Goal: Information Seeking & Learning: Learn about a topic

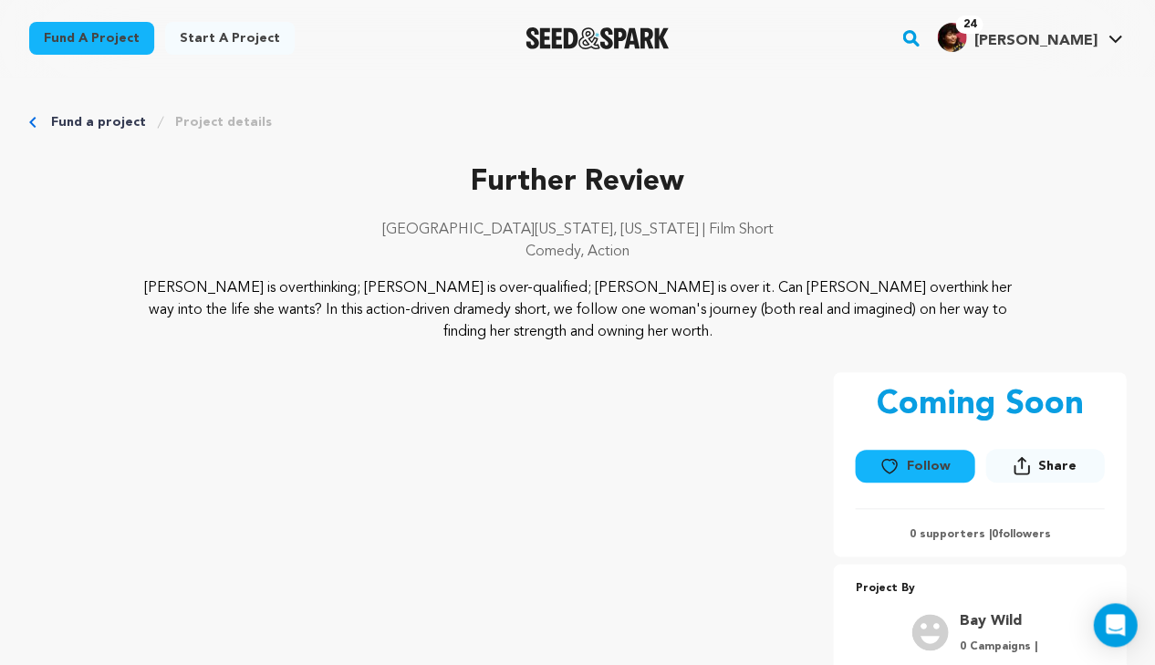
scroll to position [544, 0]
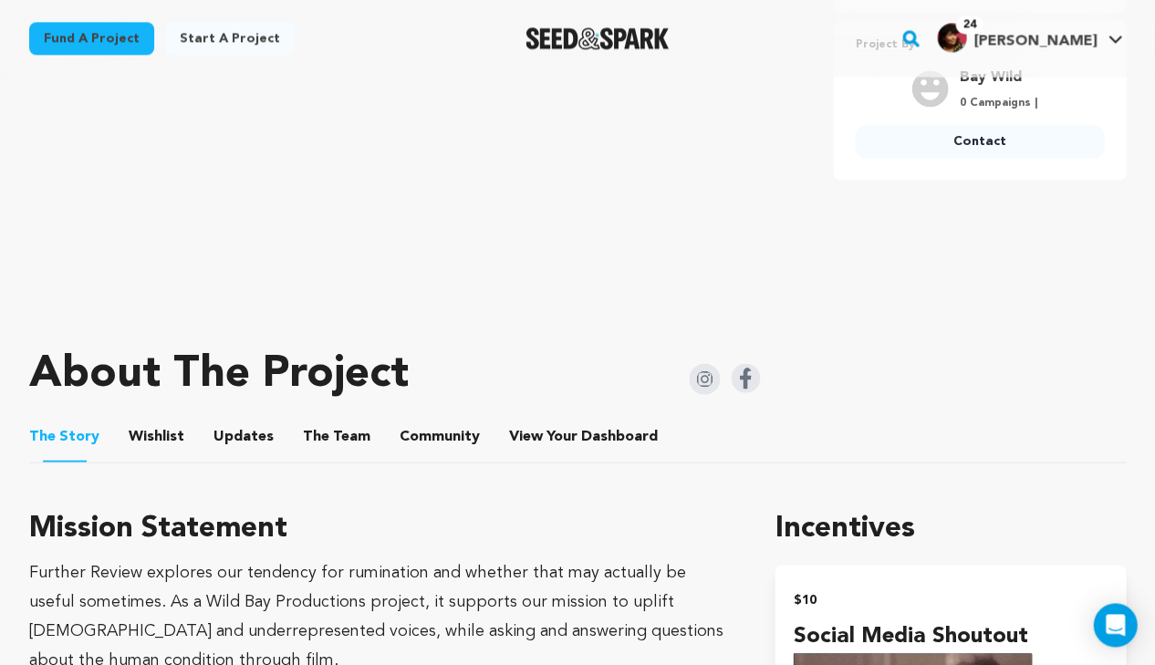
click at [150, 411] on li "Wishlist Wishlist" at bounding box center [157, 436] width 56 height 51
click at [151, 418] on button "Wishlist" at bounding box center [157, 440] width 44 height 44
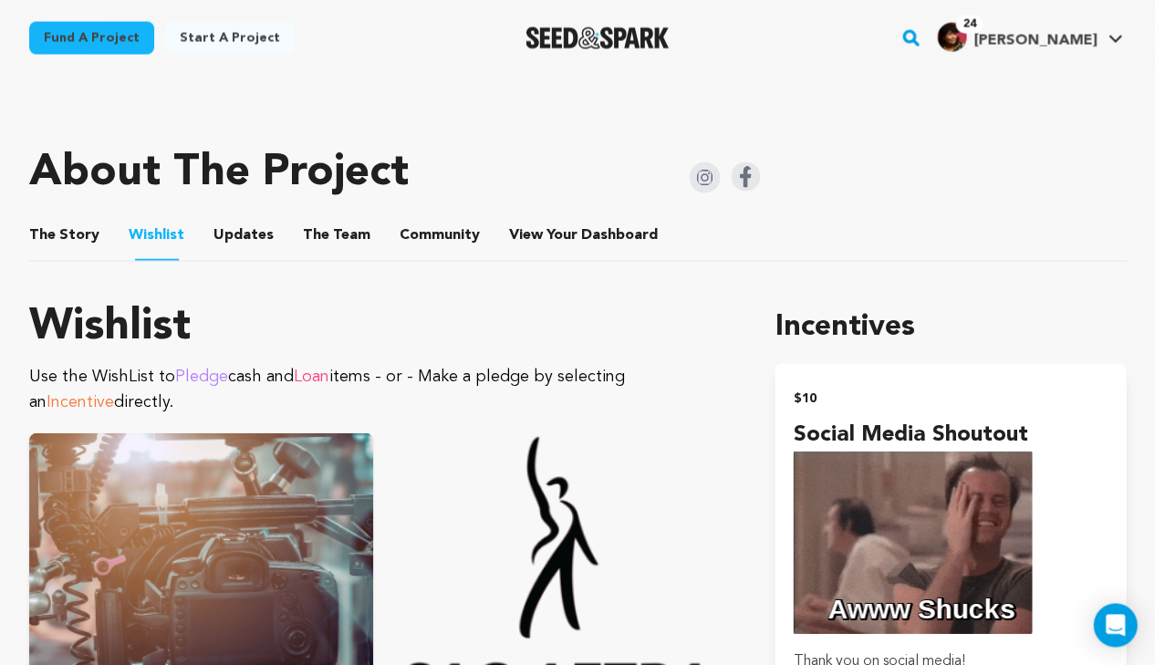
scroll to position [446, 0]
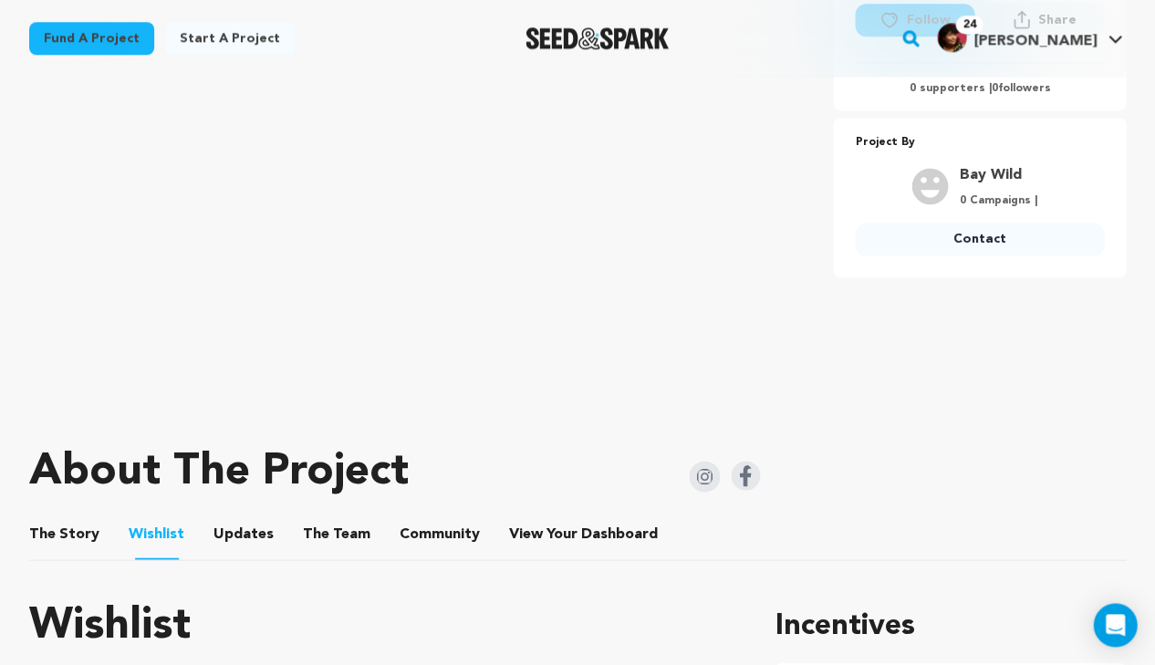
click at [71, 516] on button "The Story" at bounding box center [65, 538] width 44 height 44
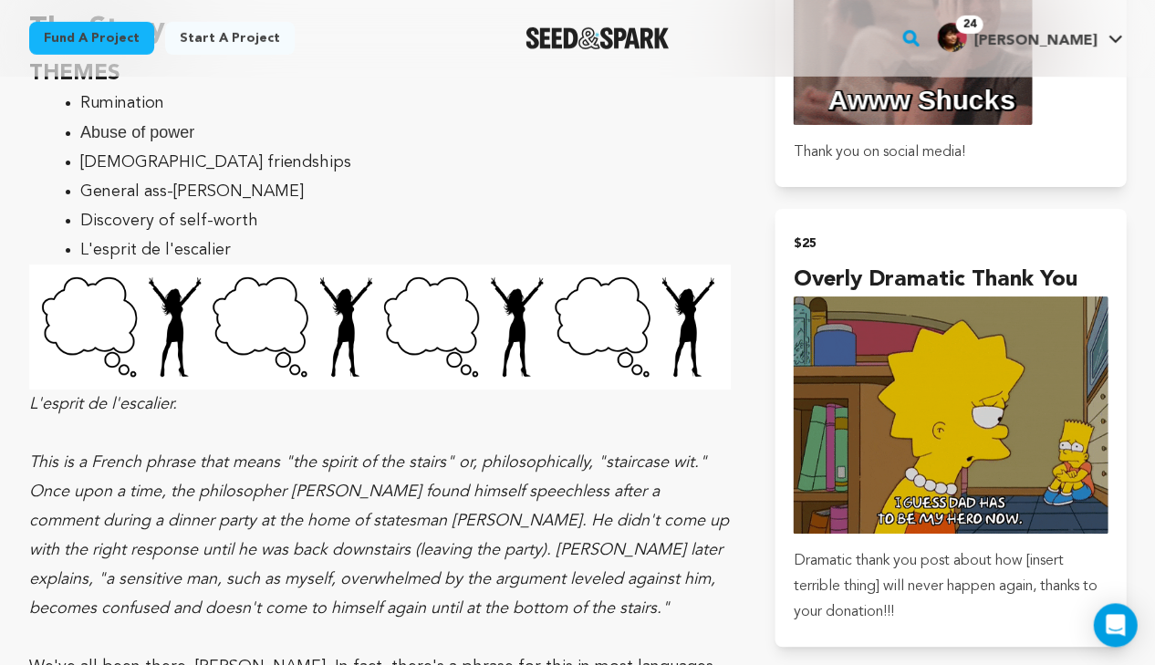
scroll to position [1177, 0]
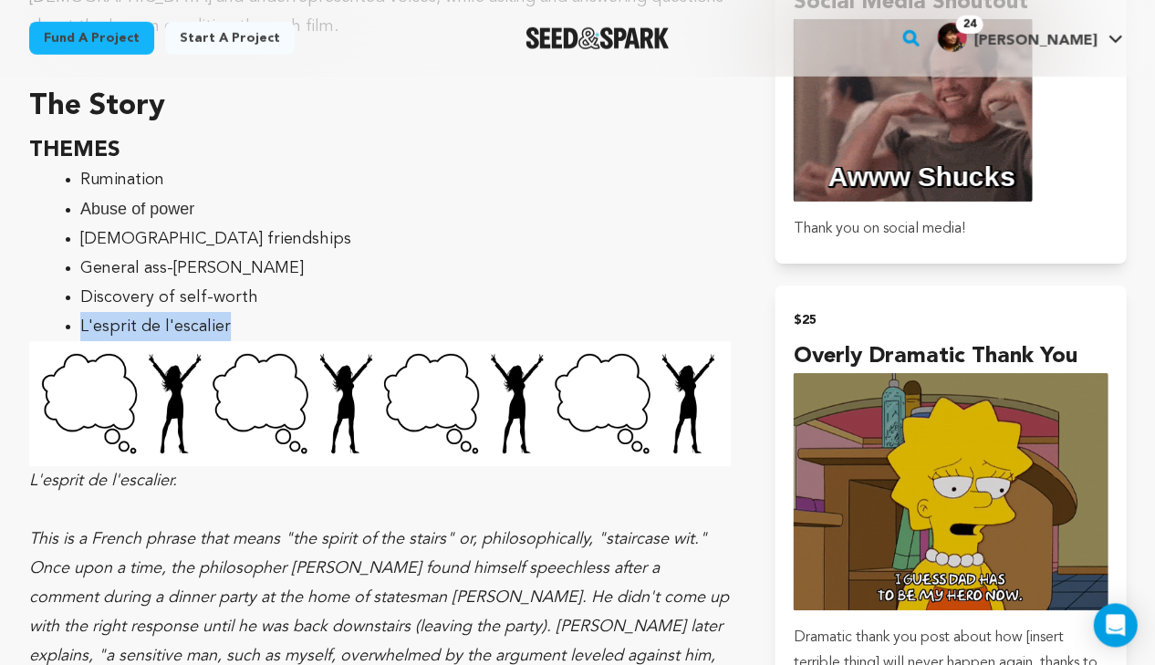
drag, startPoint x: 78, startPoint y: 297, endPoint x: 257, endPoint y: 300, distance: 178.9
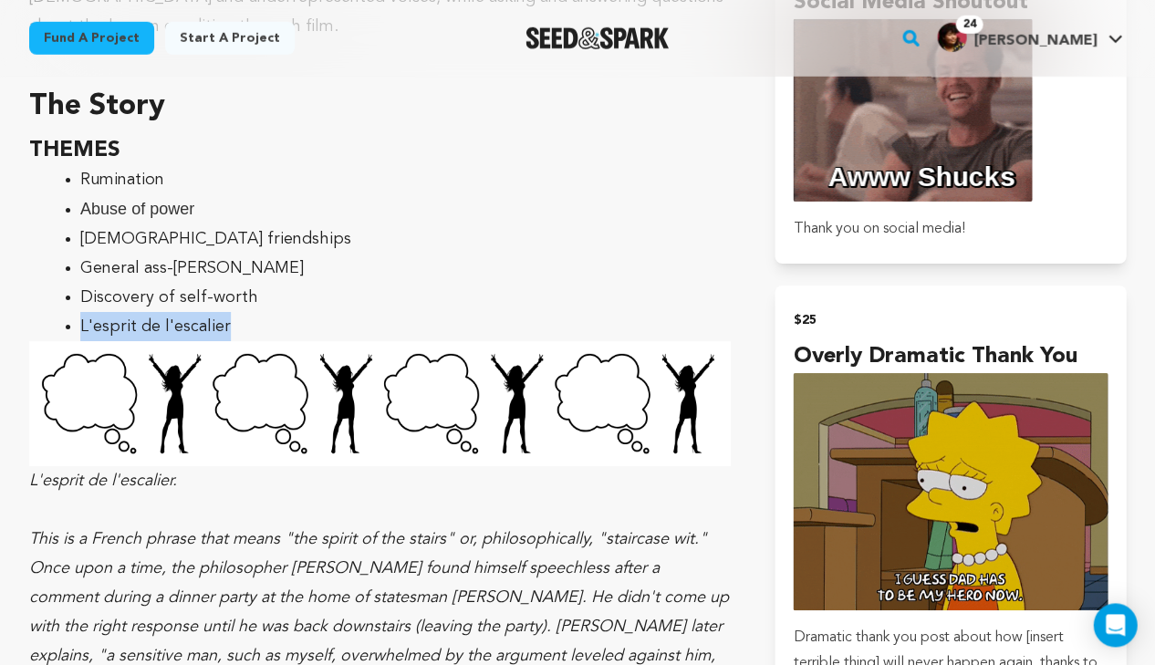
click at [257, 300] on ul "Rumination Abuse of power Female friendships General ass-kickery Discovery of s…" at bounding box center [380, 253] width 702 height 176
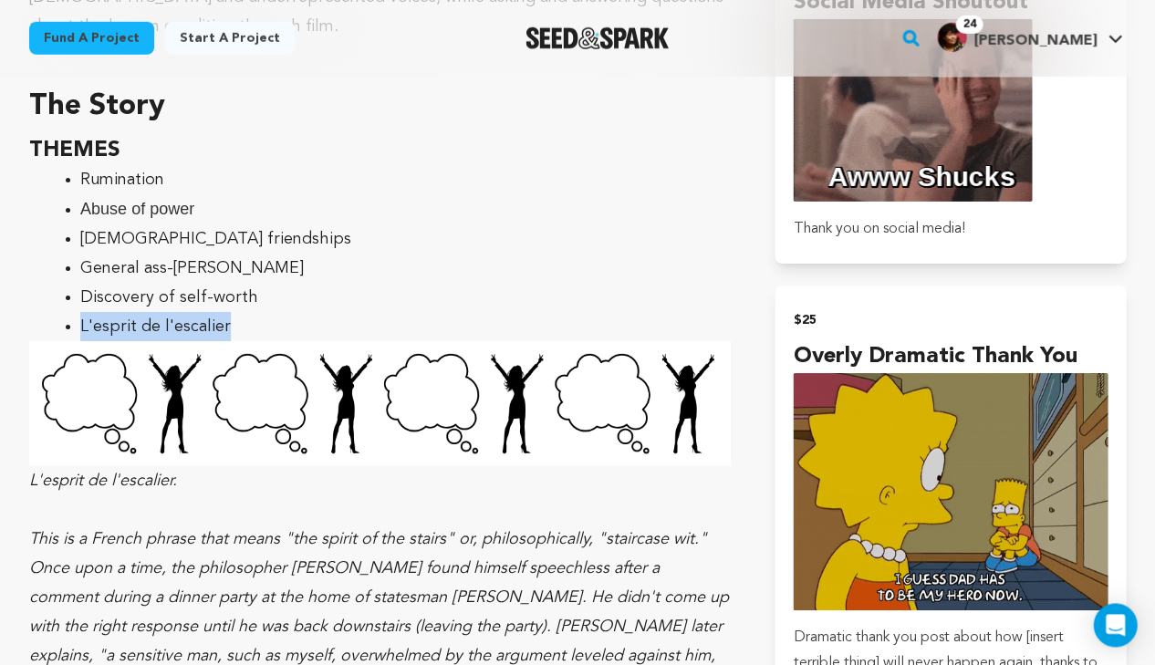
scroll to position [1483, 0]
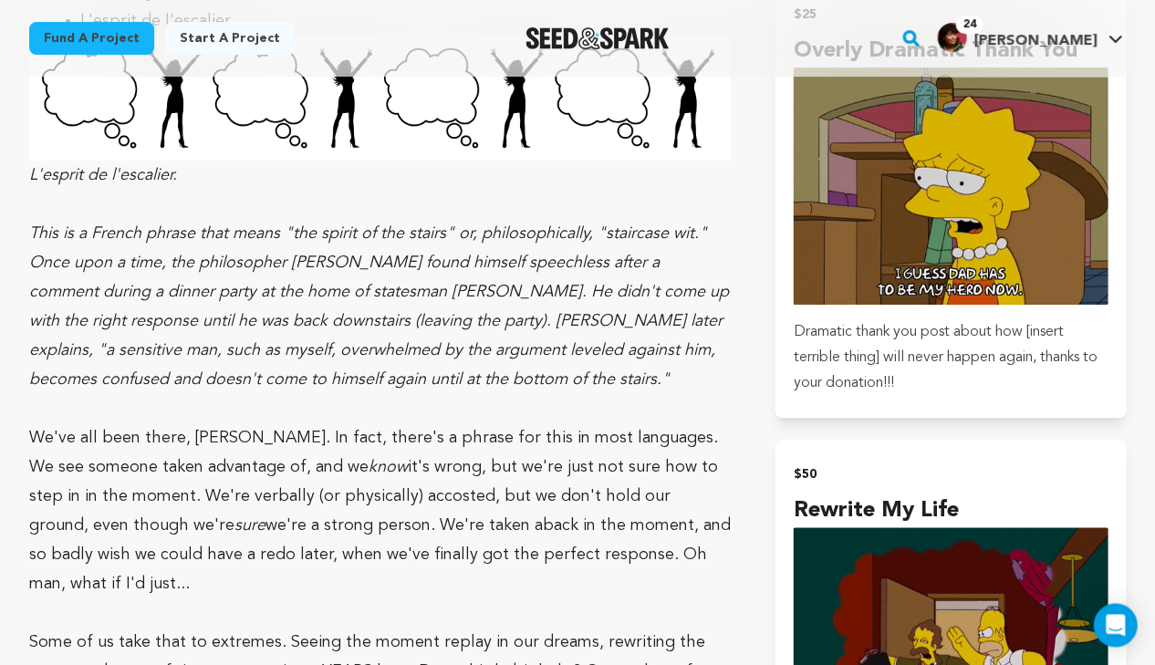
click at [597, 276] on p "This is a French phrase that means "the spirit of the stairs" or, philosophical…" at bounding box center [380, 306] width 702 height 175
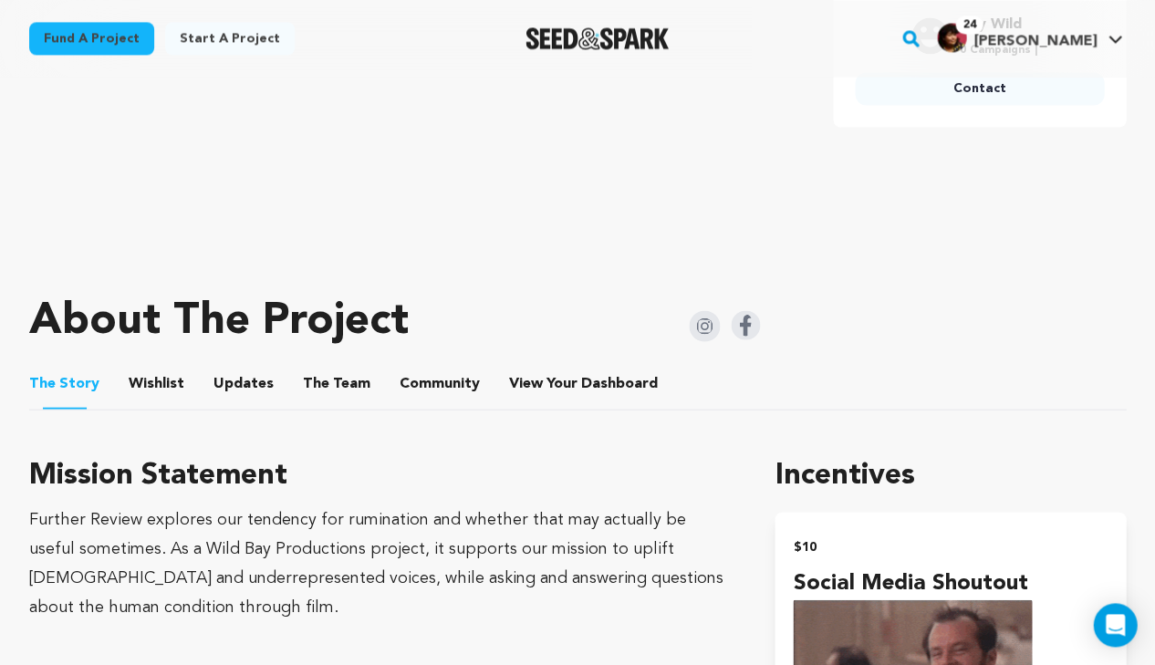
scroll to position [886, 0]
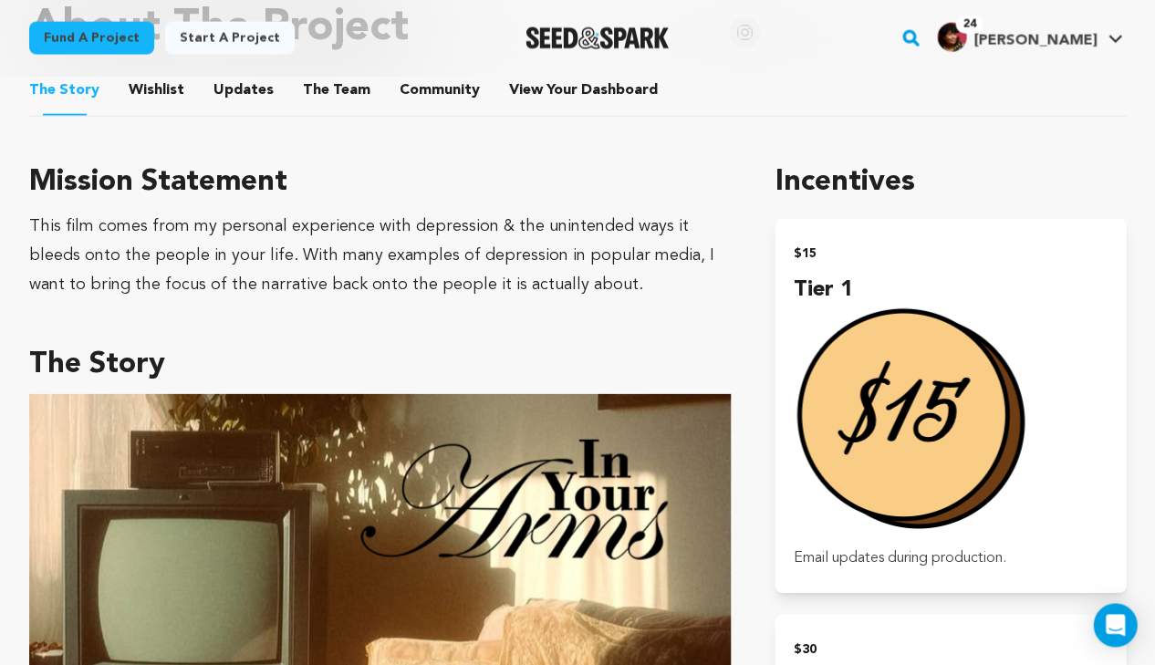
scroll to position [771, 0]
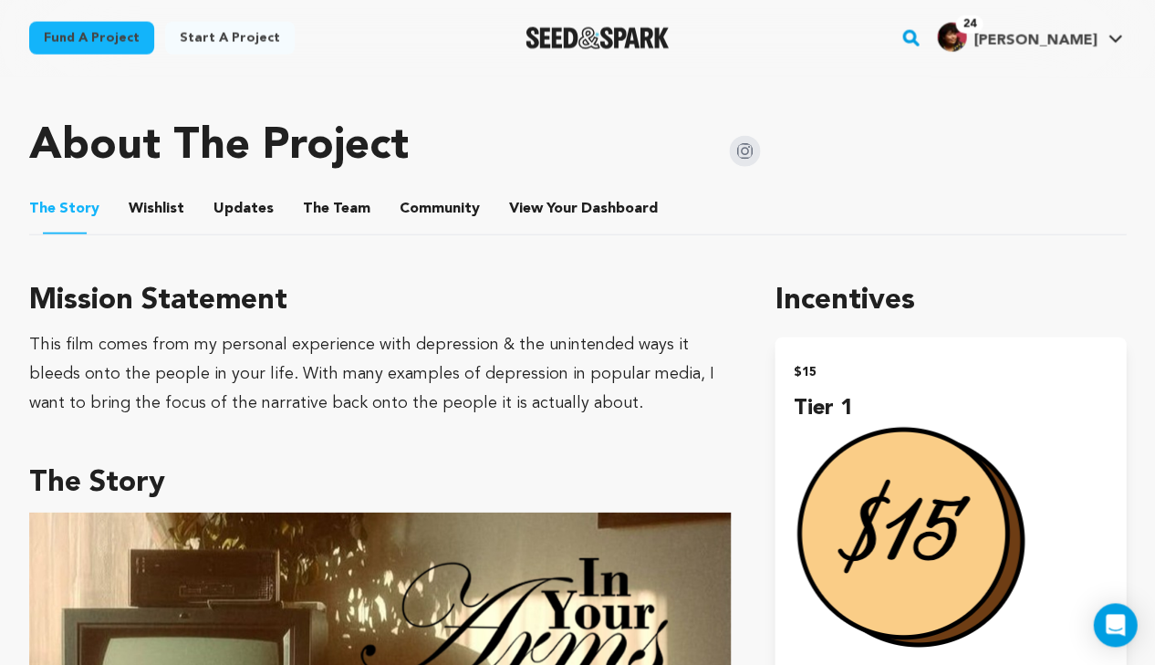
click at [147, 218] on button "Wishlist" at bounding box center [157, 213] width 44 height 44
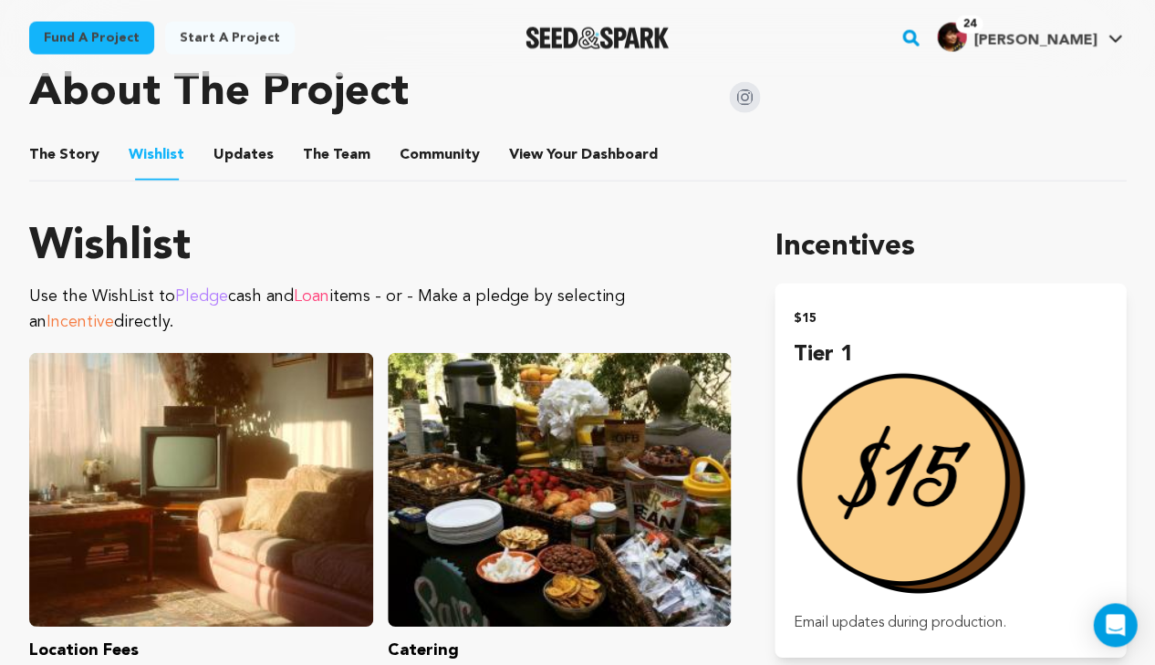
scroll to position [707, 0]
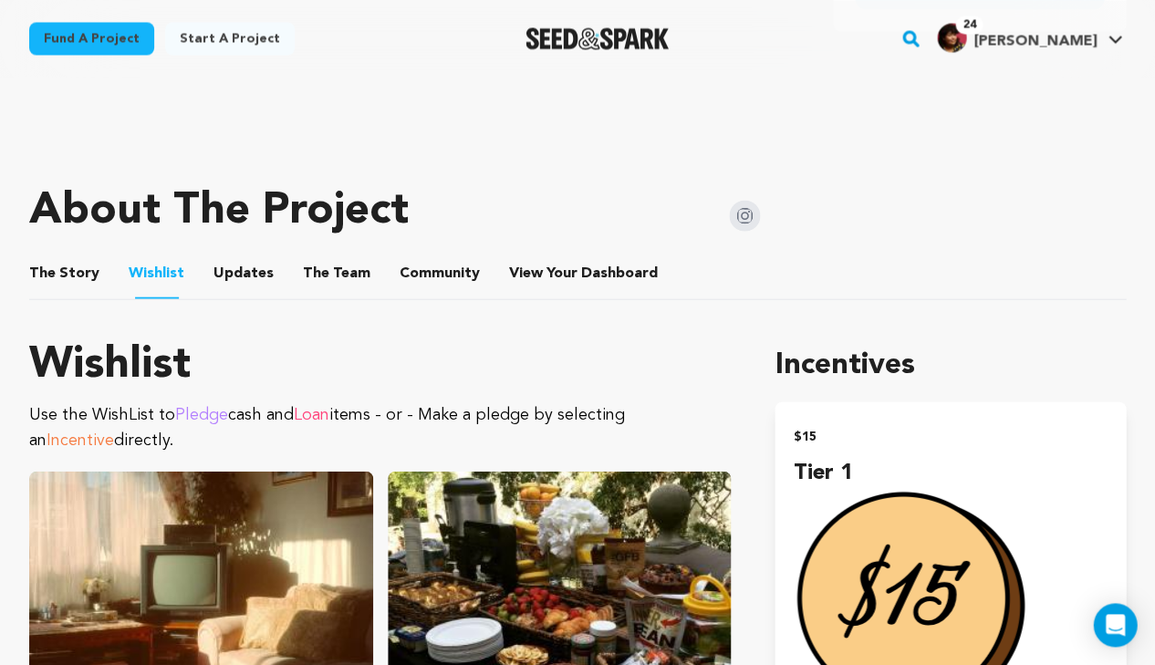
click at [55, 266] on button "The Story" at bounding box center [65, 277] width 44 height 44
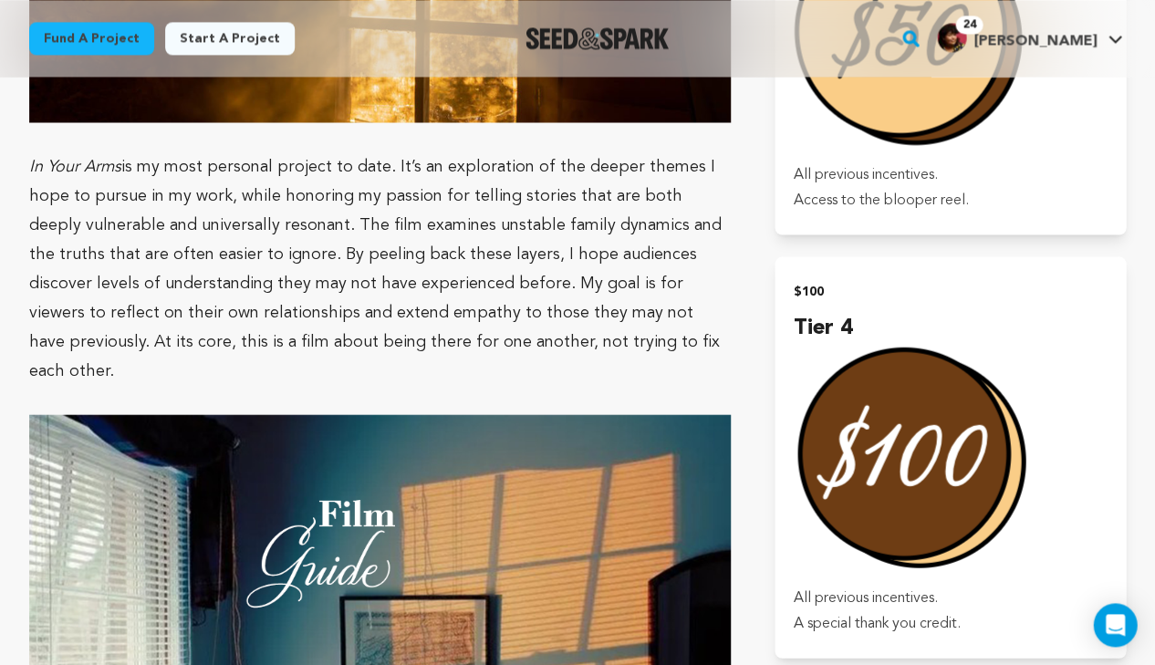
scroll to position [2870, 0]
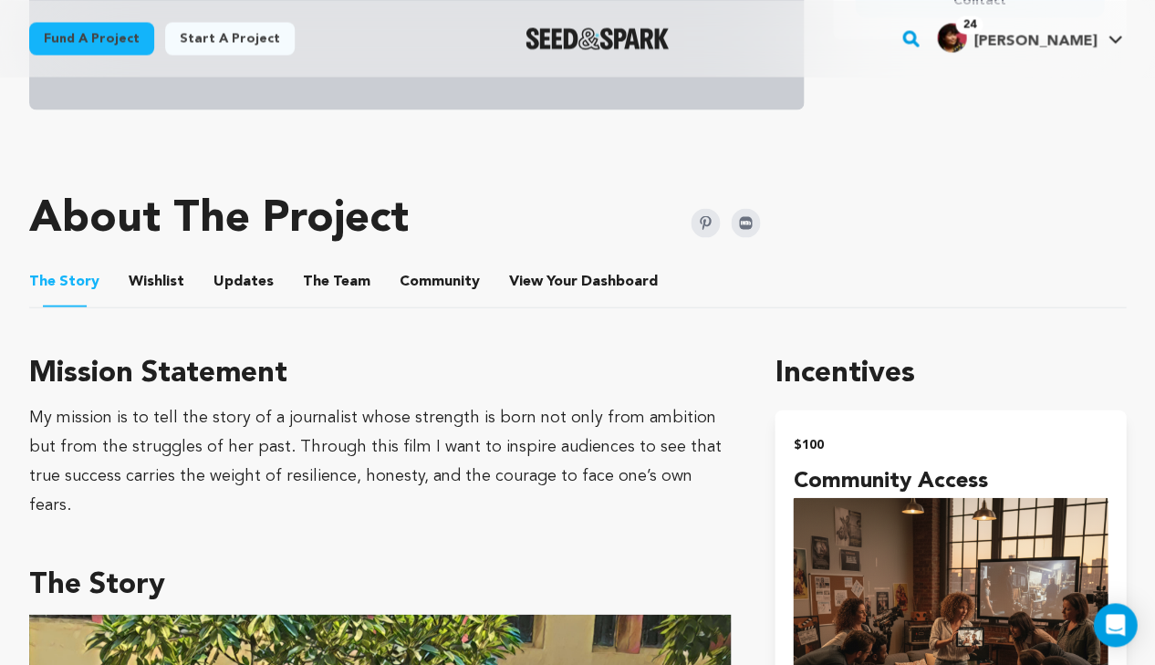
scroll to position [821, 0]
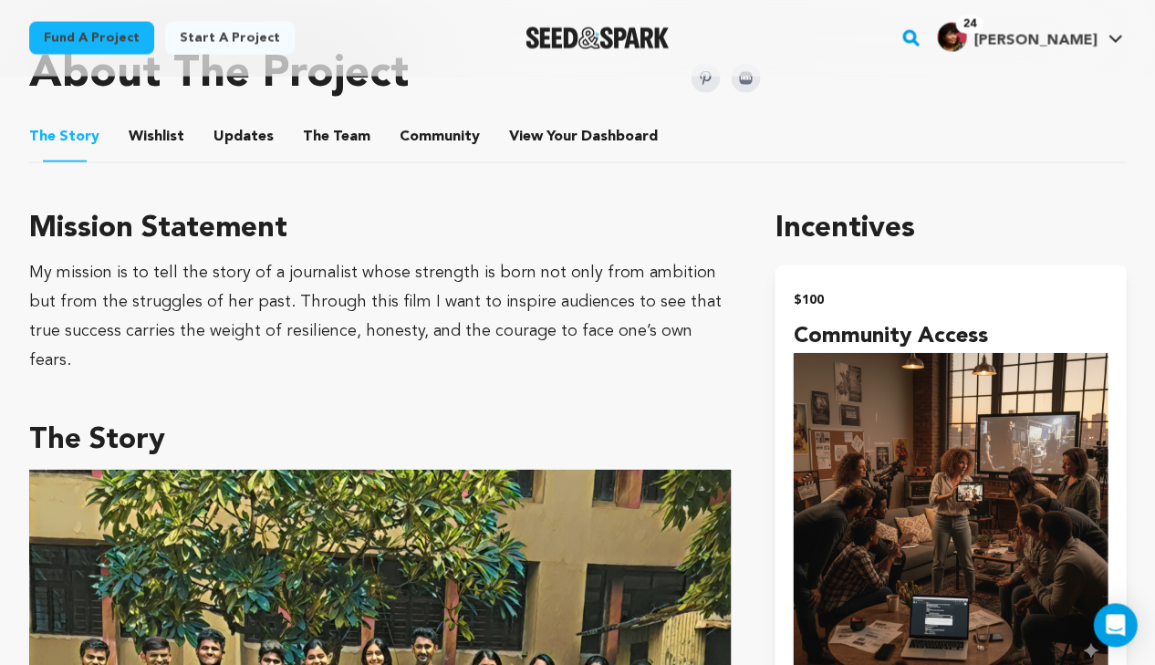
click at [168, 131] on button "Wishlist" at bounding box center [157, 141] width 44 height 44
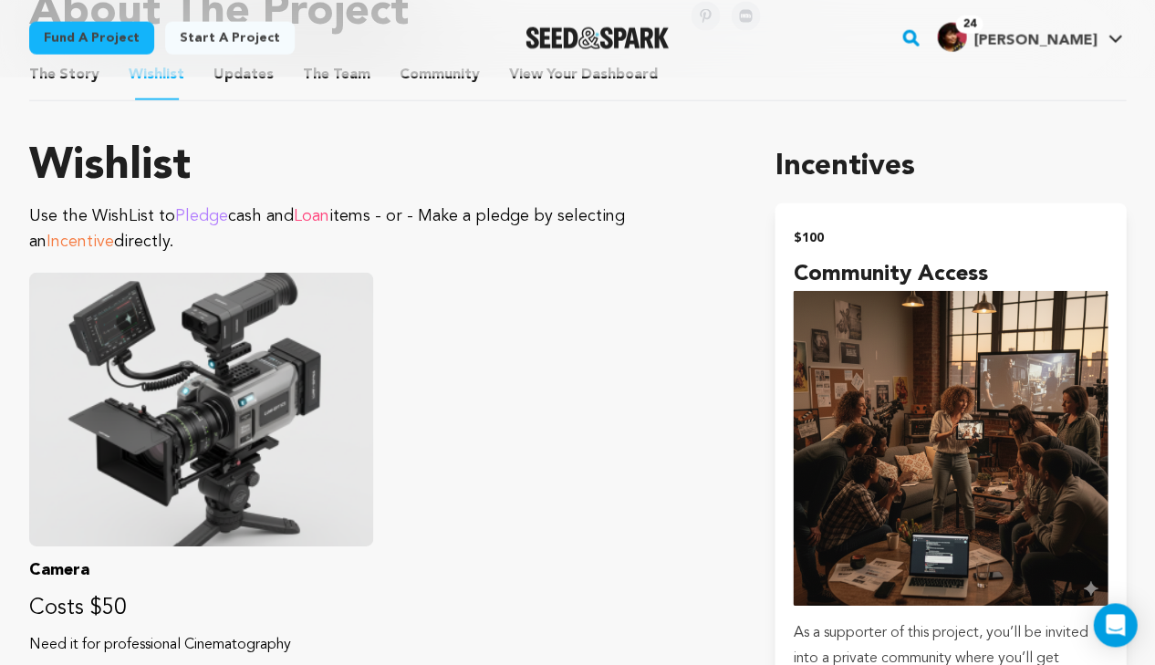
scroll to position [679, 0]
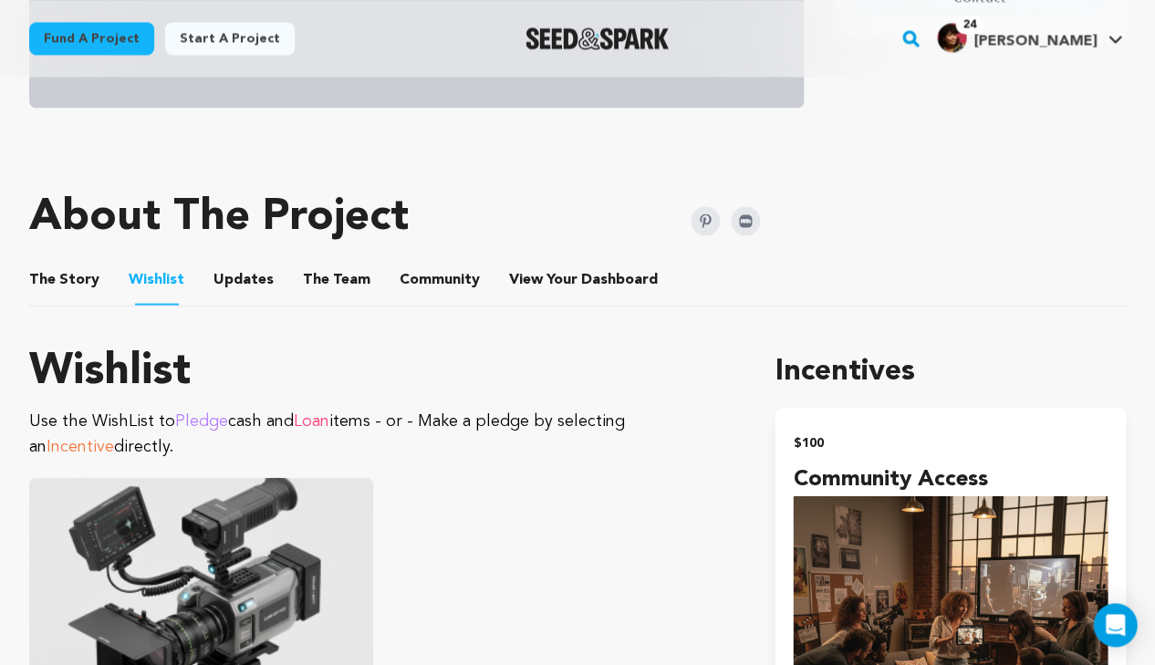
click at [72, 281] on button "The Story" at bounding box center [65, 283] width 44 height 44
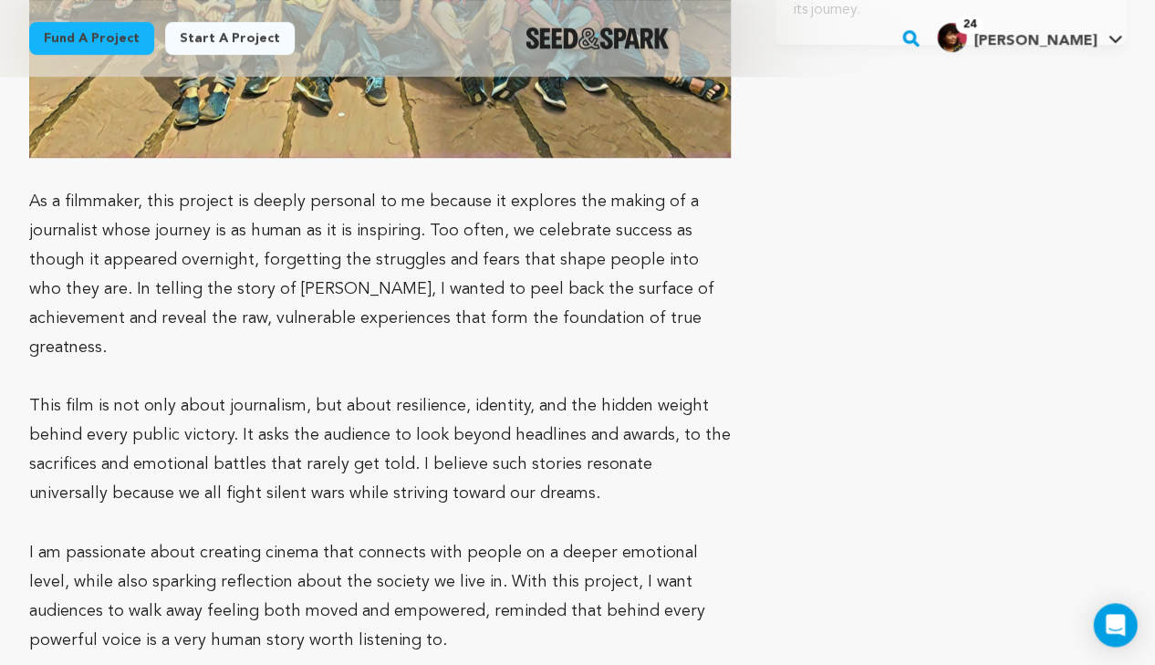
scroll to position [1454, 0]
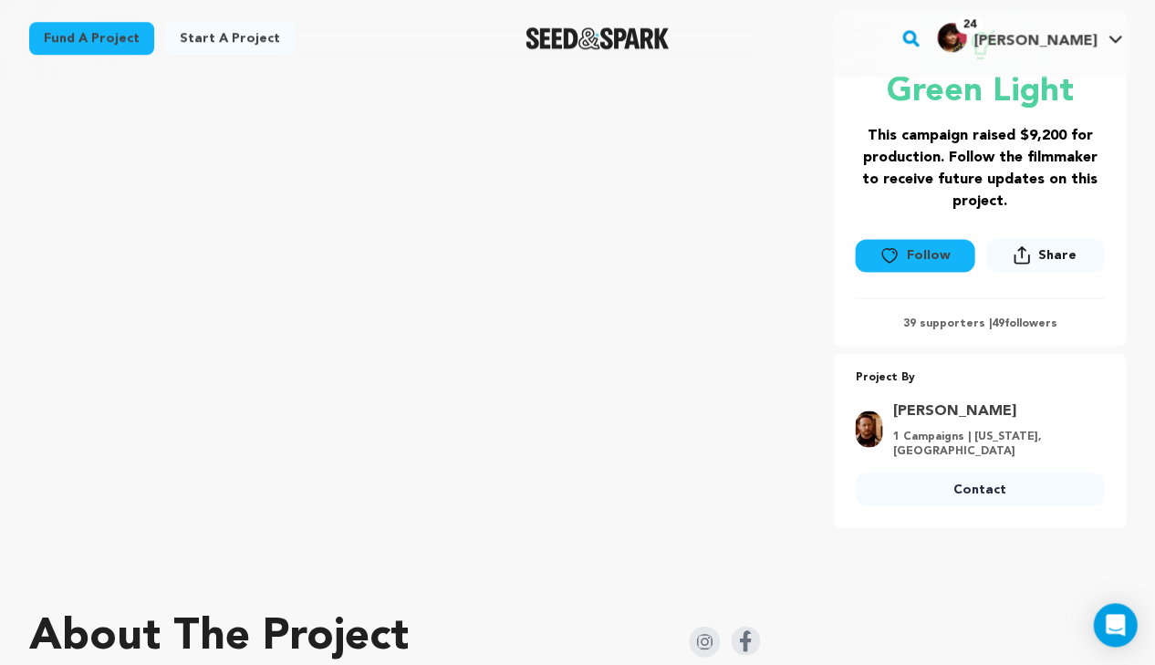
scroll to position [35, 0]
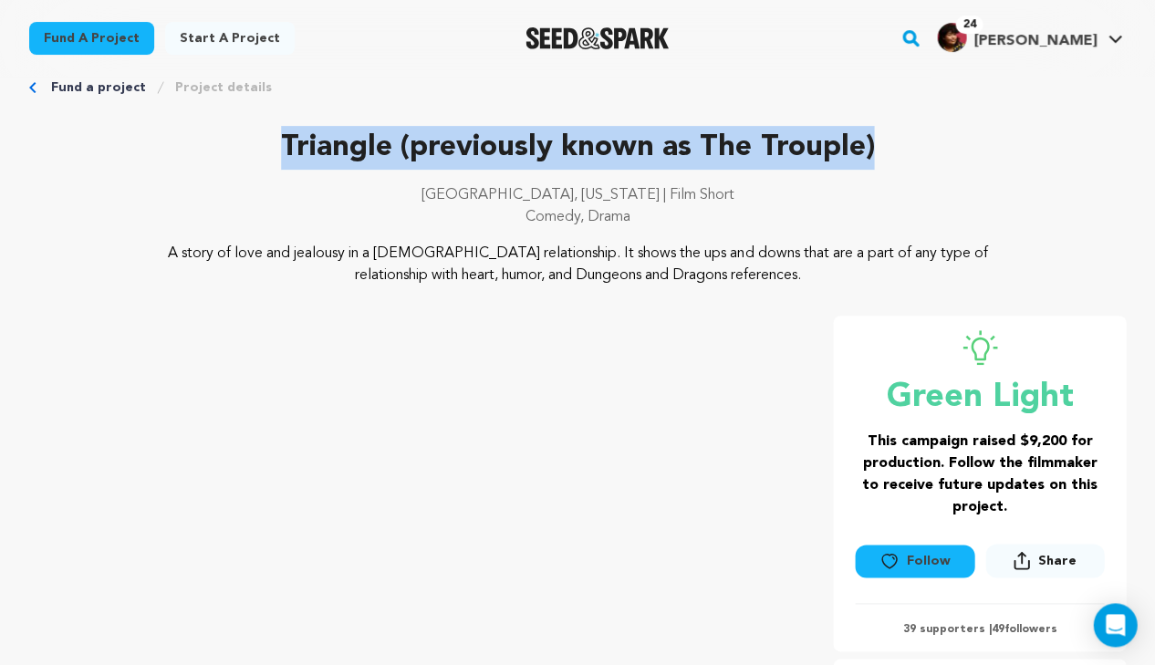
drag, startPoint x: 297, startPoint y: 148, endPoint x: 863, endPoint y: 151, distance: 566.6
click at [868, 151] on p "Triangle (previously known as The Trouple)" at bounding box center [577, 148] width 1097 height 44
copy p "Triangle (previously known as The Trouple)"
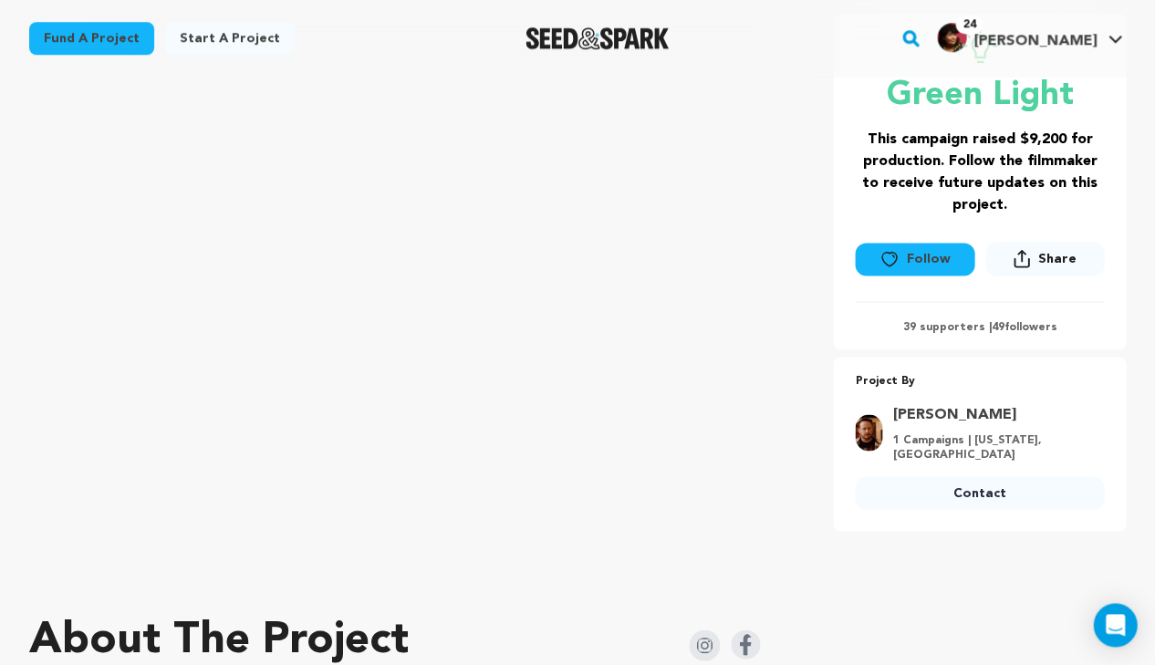
scroll to position [213, 0]
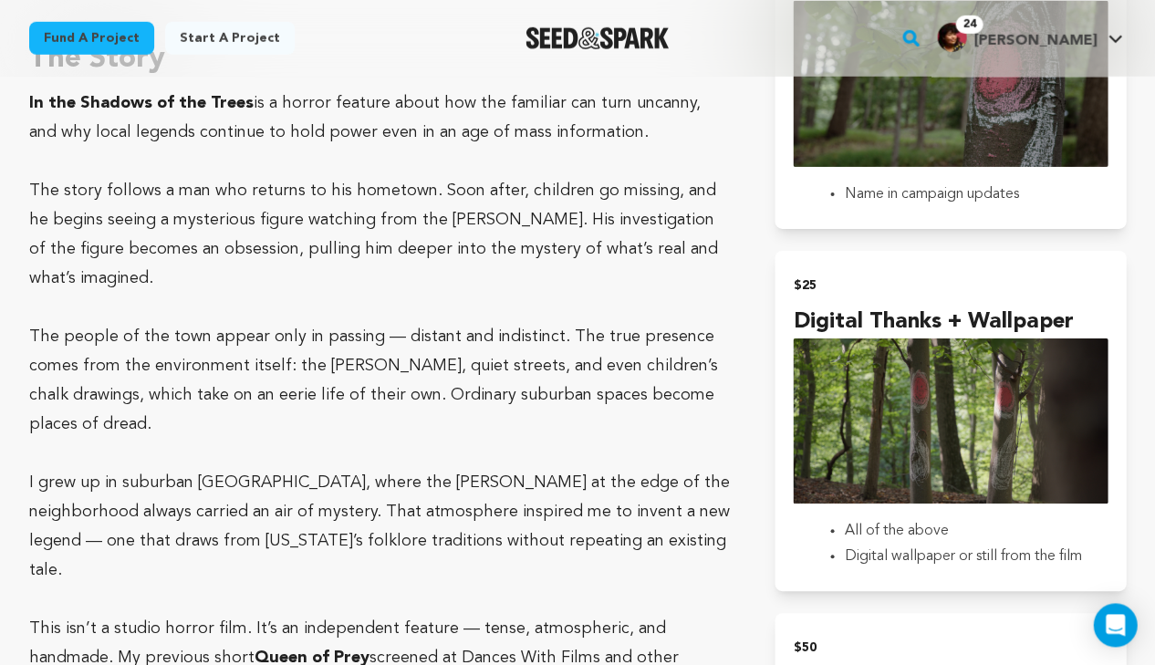
scroll to position [703, 0]
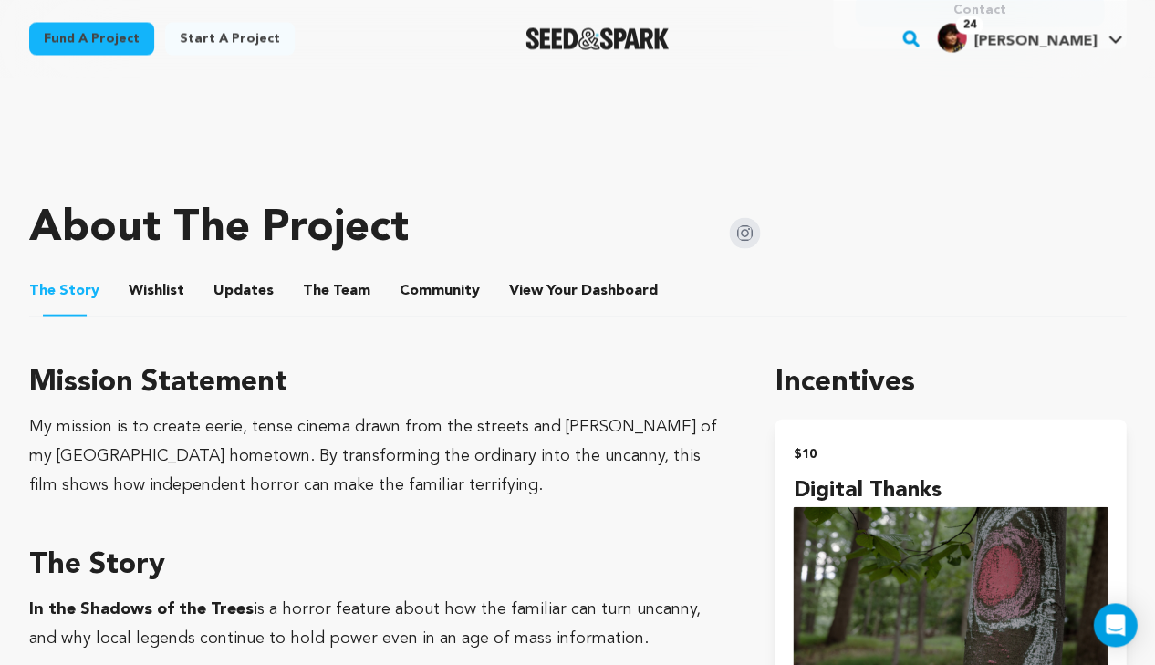
click at [163, 283] on button "Wishlist" at bounding box center [157, 294] width 44 height 44
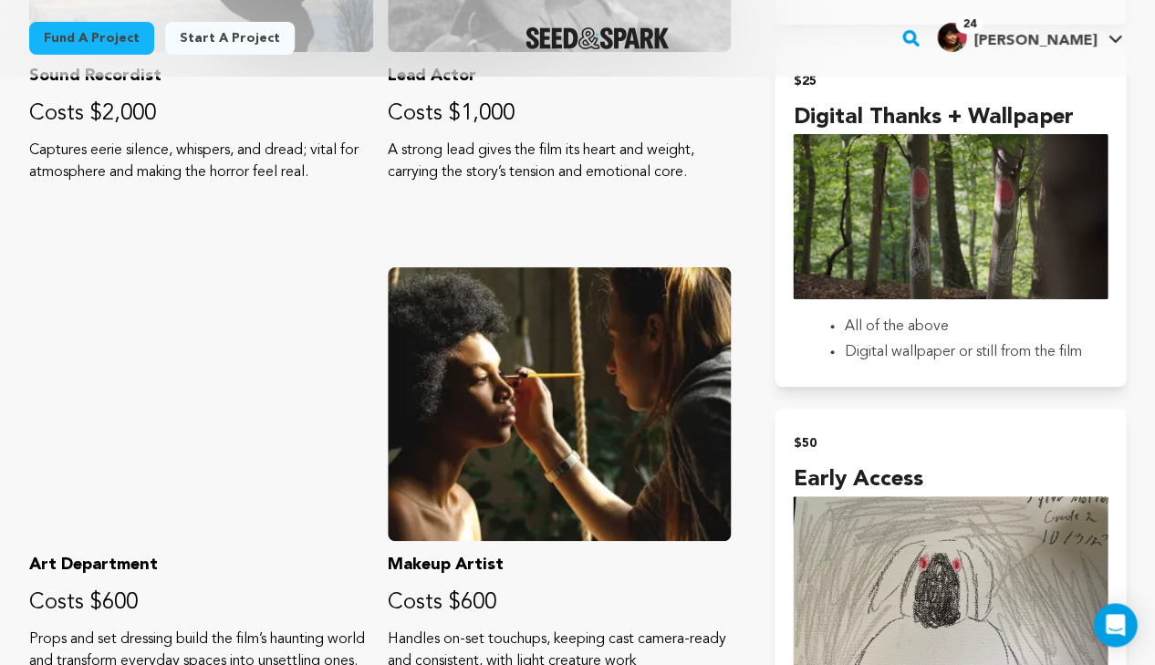
scroll to position [833, 0]
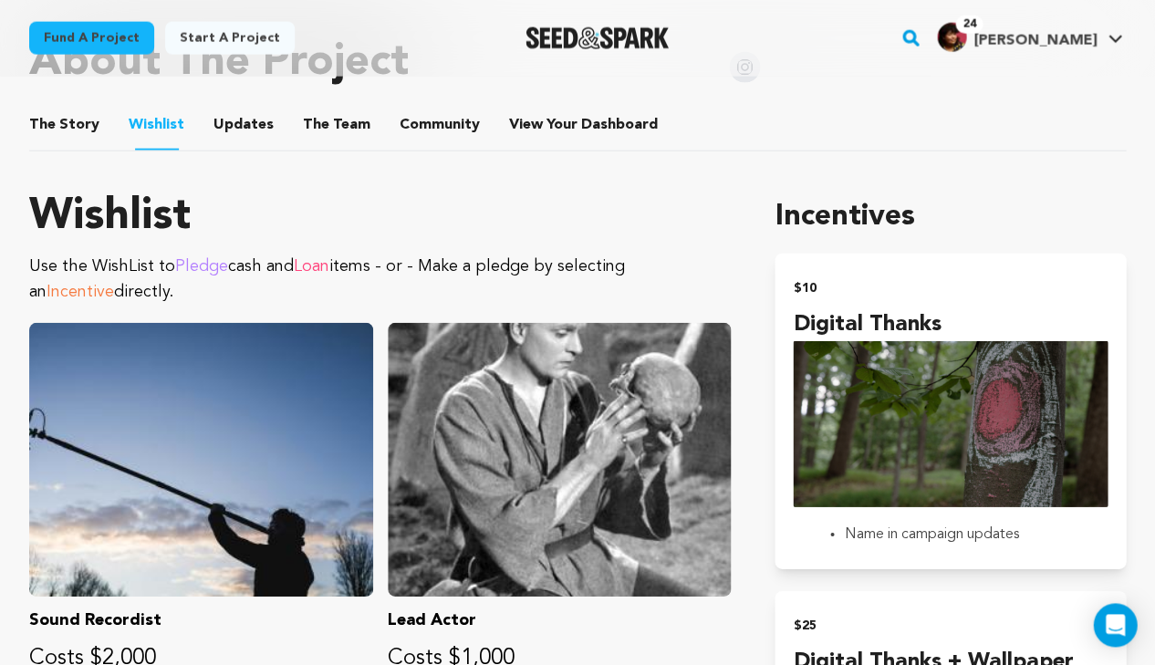
click at [89, 135] on li "The Story The Story" at bounding box center [64, 124] width 70 height 51
click at [67, 147] on ul "The Story The Story Wishlist Wishlist Updates Updates The Team The Team Communi…" at bounding box center [577, 125] width 1097 height 52
click at [70, 123] on button "The Story" at bounding box center [65, 129] width 44 height 44
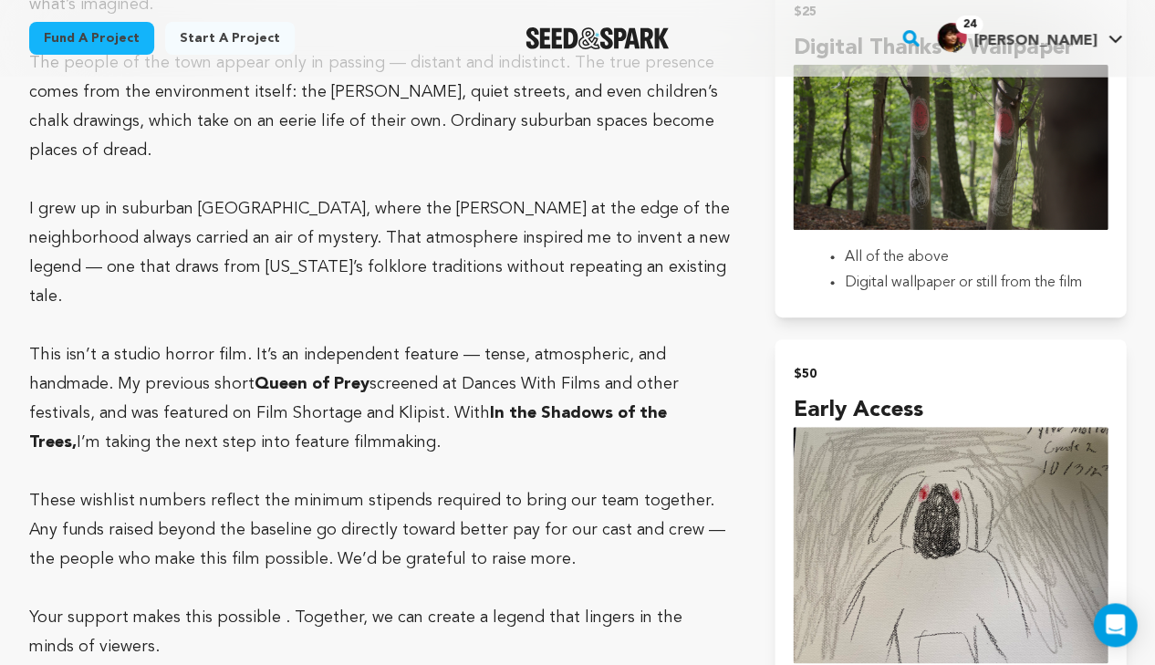
scroll to position [1564, 0]
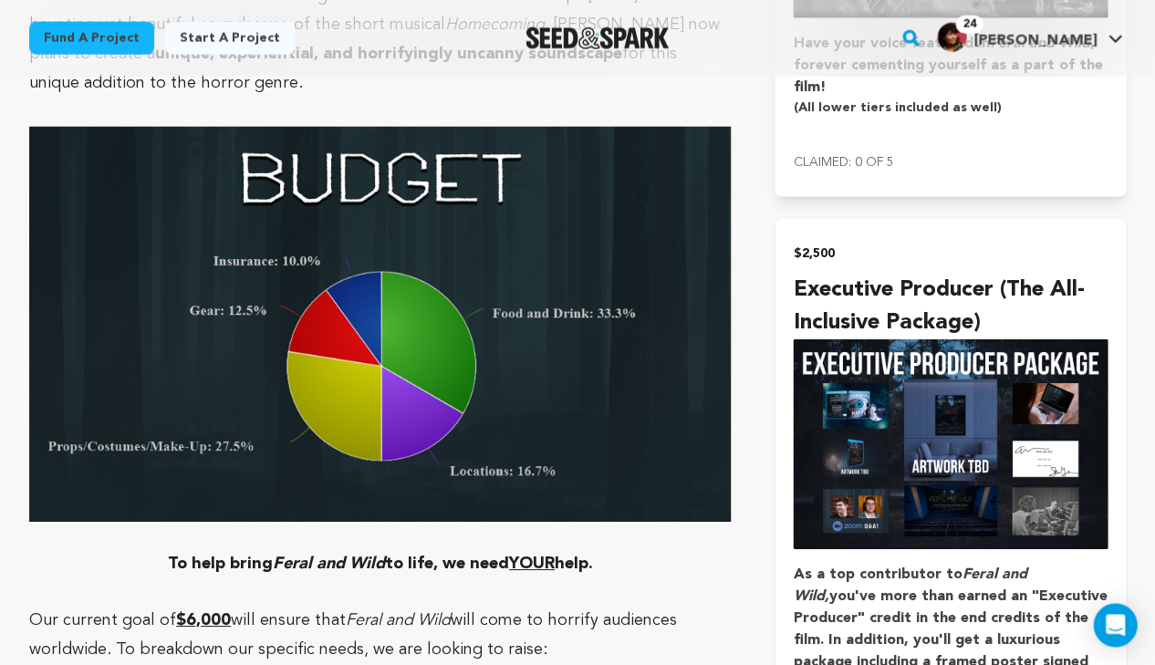
scroll to position [5471, 0]
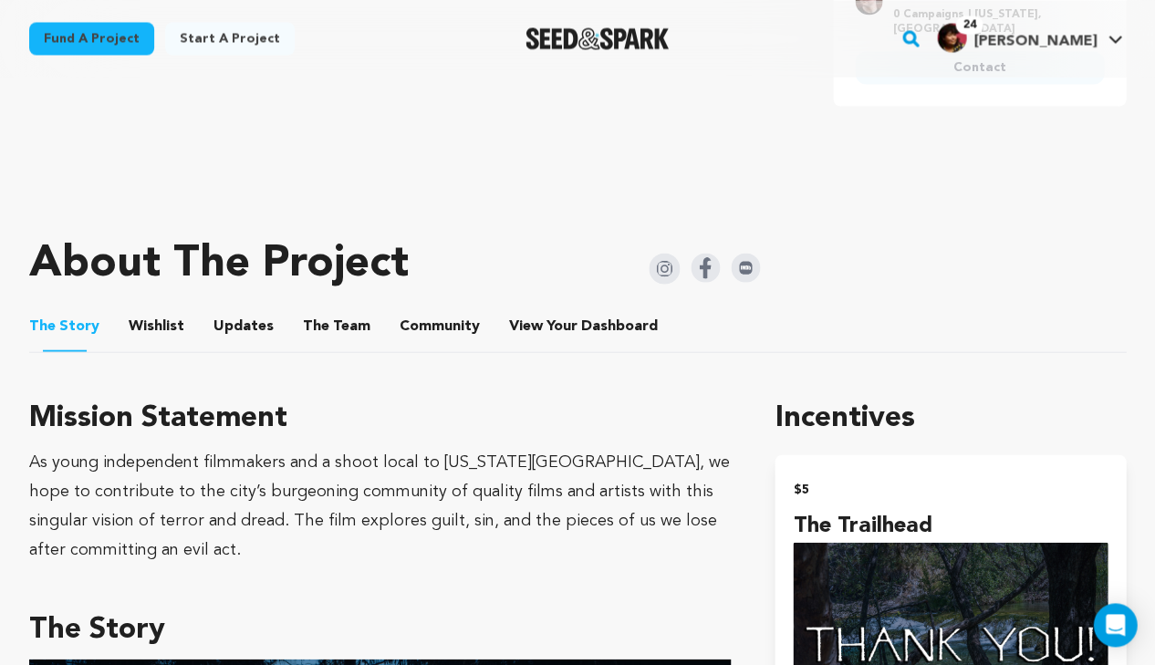
click at [169, 322] on button "Wishlist" at bounding box center [157, 330] width 44 height 44
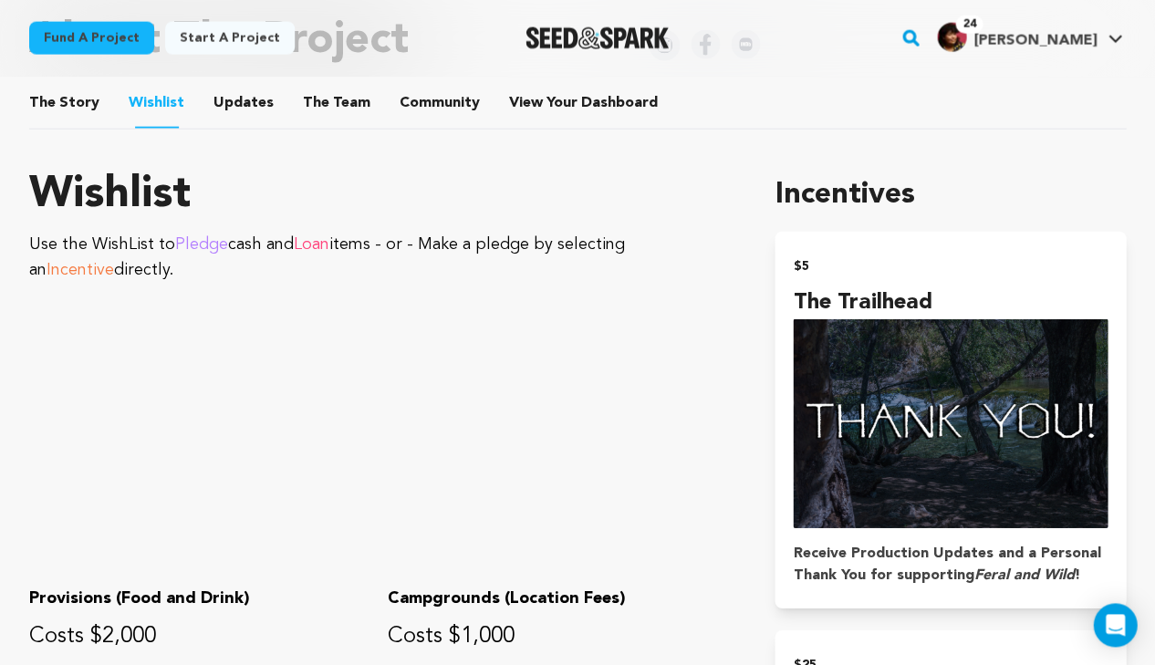
scroll to position [847, 0]
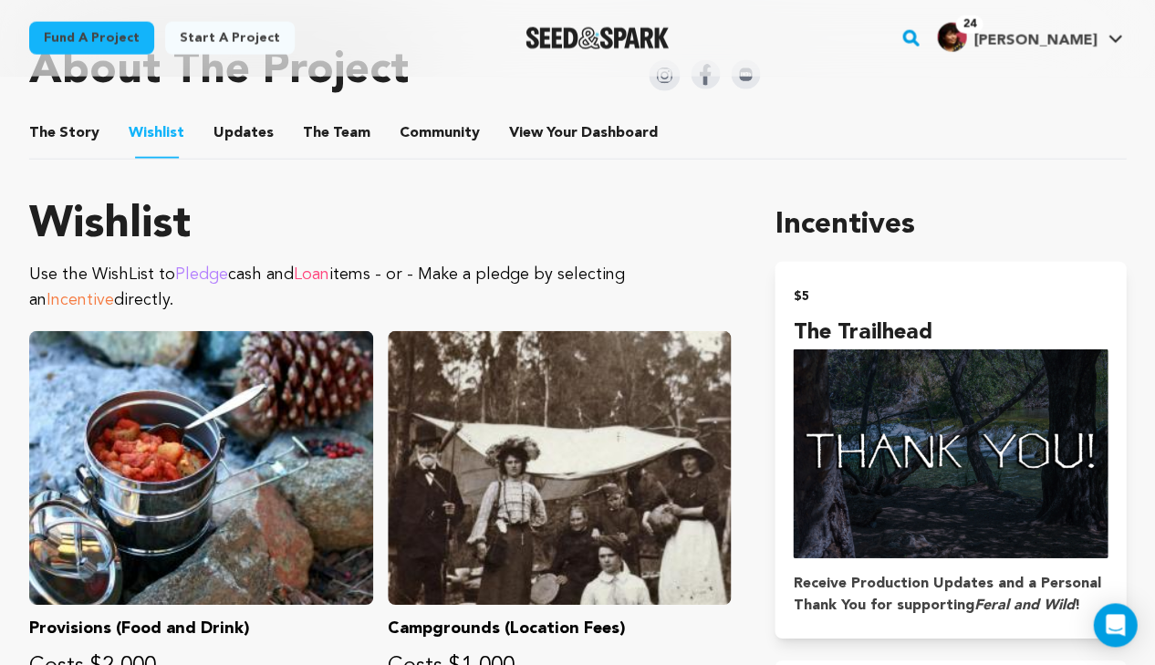
click at [82, 151] on button "The Story" at bounding box center [65, 137] width 44 height 44
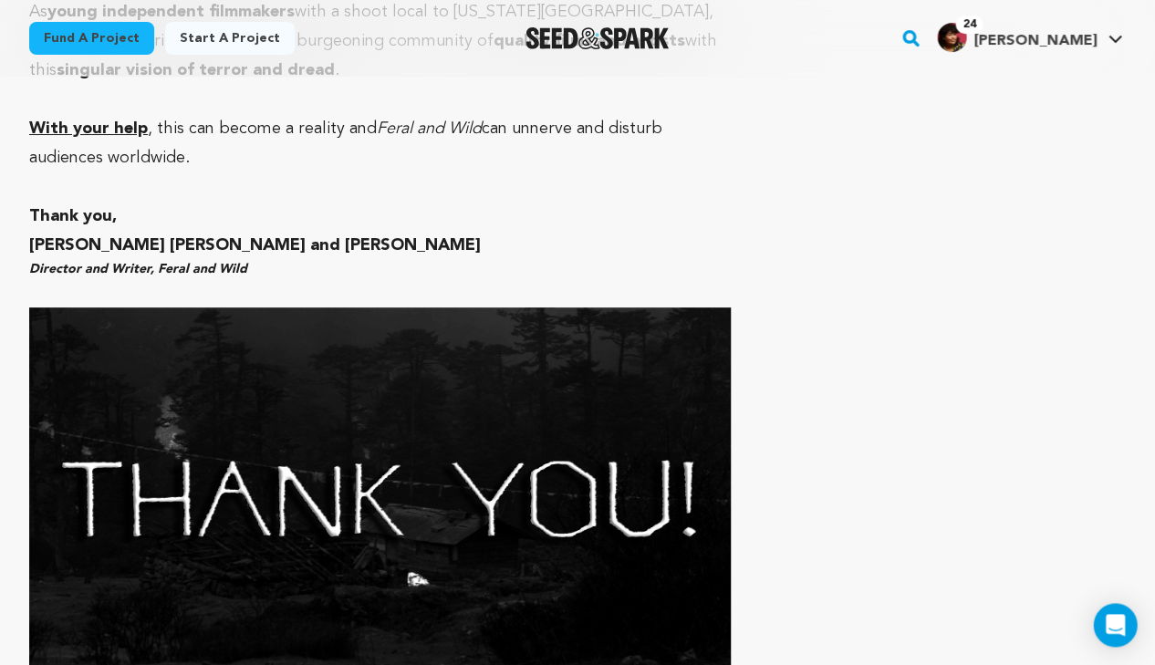
scroll to position [7438, 0]
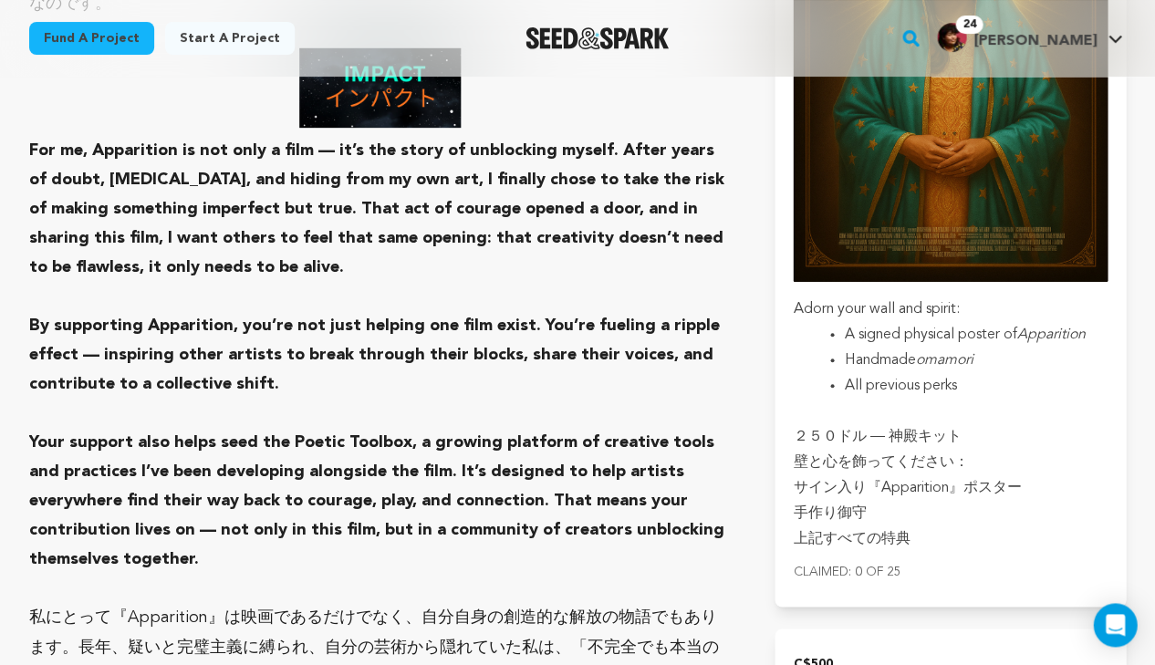
scroll to position [4656, 0]
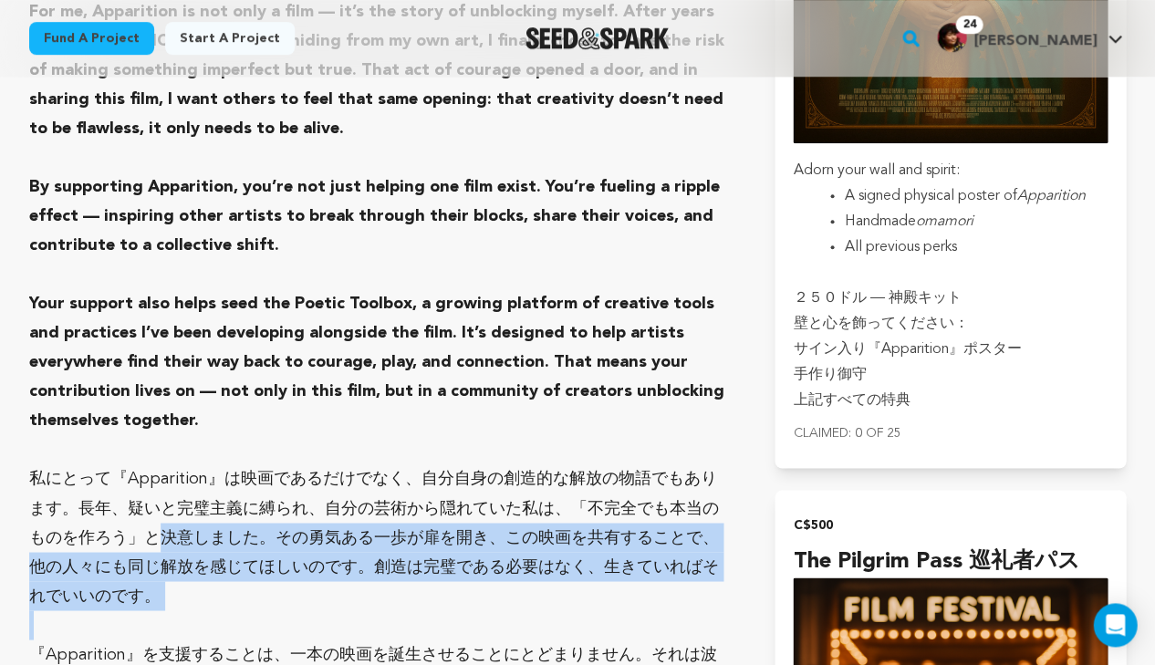
drag, startPoint x: 81, startPoint y: 243, endPoint x: 322, endPoint y: 306, distance: 249.0
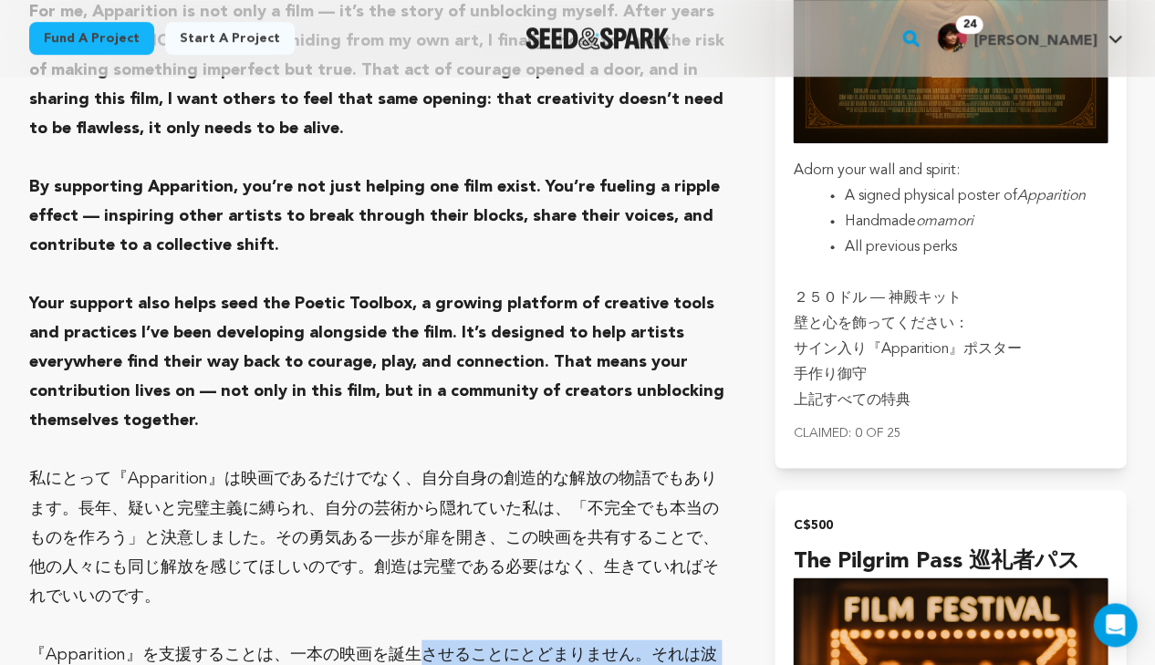
drag, startPoint x: 393, startPoint y: 336, endPoint x: 527, endPoint y: 448, distance: 174.9
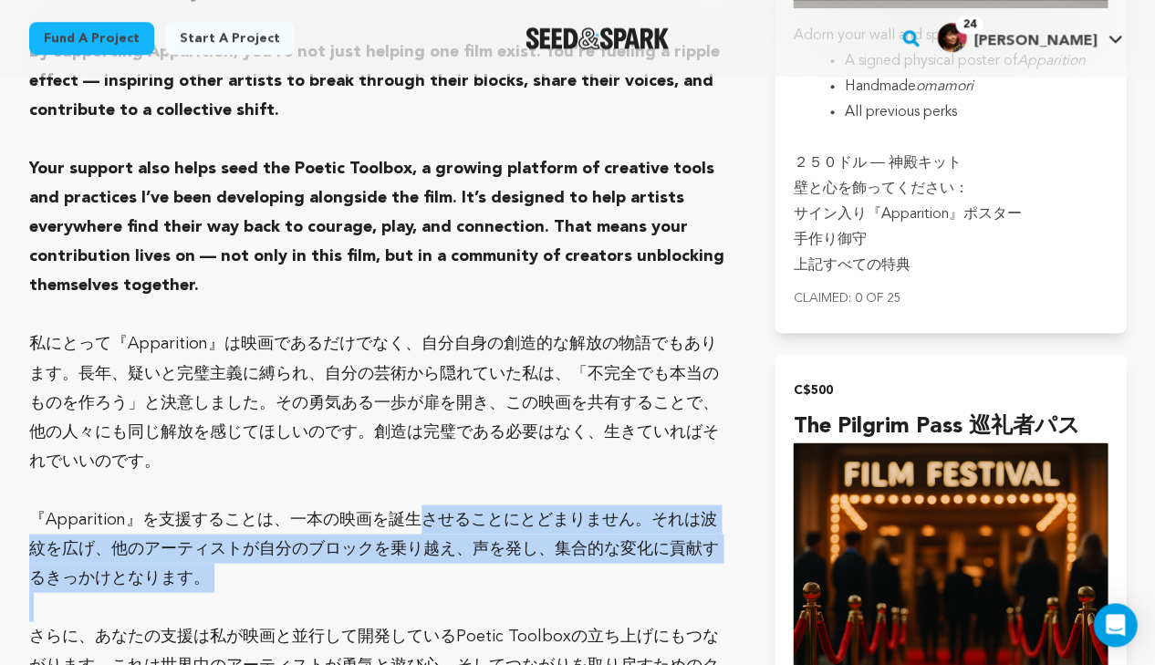
scroll to position [5113, 0]
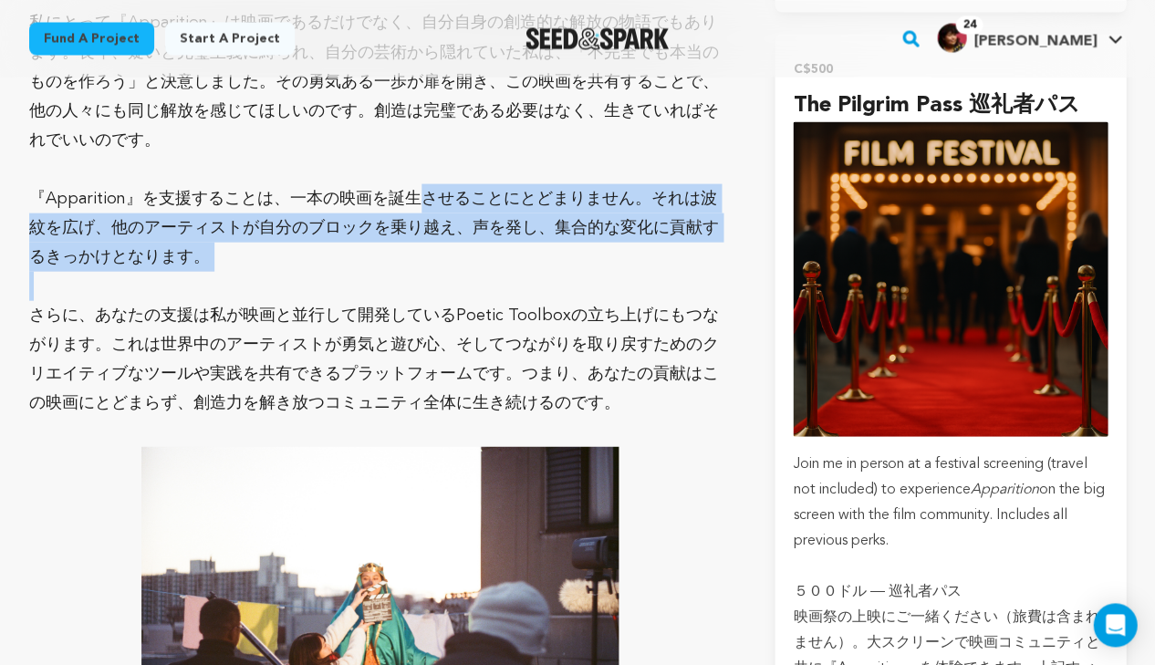
click at [573, 446] on img at bounding box center [379, 604] width 477 height 317
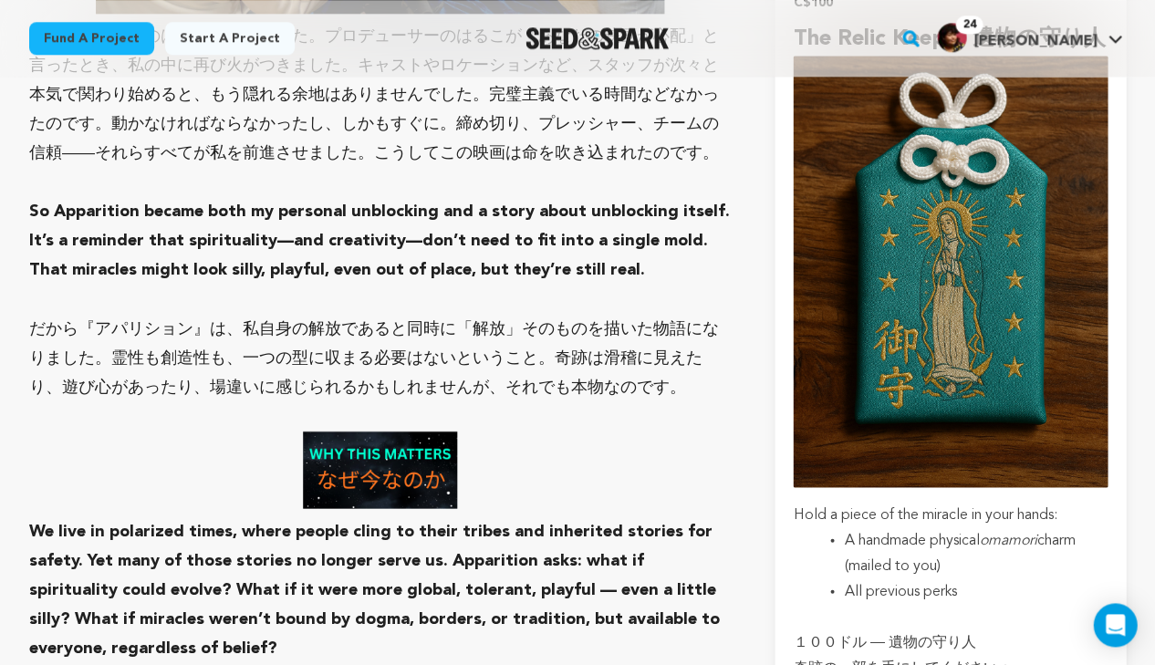
scroll to position [3152, 0]
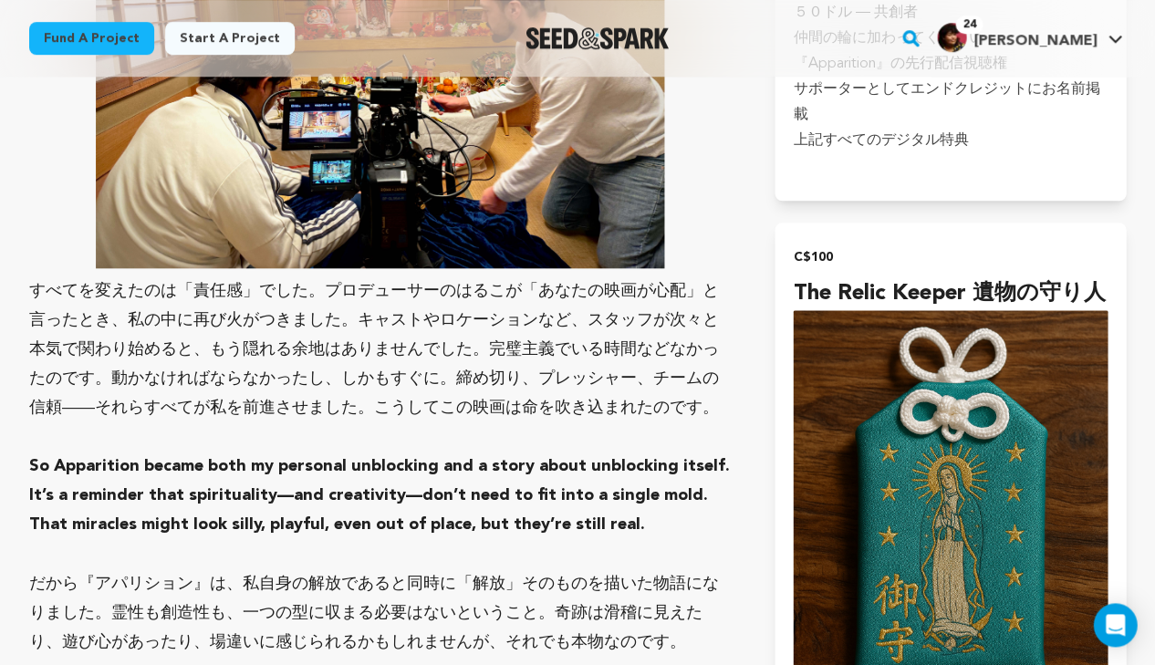
click at [579, 568] on p "だから『アパリション』は、私自身の解放であると同時に「解放」そのものを描いた物語になりました。霊性も創造性も、一つの型に収まる必要はないということ。奇跡は滑稽…" at bounding box center [380, 612] width 702 height 88
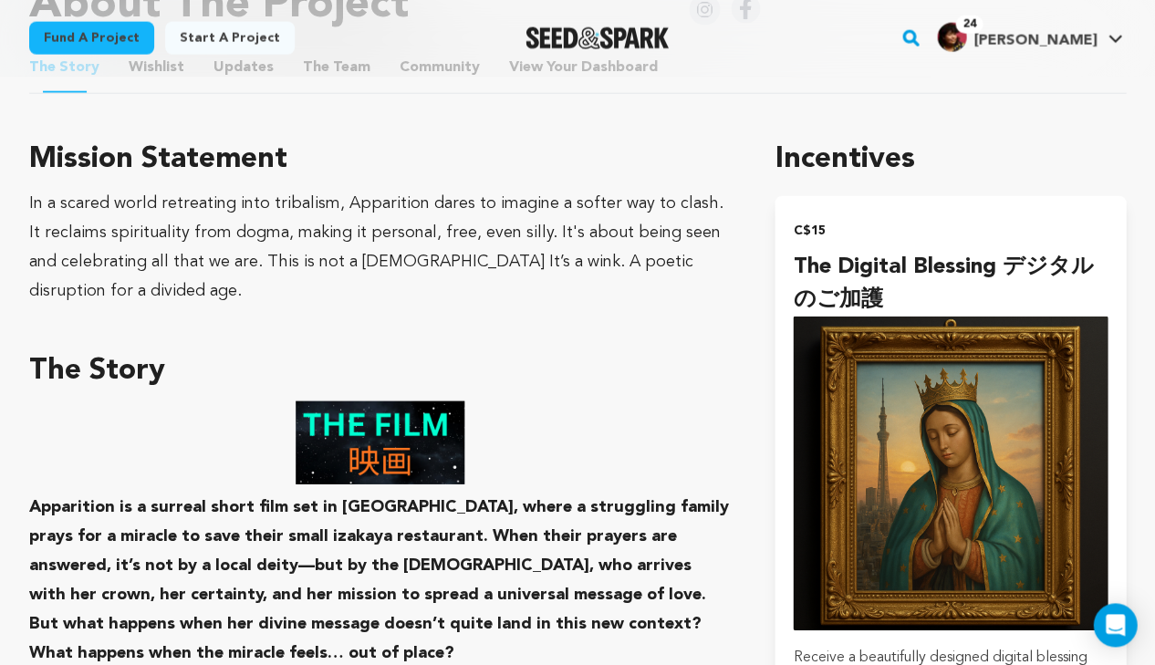
scroll to position [1150, 0]
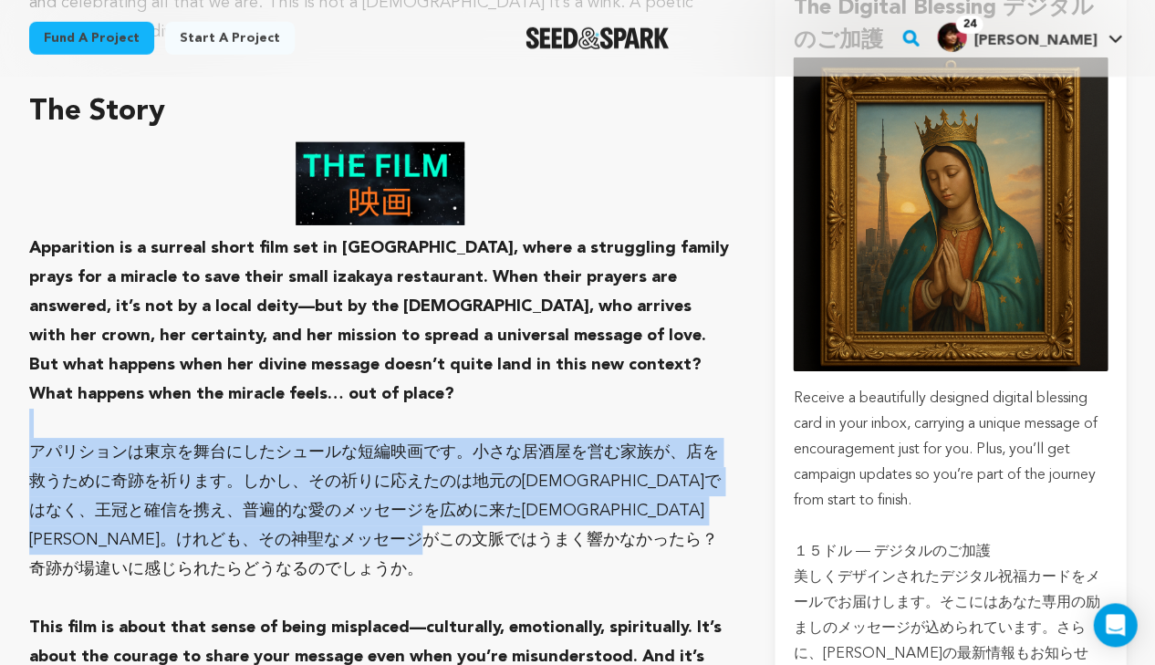
drag, startPoint x: 392, startPoint y: 459, endPoint x: 547, endPoint y: 529, distance: 170.3
click at [567, 477] on p "アパリションは東京を舞台にしたシュールな短編映画です。小さな居酒屋を営む家族が、店を救うために奇跡を祈ります。しかし、その祈りに応えたのは地元の神ではなく、王…" at bounding box center [380, 511] width 702 height 146
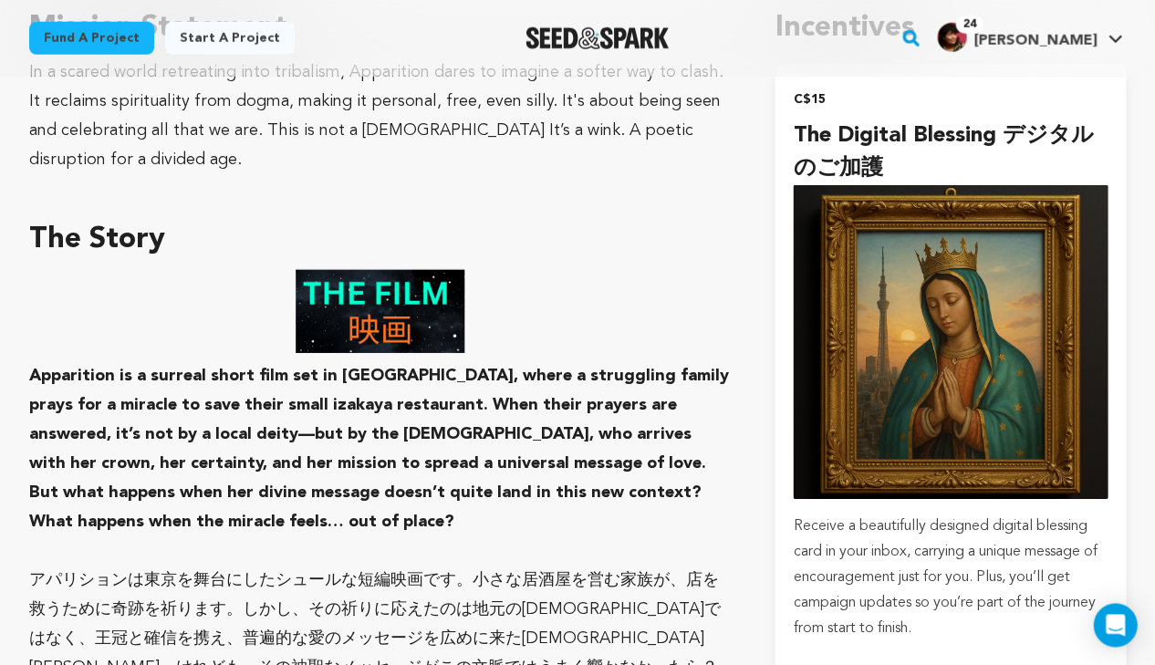
scroll to position [1099, 0]
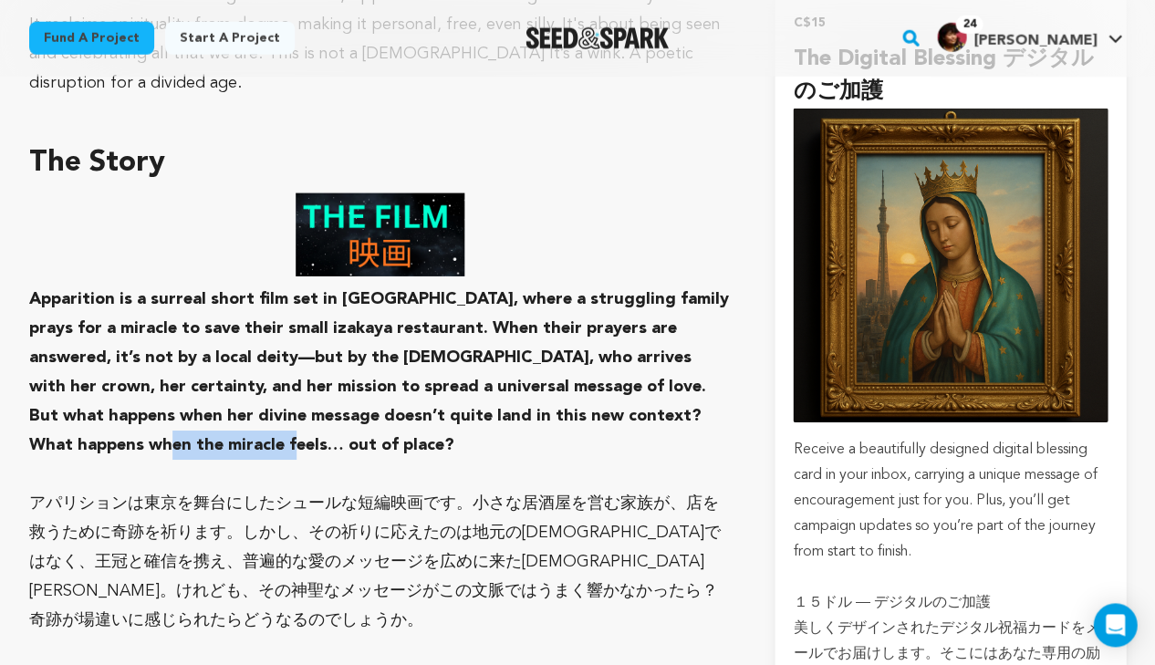
drag, startPoint x: 695, startPoint y: 401, endPoint x: 710, endPoint y: 414, distance: 19.4
click at [711, 414] on p "Apparition is a surreal short film set in Tokyo, where a struggling family pray…" at bounding box center [380, 372] width 702 height 175
click at [705, 413] on strong "Apparition is a surreal short film set in Tokyo, where a struggling family pray…" at bounding box center [379, 372] width 700 height 162
drag, startPoint x: 702, startPoint y: 412, endPoint x: 714, endPoint y: 417, distance: 13.9
click at [714, 417] on p "Apparition is a surreal short film set in Tokyo, where a struggling family pray…" at bounding box center [380, 372] width 702 height 175
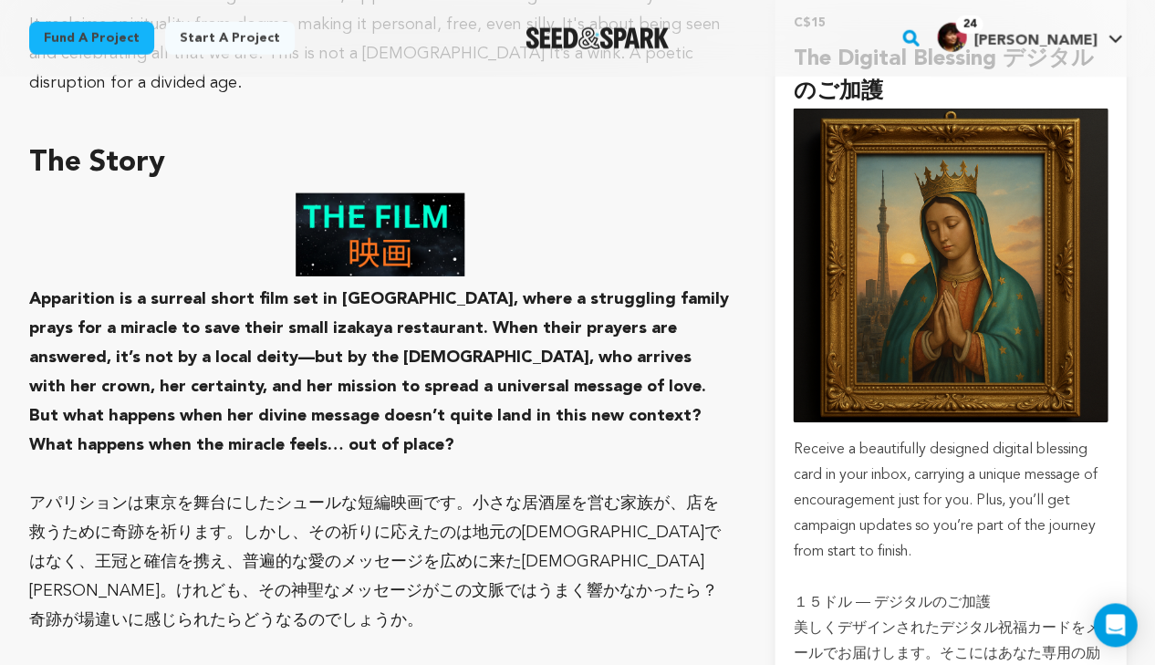
click at [710, 421] on p "Apparition is a surreal short film set in Tokyo, where a struggling family pray…" at bounding box center [380, 372] width 702 height 175
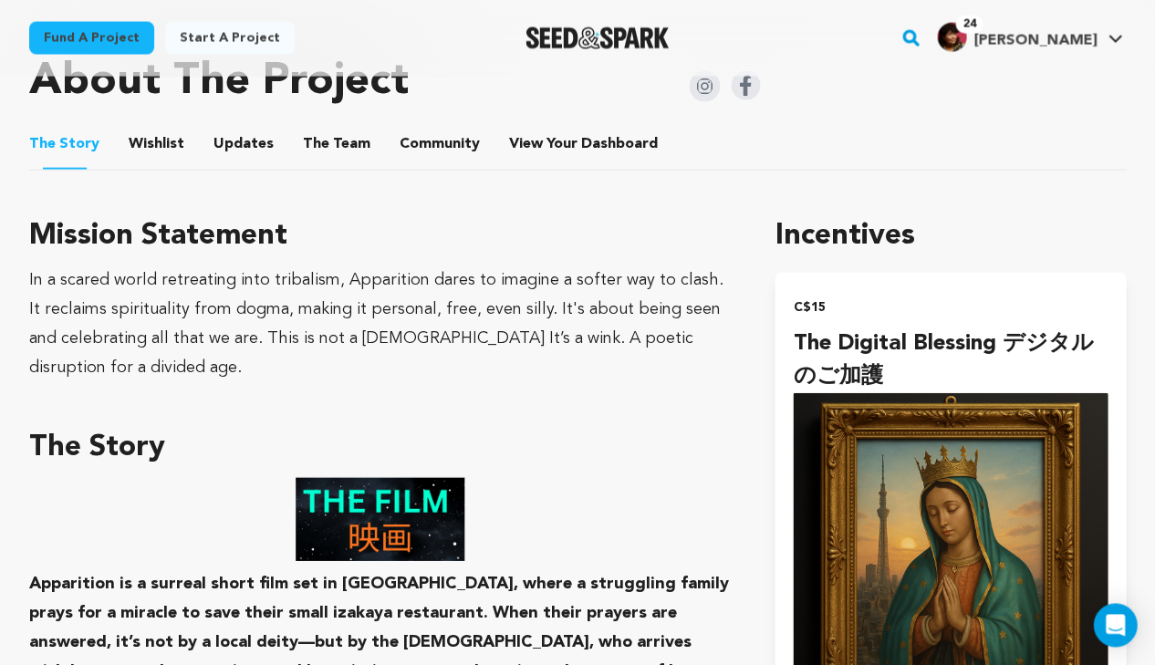
scroll to position [810, 0]
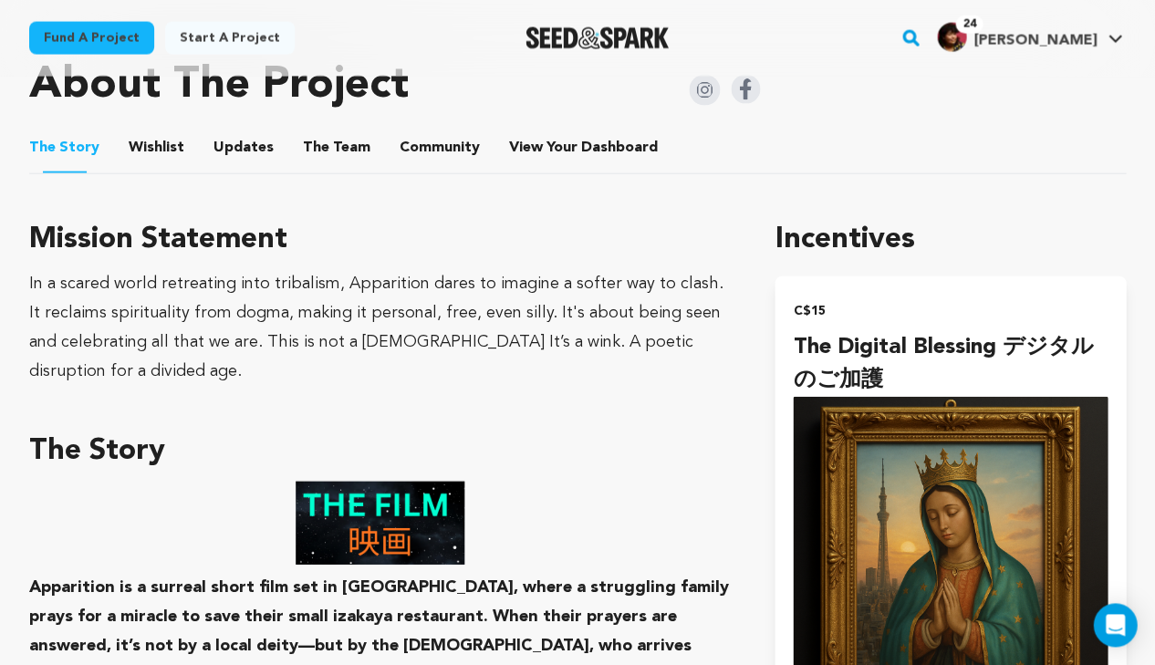
click at [141, 141] on button "Wishlist" at bounding box center [157, 152] width 44 height 44
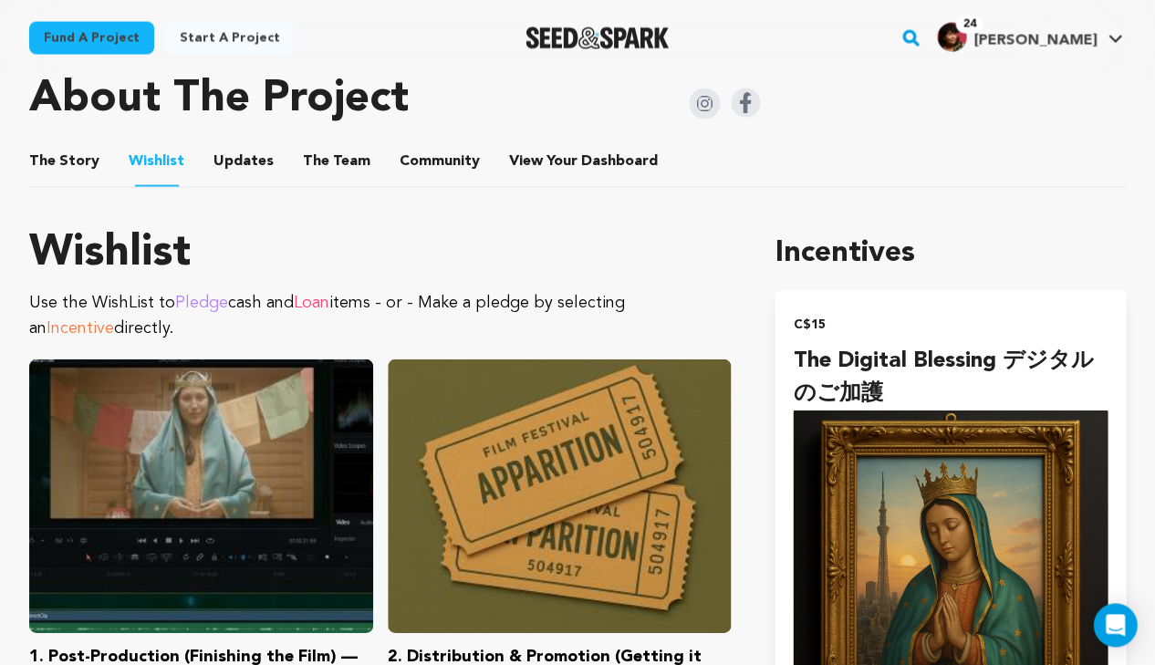
scroll to position [735, 0]
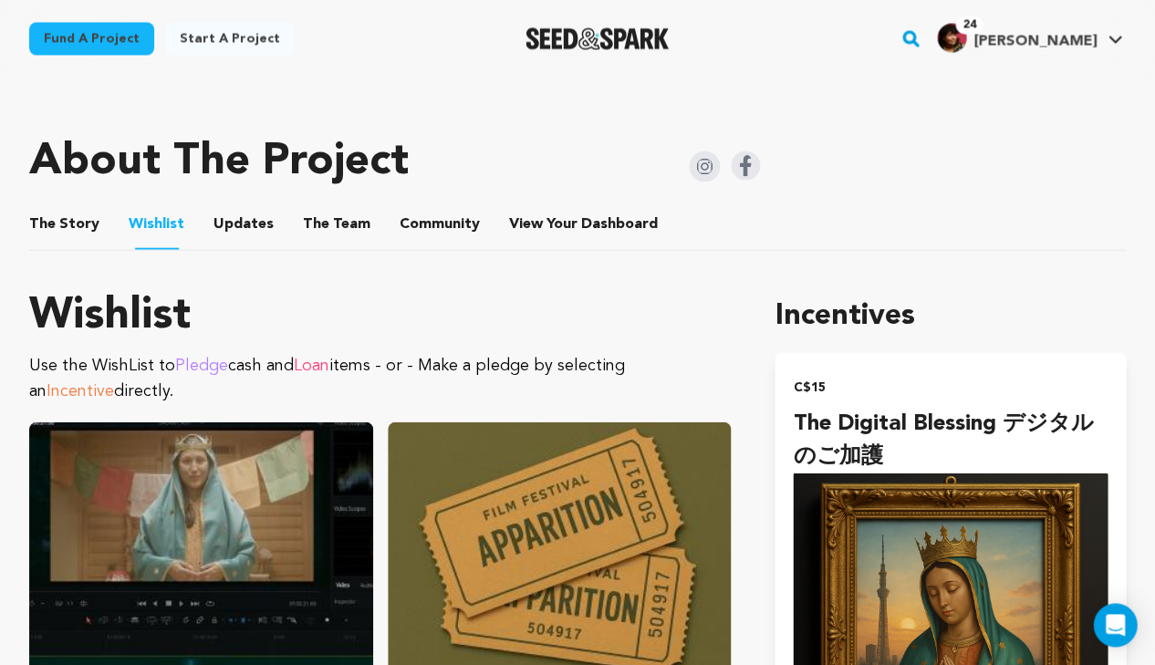
click at [75, 224] on button "The Story" at bounding box center [65, 227] width 44 height 44
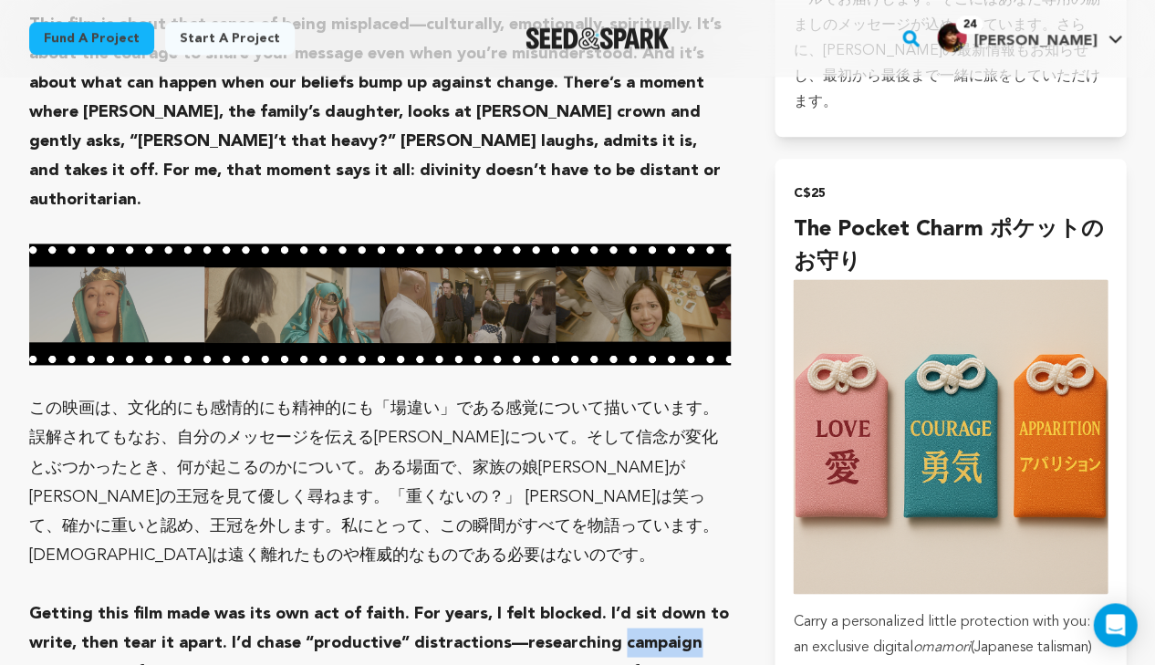
scroll to position [1885, 0]
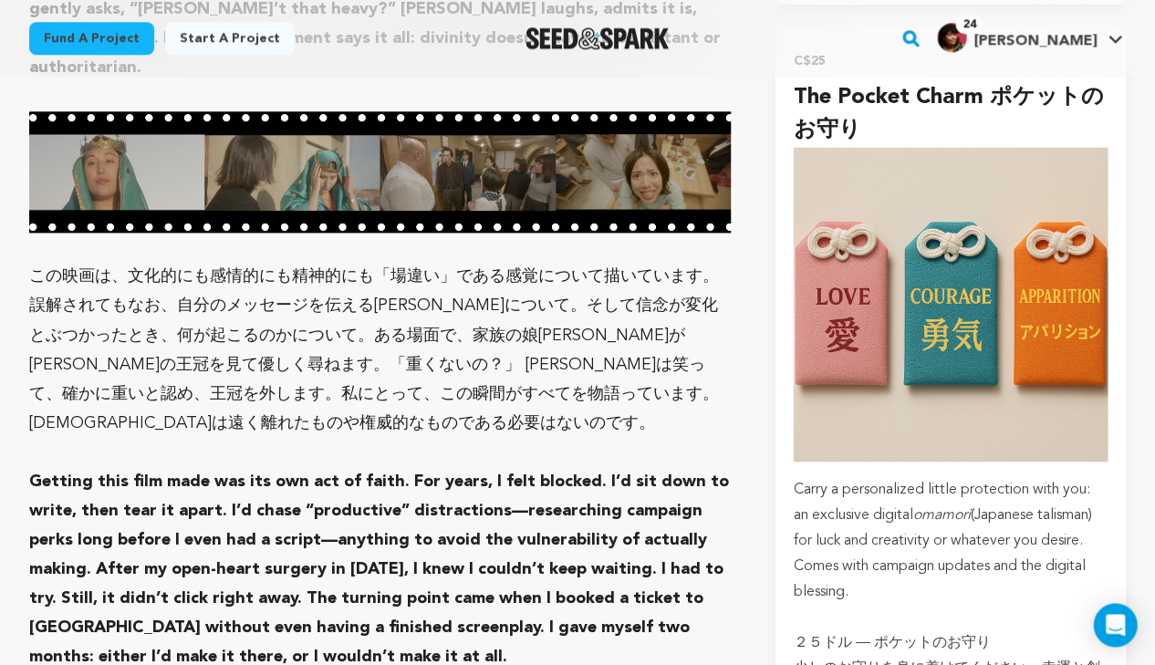
click at [433, 466] on p "Getting this film made was its own act of faith. For years, I felt blocked. I’d…" at bounding box center [380, 568] width 702 height 204
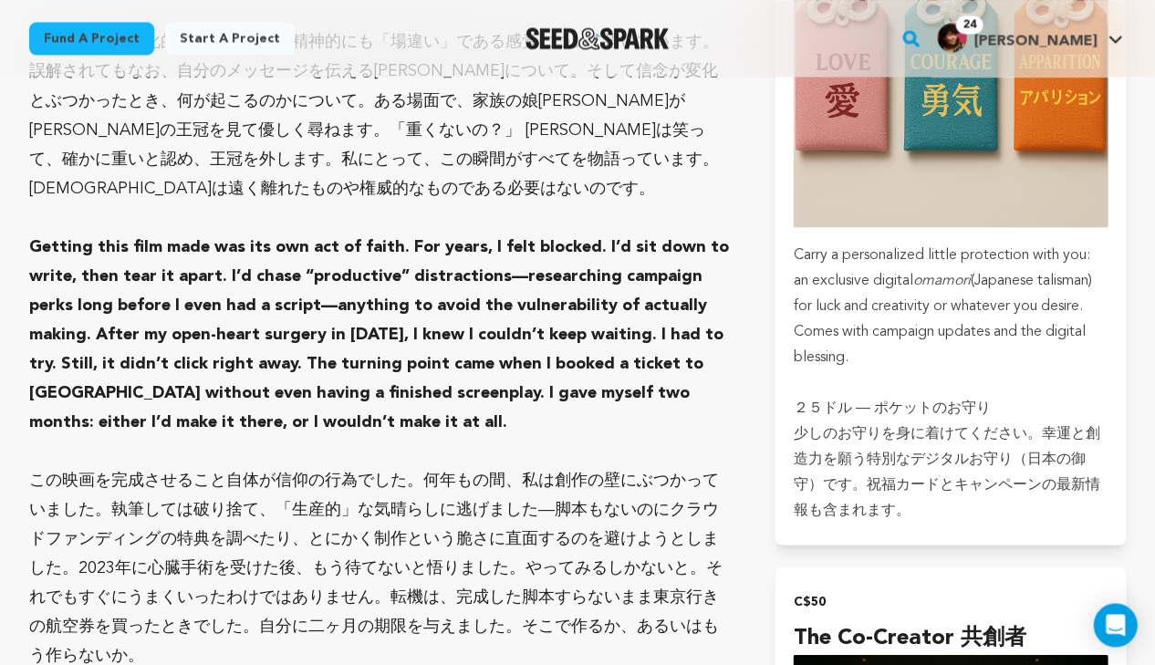
scroll to position [1904, 0]
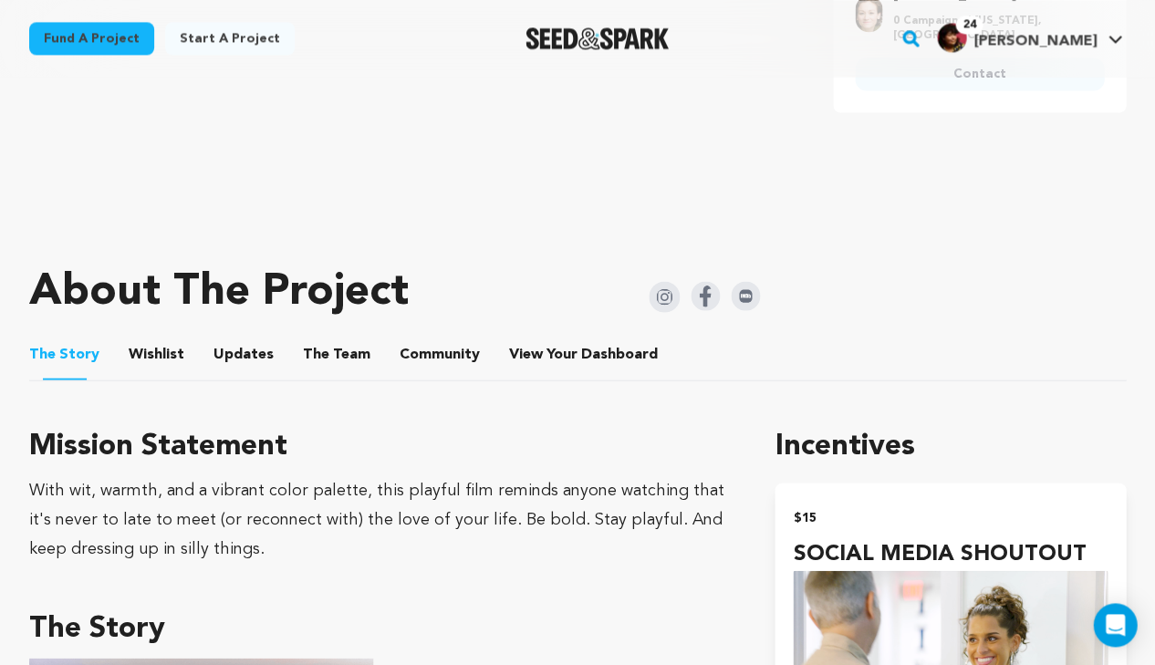
scroll to position [630, 0]
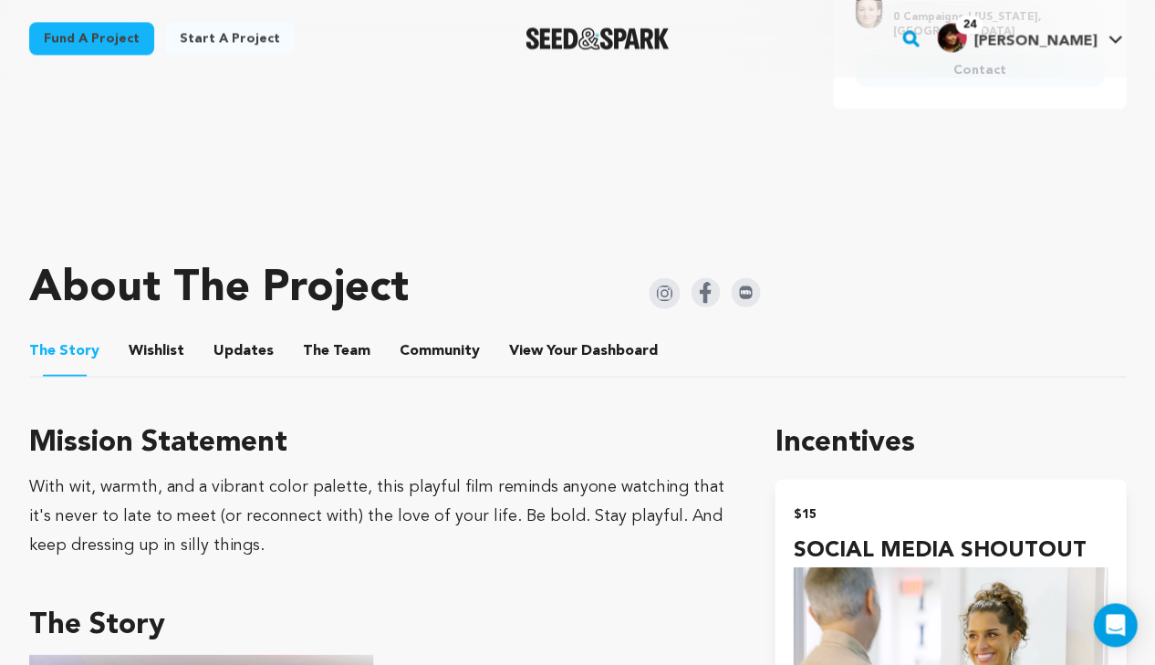
click at [166, 359] on button "Wishlist" at bounding box center [157, 354] width 44 height 44
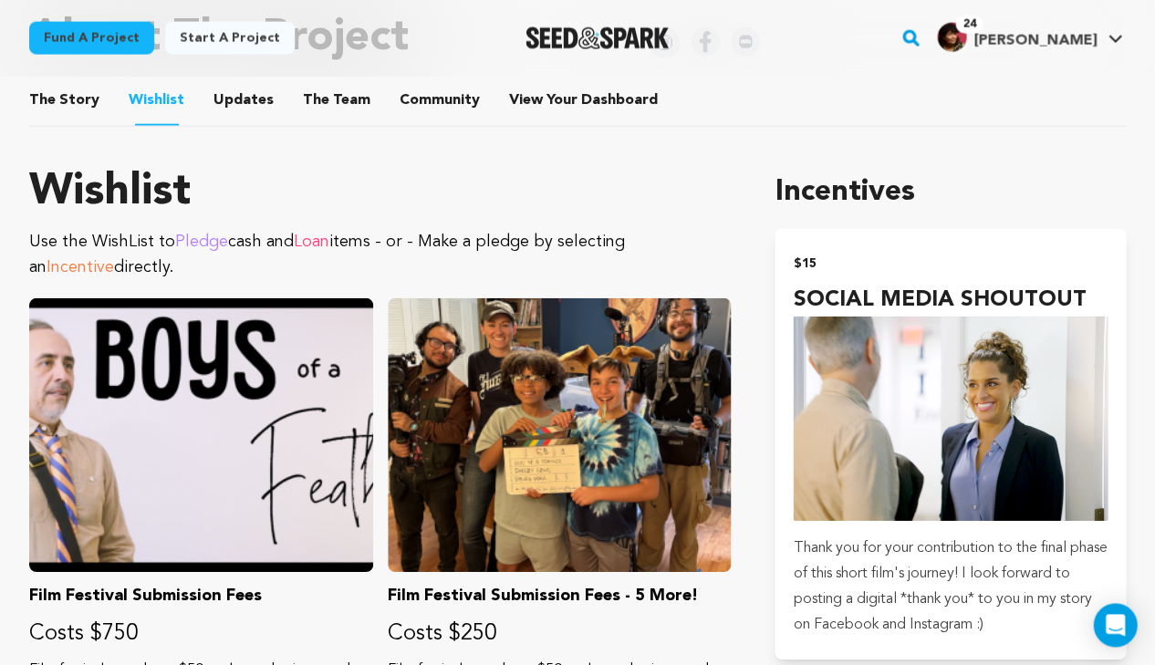
scroll to position [793, 0]
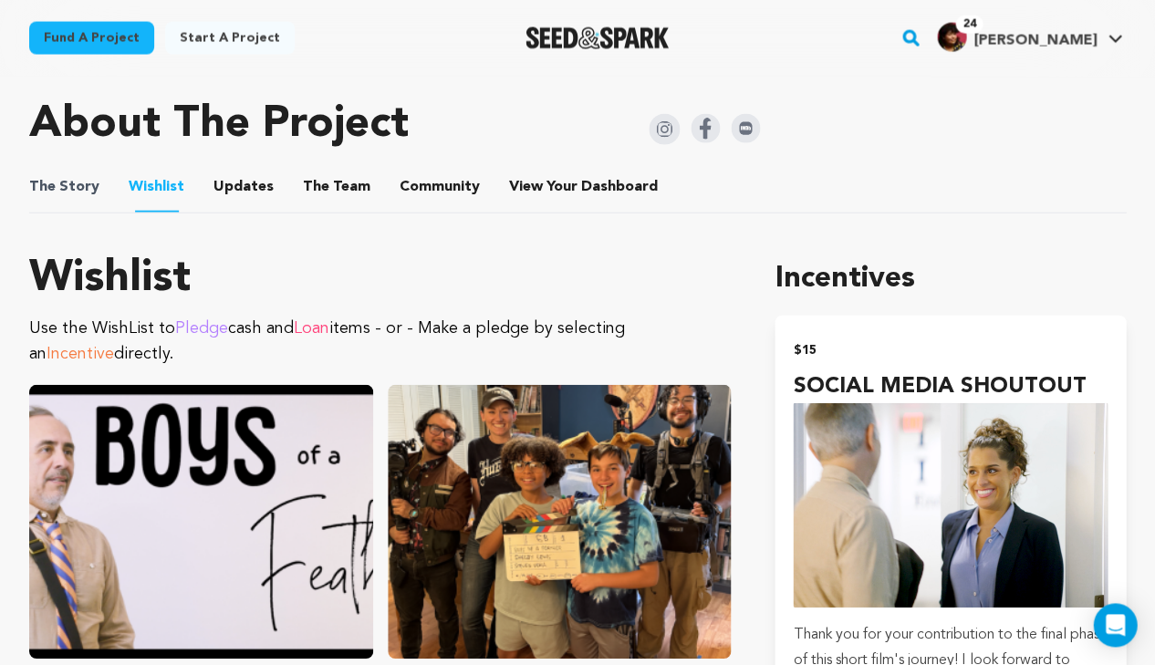
click at [89, 184] on span "The Story" at bounding box center [64, 187] width 70 height 22
click at [48, 190] on button "The Story" at bounding box center [65, 191] width 44 height 44
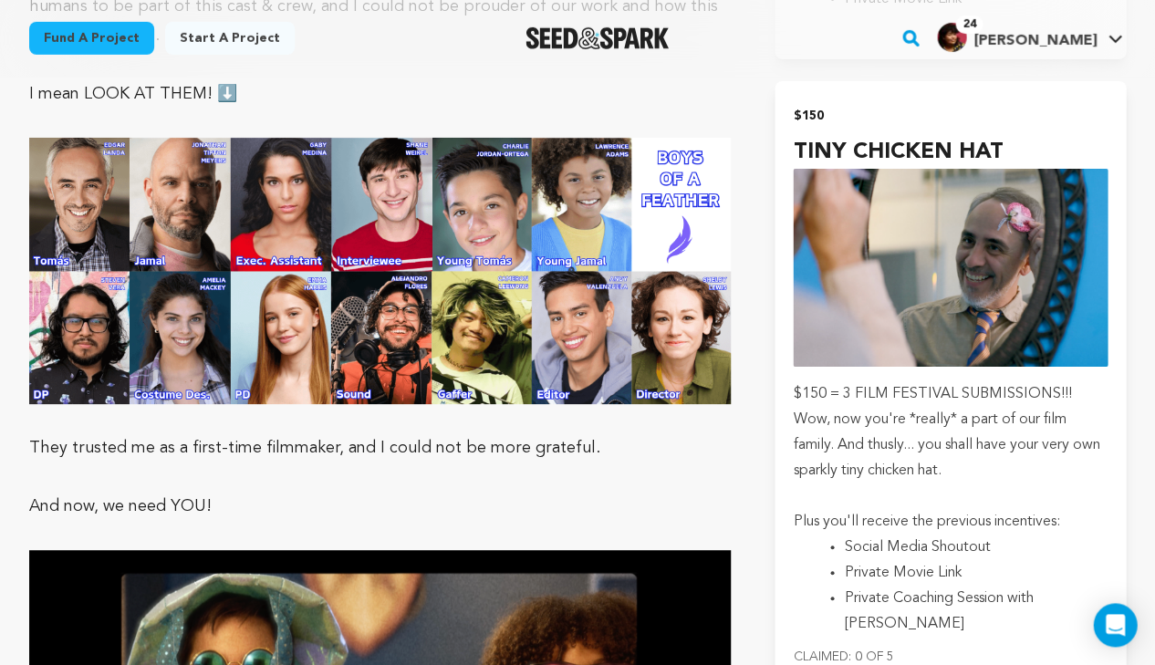
scroll to position [3076, 0]
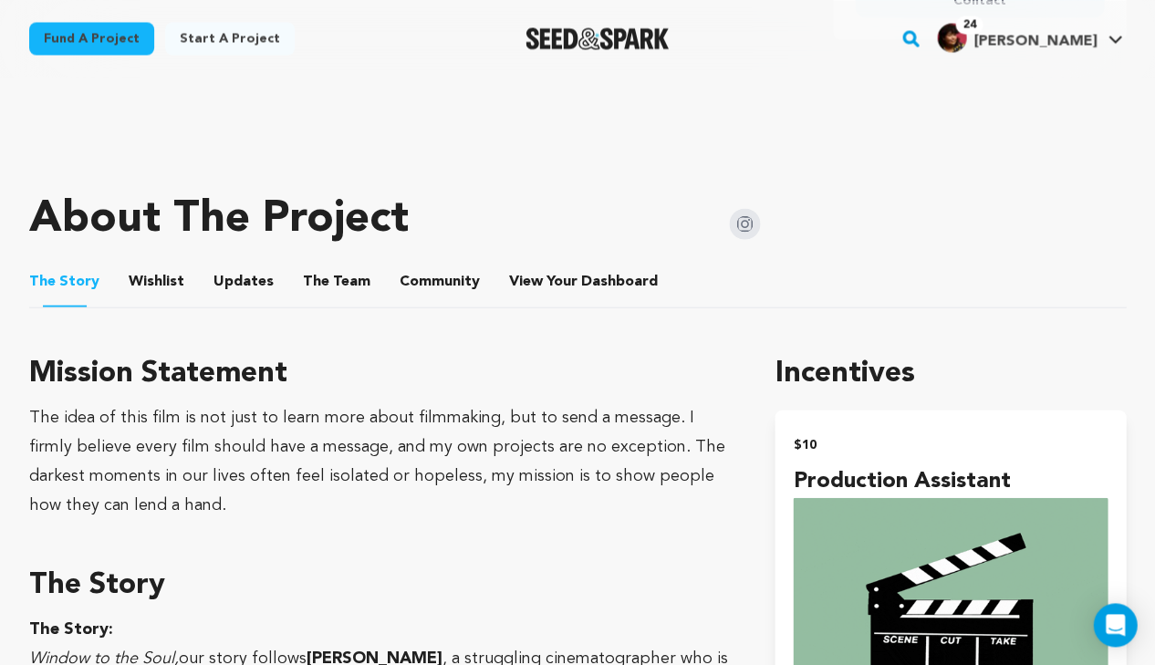
scroll to position [730, 0]
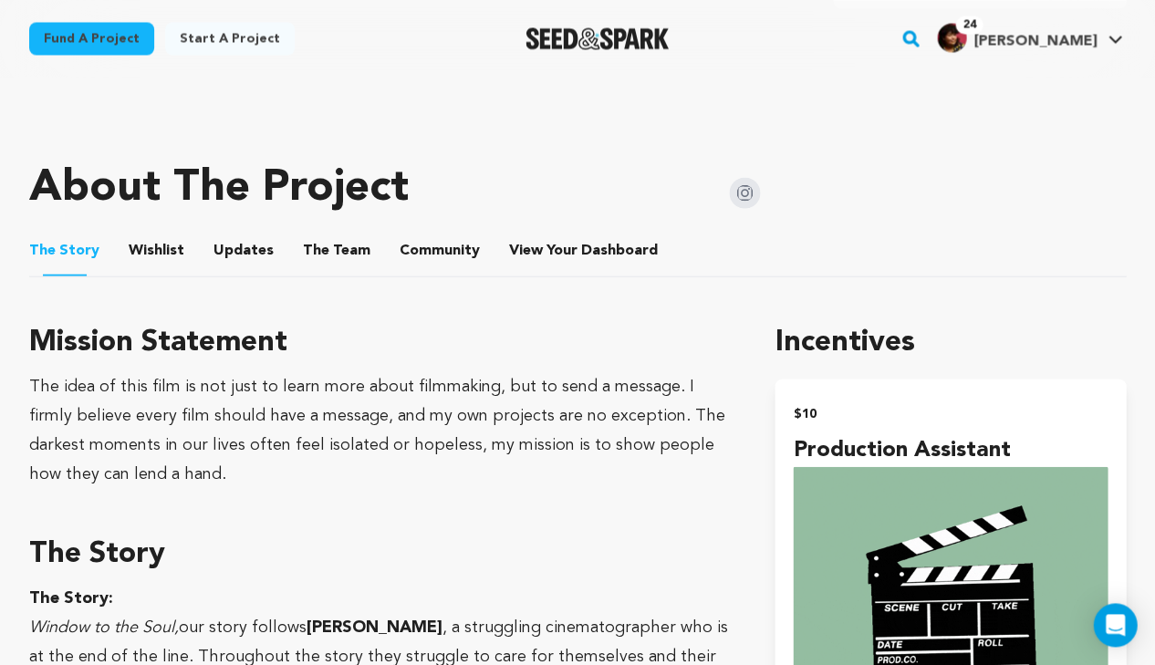
click at [139, 243] on button "Wishlist" at bounding box center [157, 254] width 44 height 44
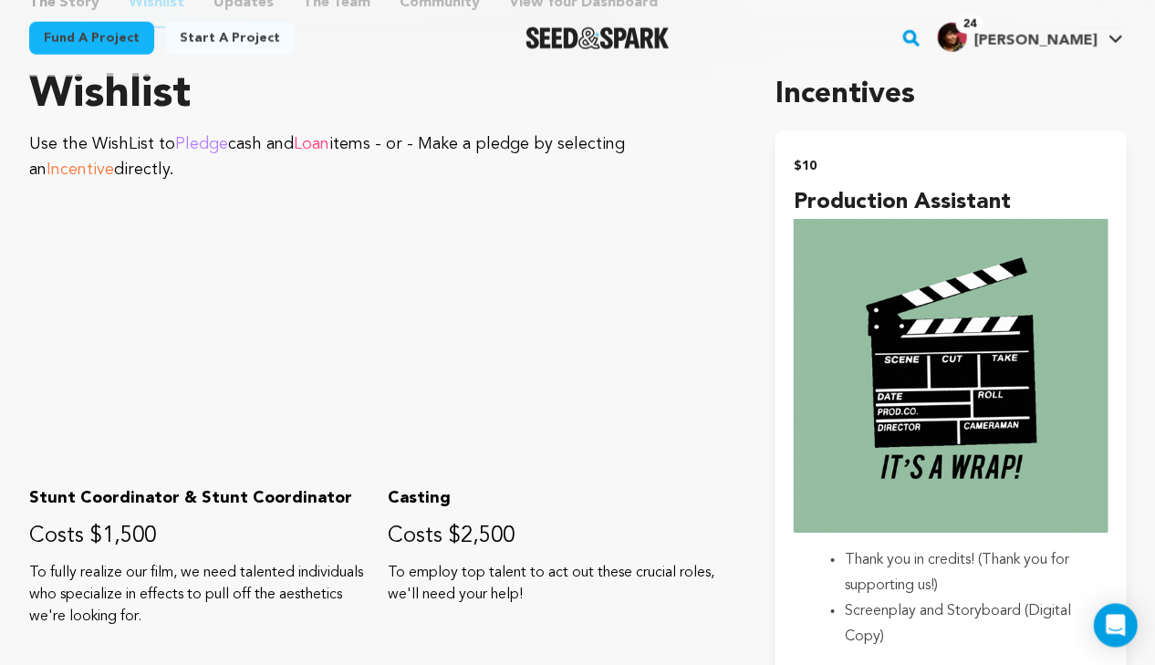
scroll to position [839, 0]
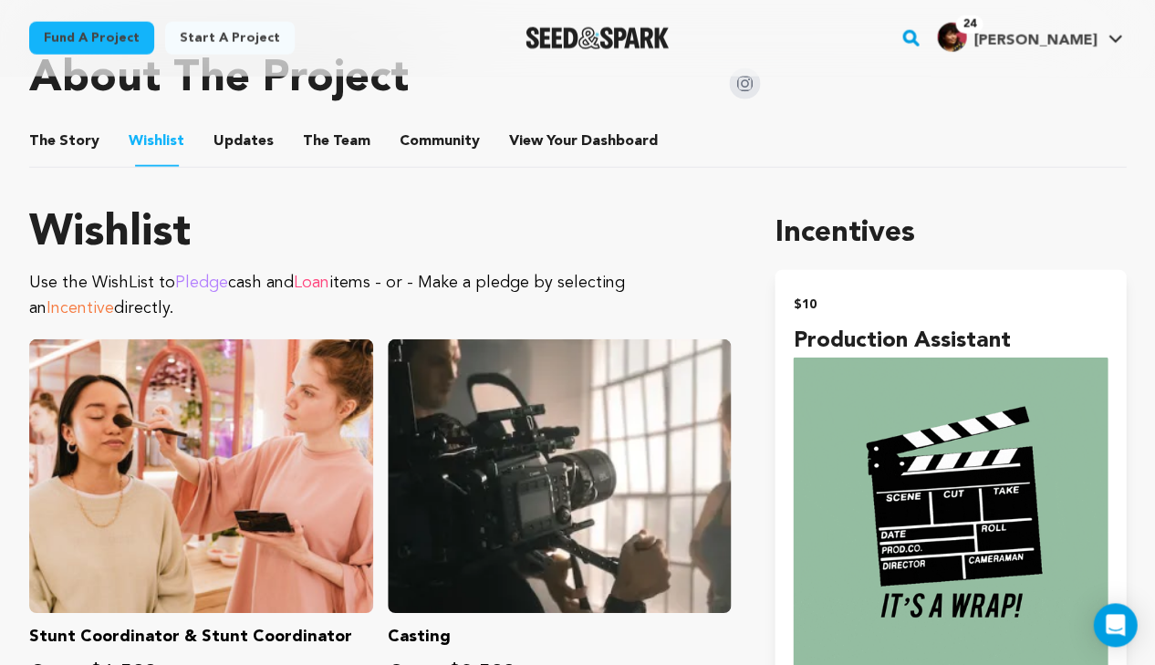
click at [57, 134] on button "The Story" at bounding box center [65, 145] width 44 height 44
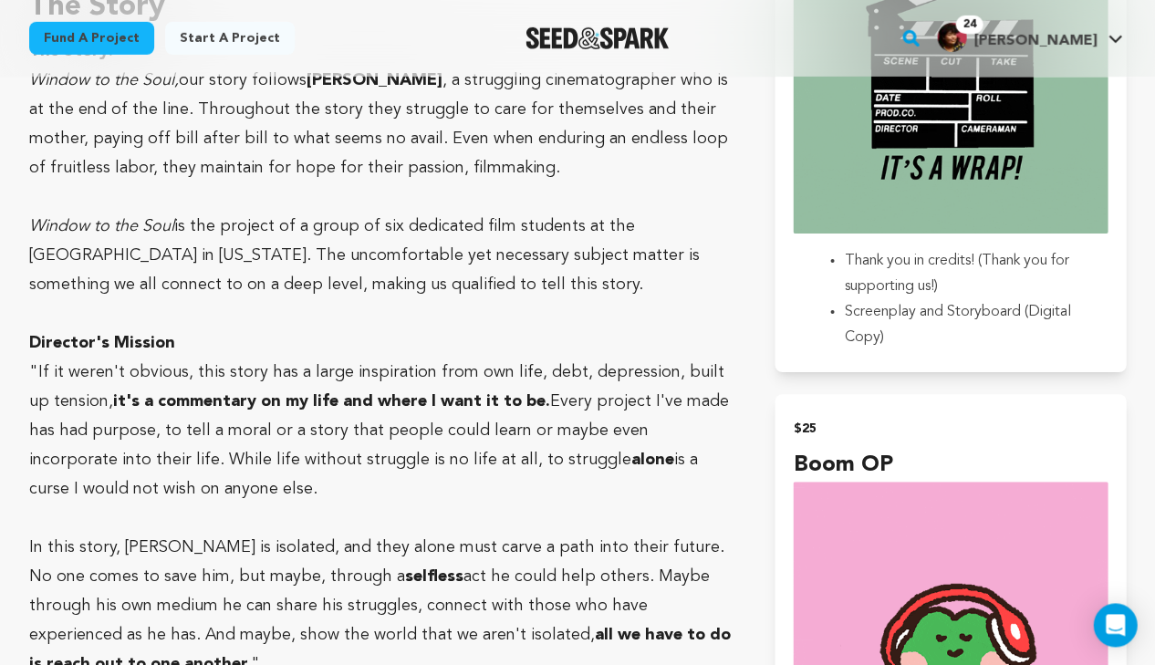
scroll to position [1144, 0]
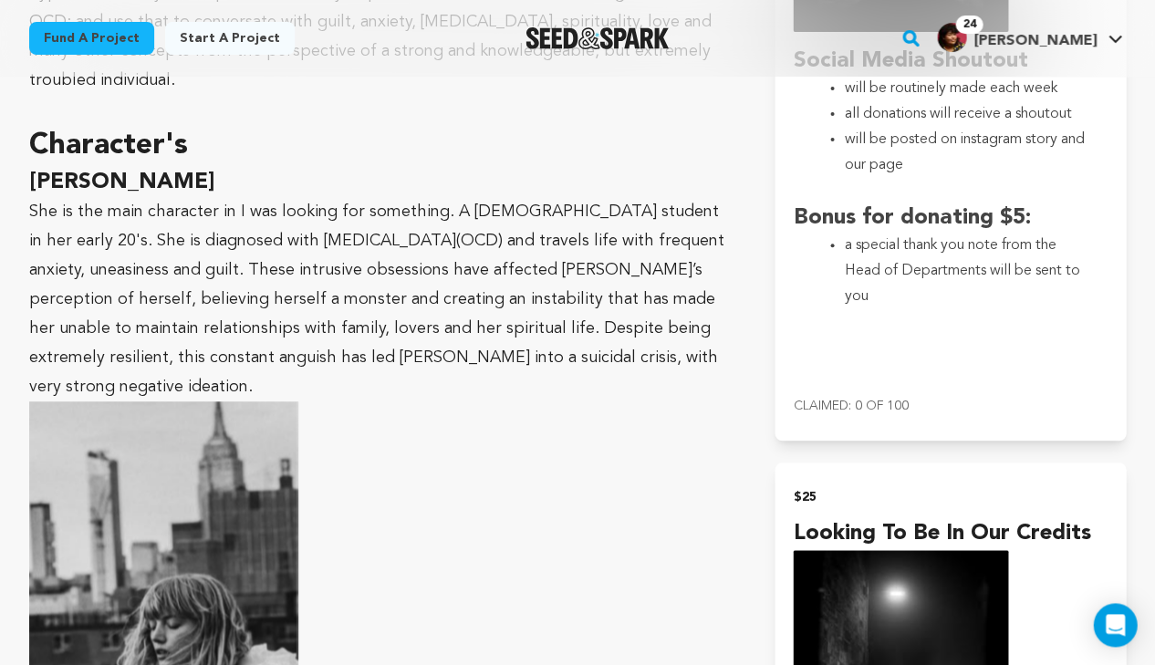
scroll to position [688, 0]
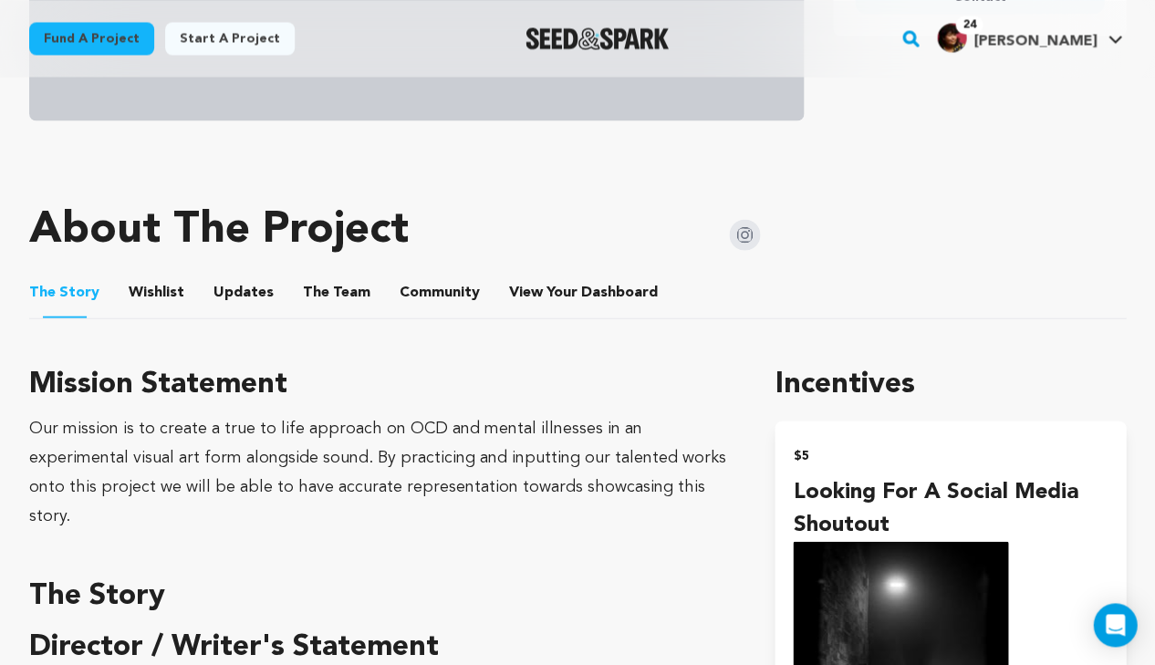
click at [179, 268] on ul "The Story The Story Wishlist Wishlist Updates Updates The Team The Team Communi…" at bounding box center [577, 292] width 1097 height 52
click at [163, 297] on button "Wishlist" at bounding box center [157, 296] width 44 height 44
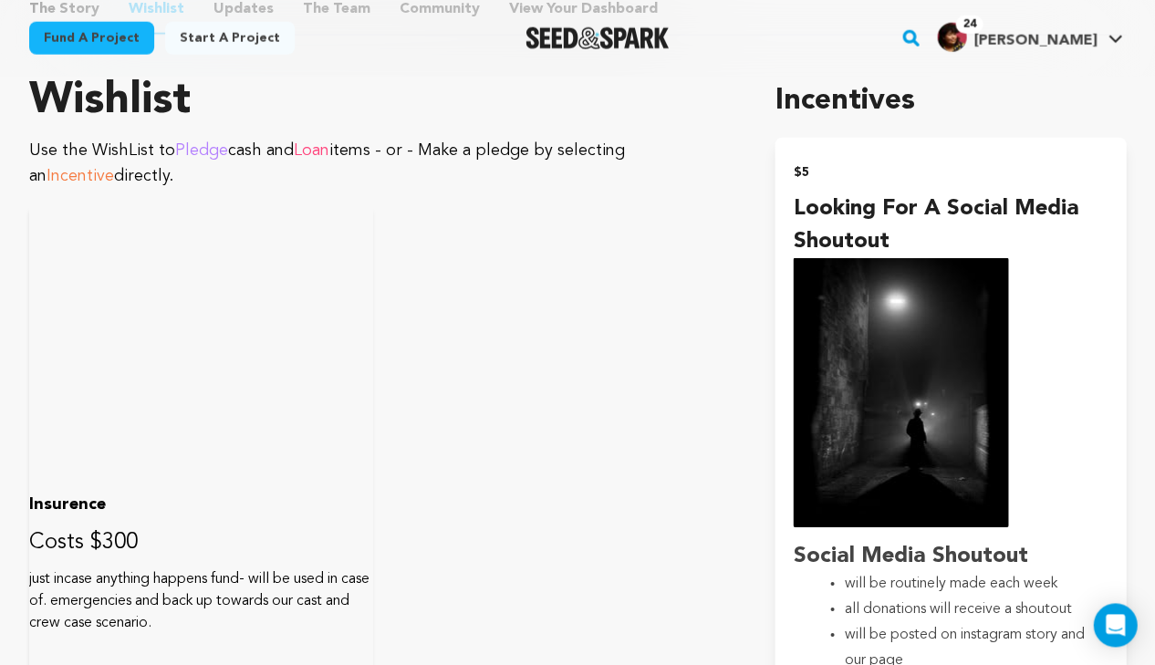
scroll to position [1058, 0]
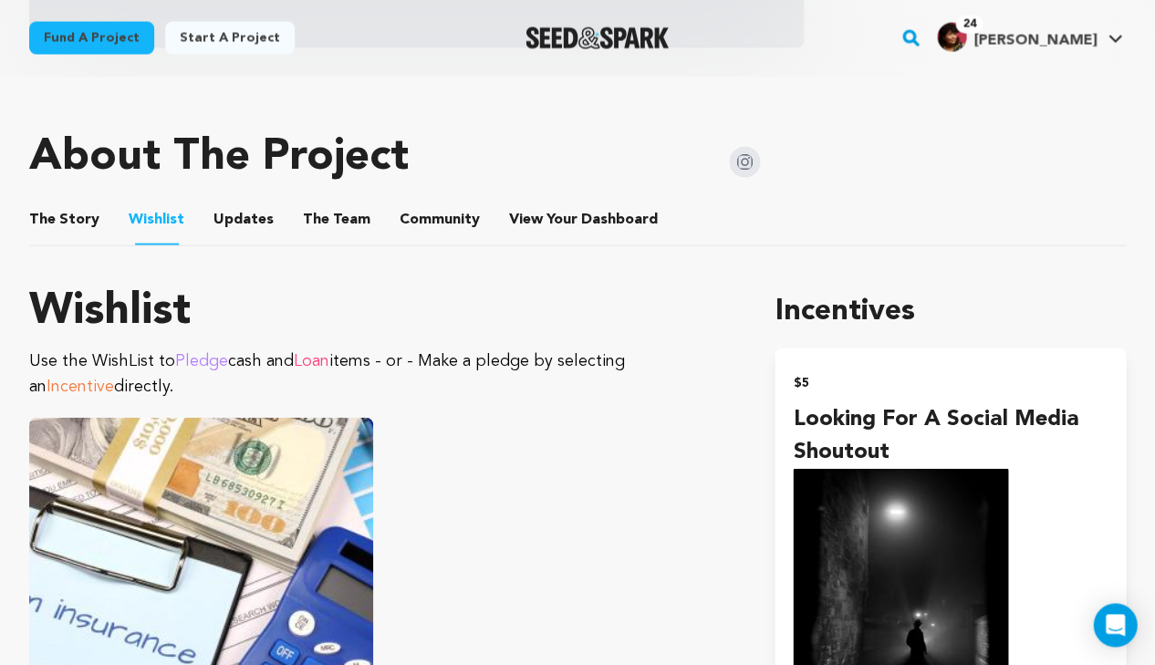
click at [71, 214] on button "The Story" at bounding box center [65, 224] width 44 height 44
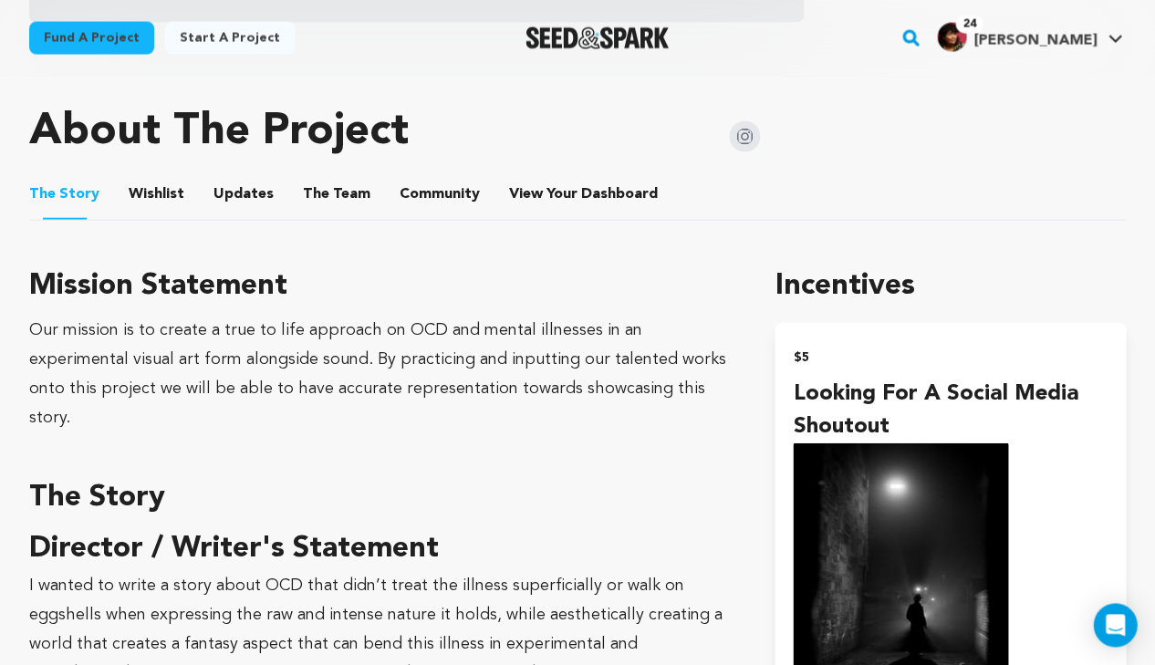
scroll to position [760, 0]
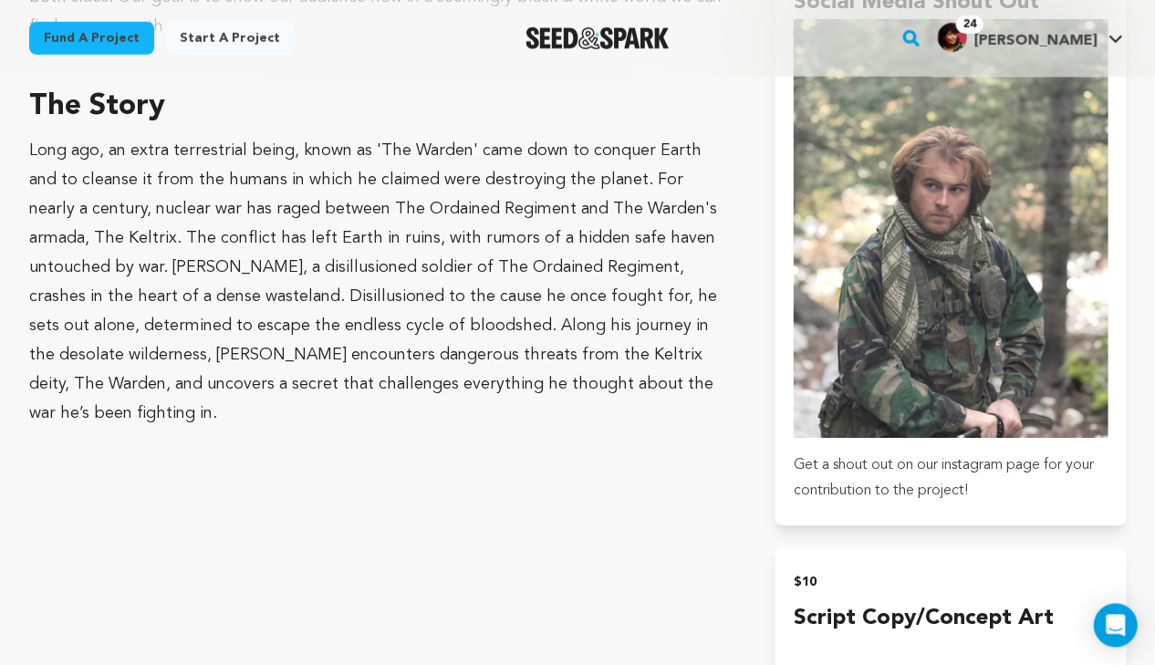
scroll to position [632, 0]
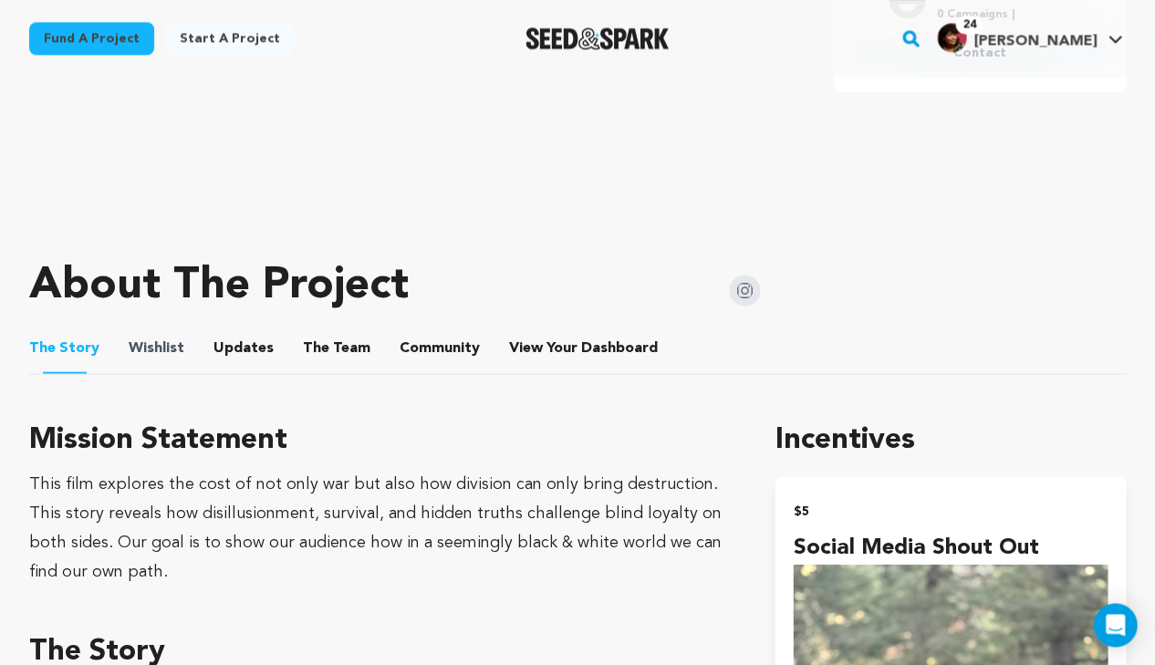
click at [177, 346] on span "Wishlist" at bounding box center [157, 348] width 56 height 22
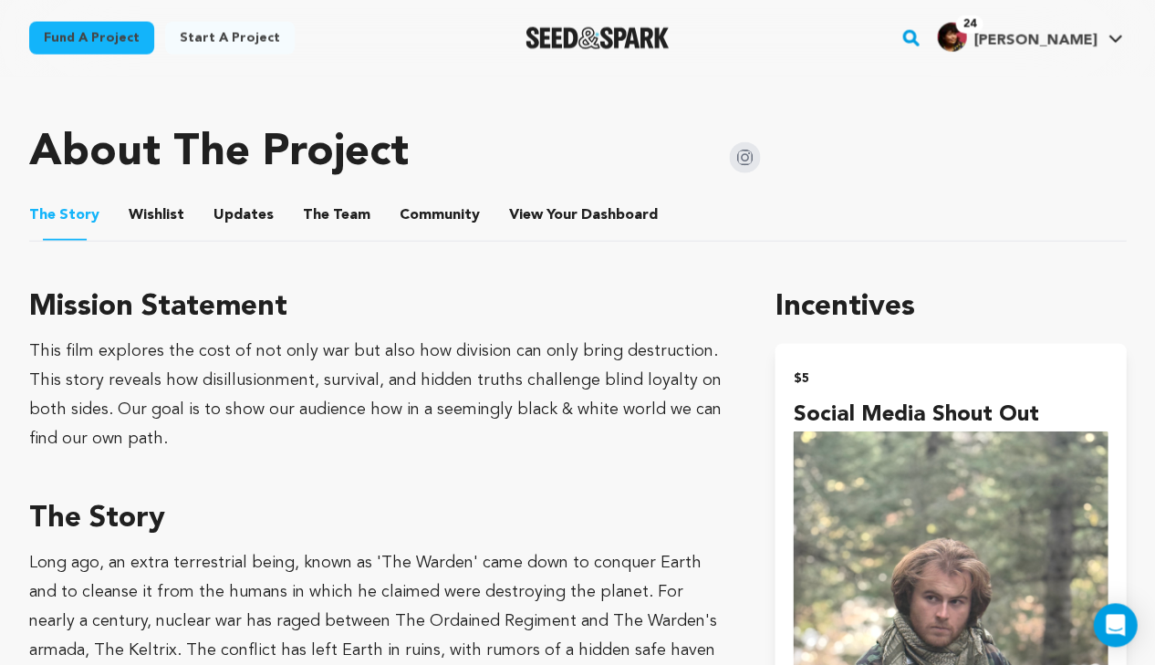
click at [155, 219] on button "Wishlist" at bounding box center [157, 219] width 44 height 44
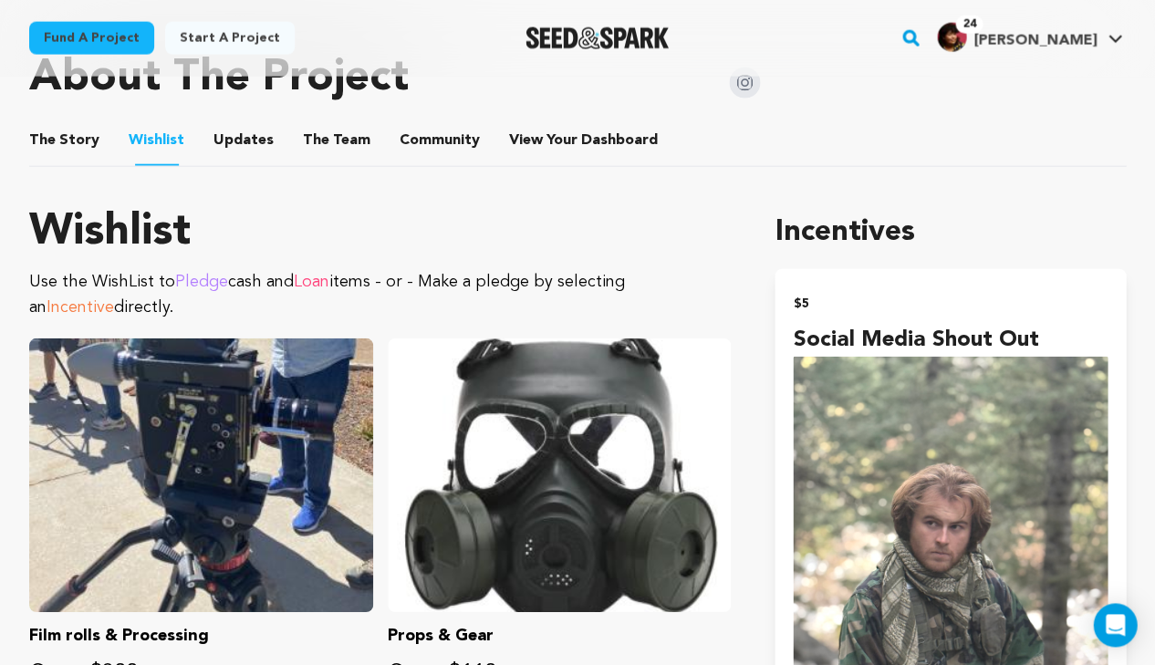
scroll to position [836, 0]
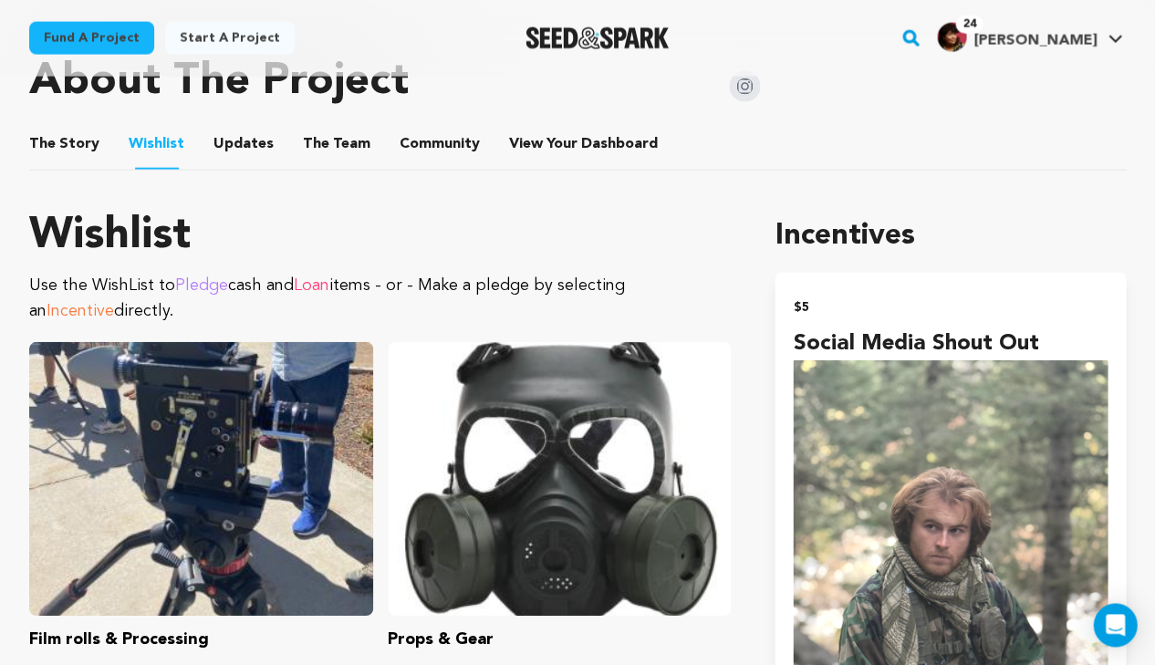
click at [77, 147] on button "The Story" at bounding box center [65, 148] width 44 height 44
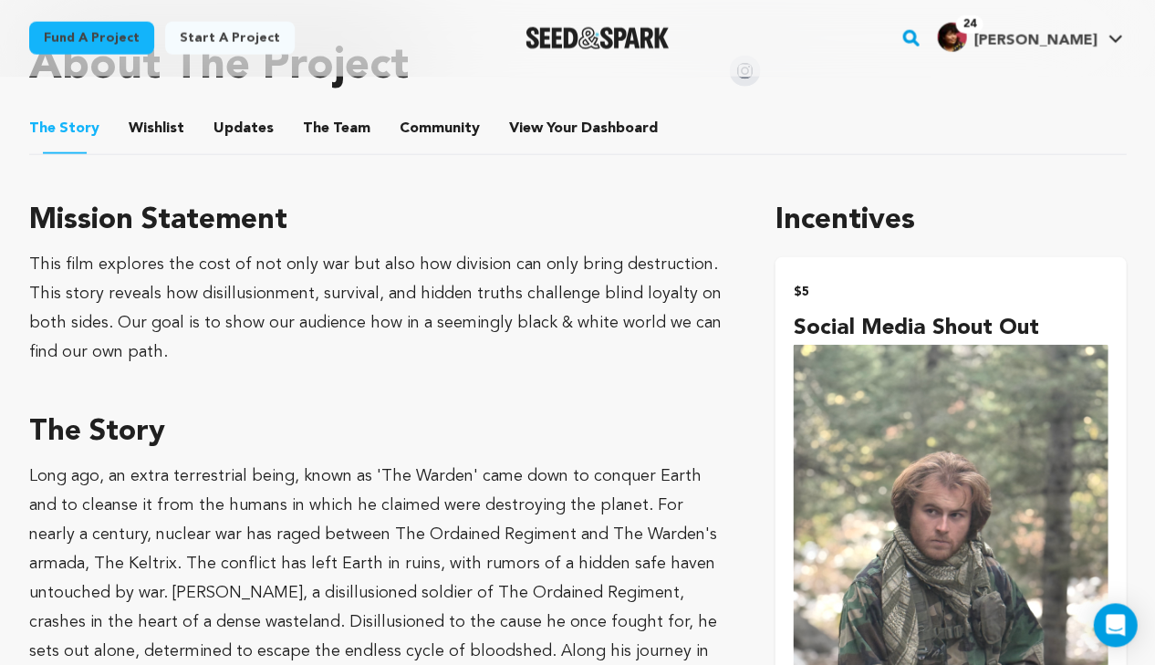
scroll to position [1157, 0]
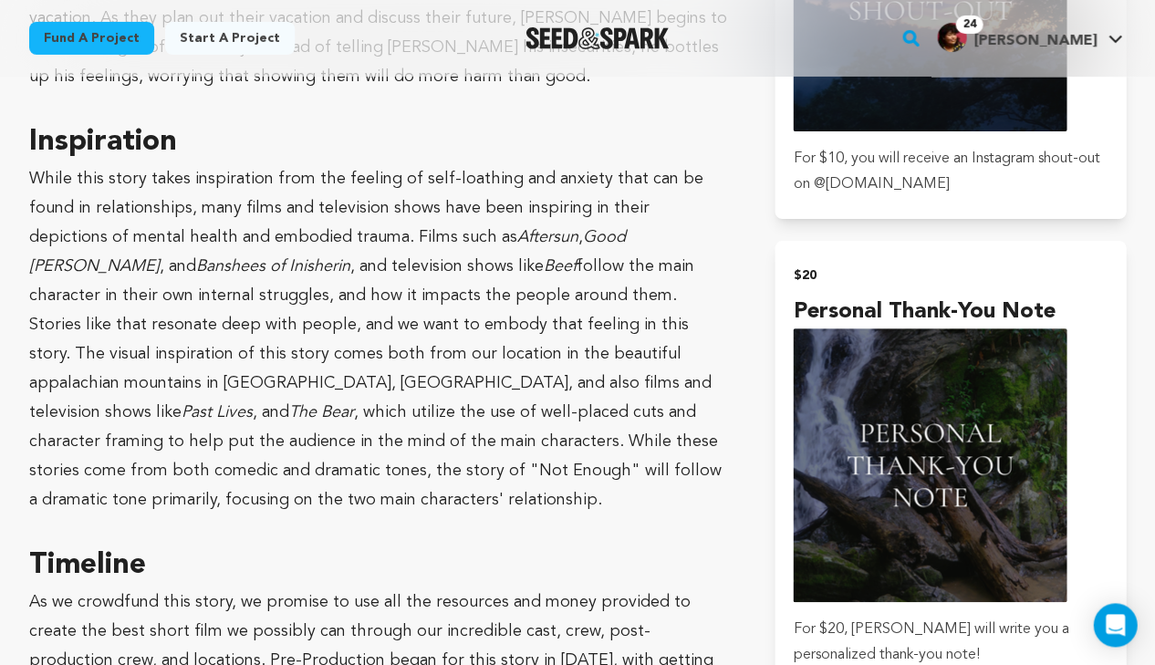
scroll to position [852, 0]
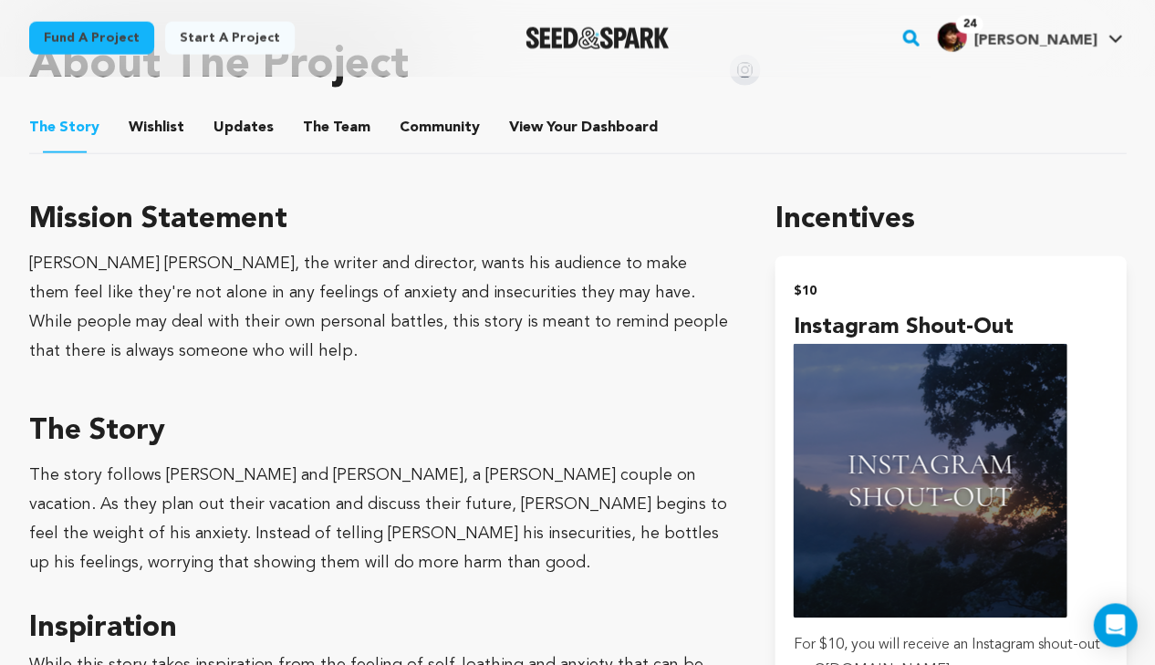
click at [167, 127] on button "Wishlist" at bounding box center [157, 131] width 44 height 44
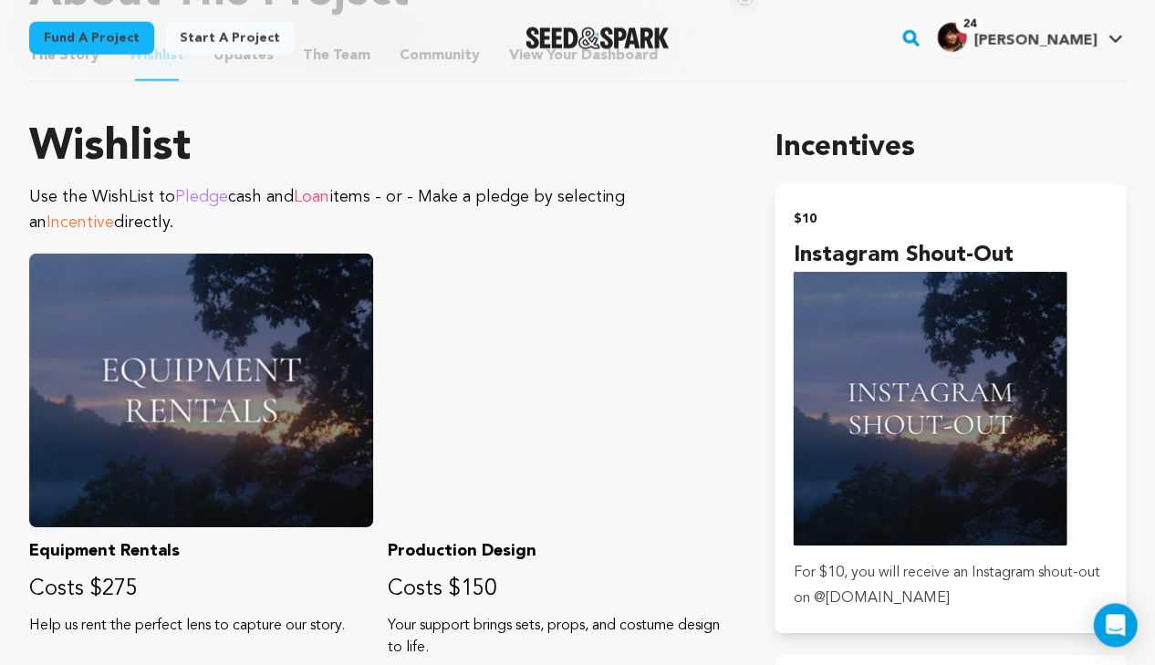
scroll to position [792, 0]
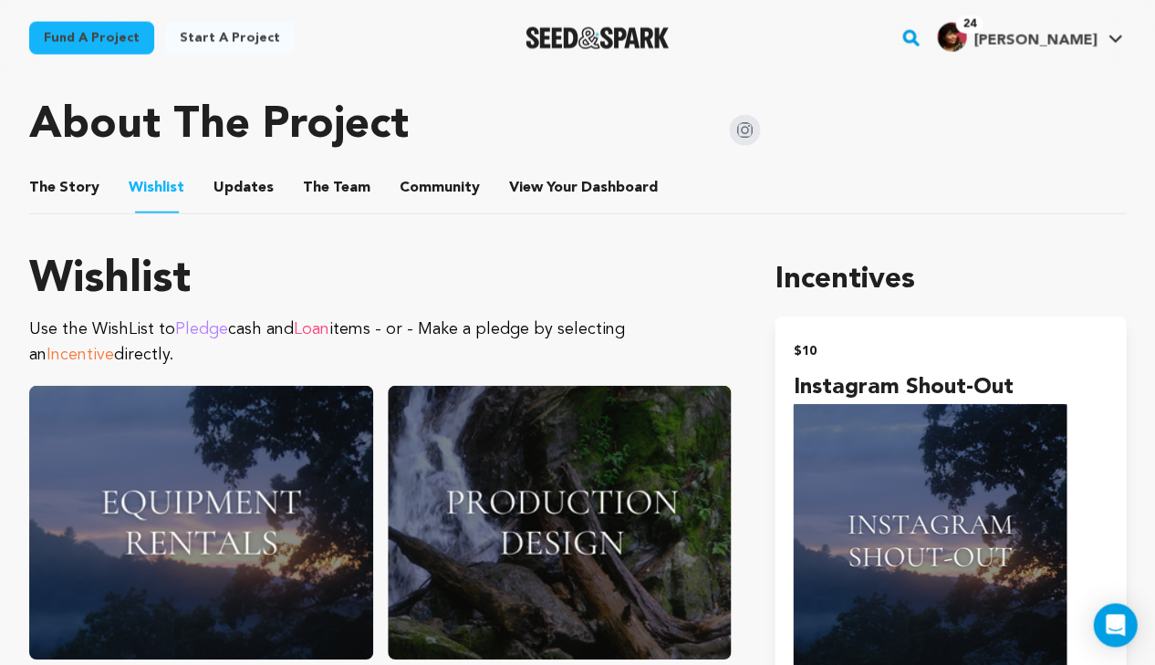
click at [75, 186] on button "The Story" at bounding box center [65, 192] width 44 height 44
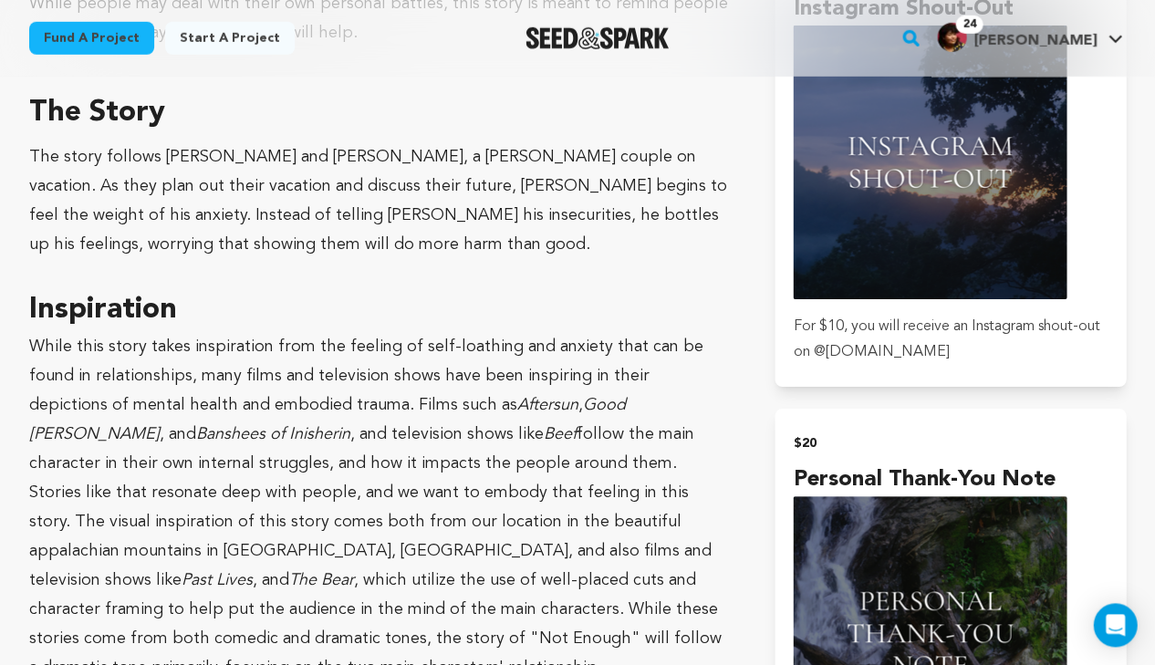
scroll to position [1153, 0]
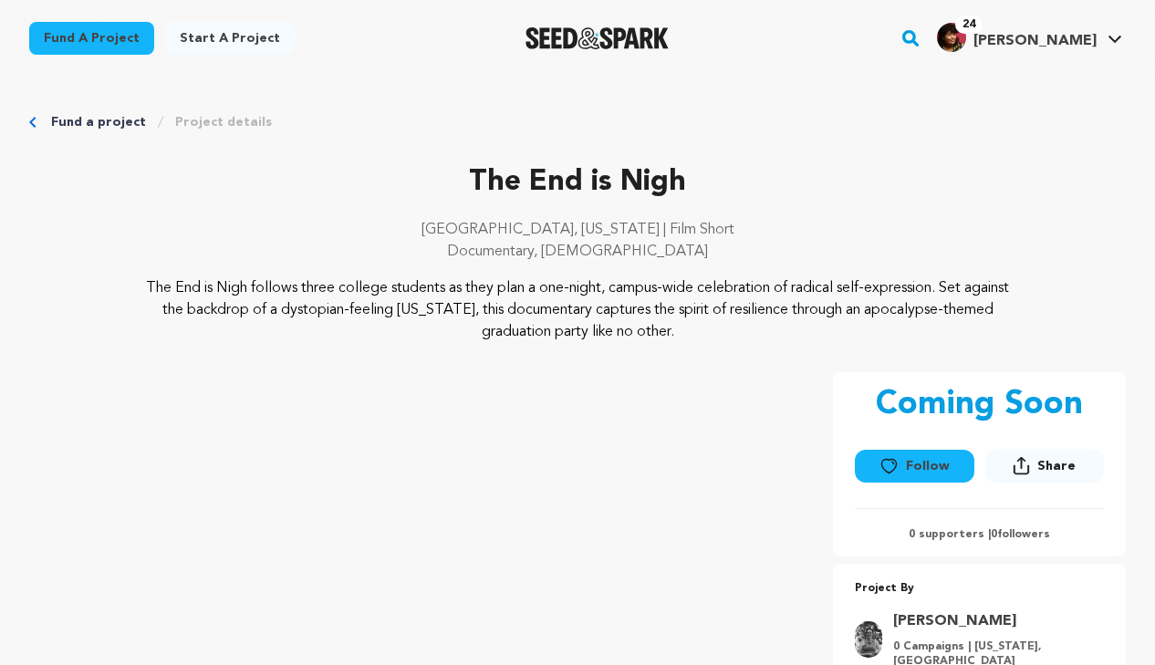
scroll to position [306, 0]
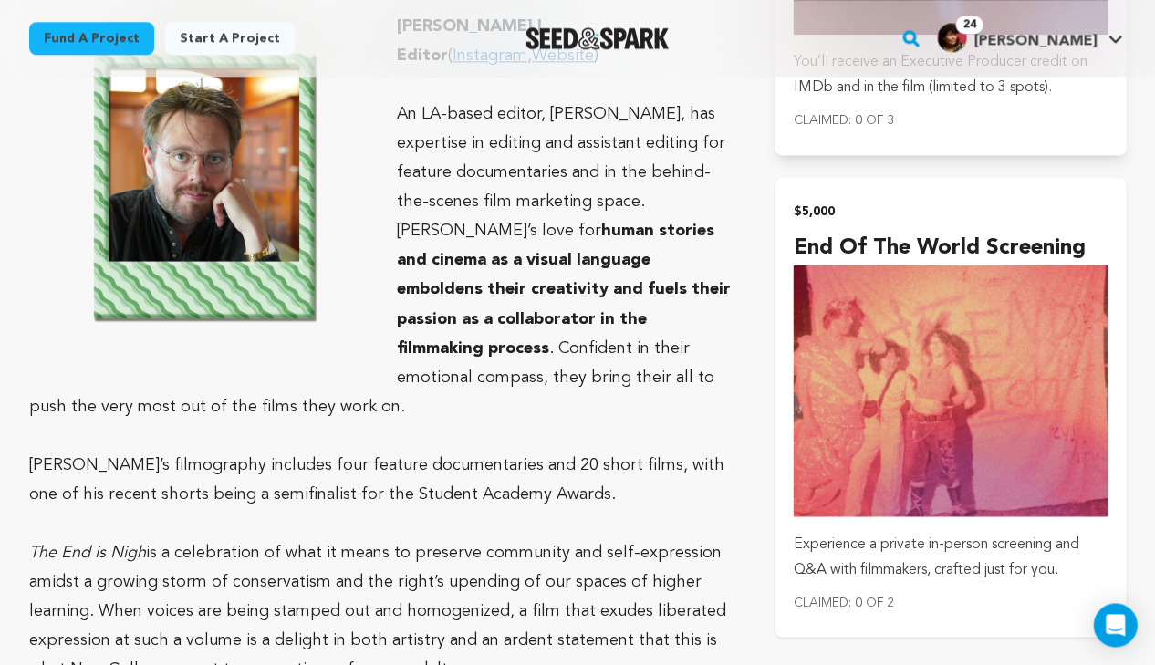
scroll to position [4955, 0]
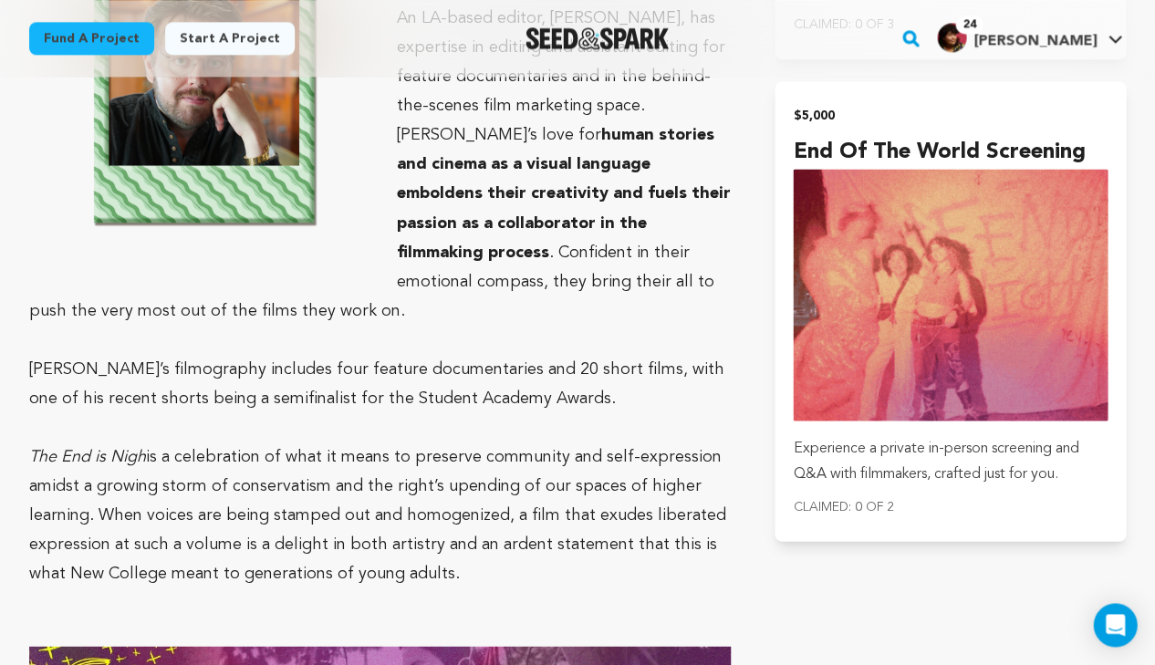
click at [435, 4] on div "Fund a project Start a project Search" at bounding box center [577, 38] width 1155 height 77
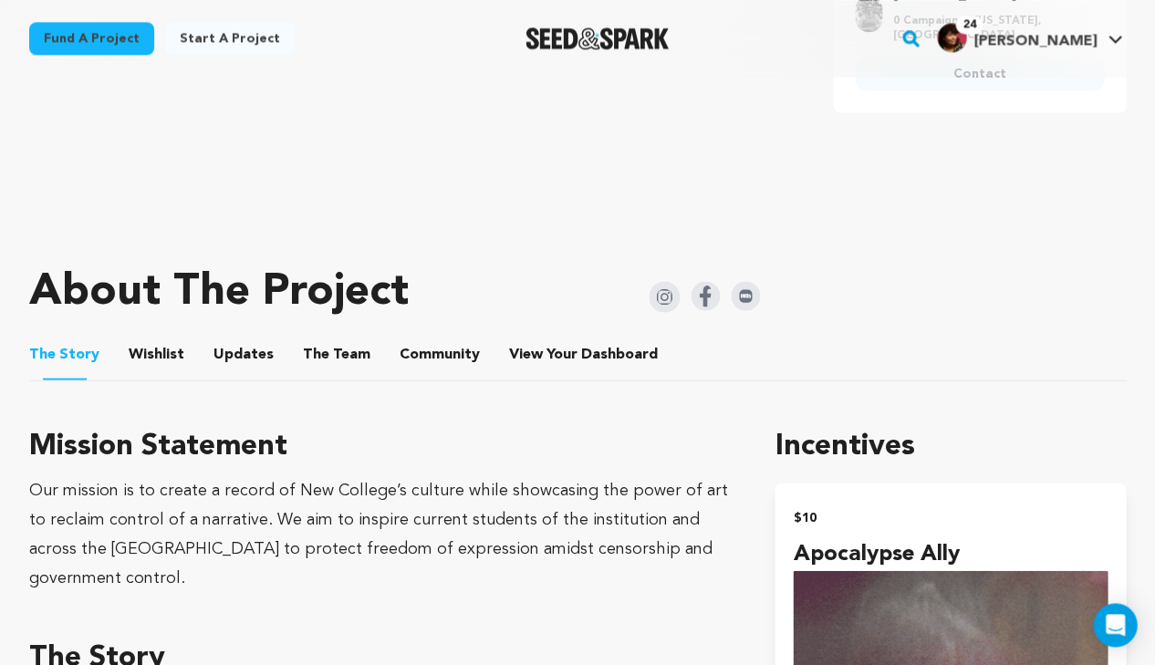
scroll to position [623, 0]
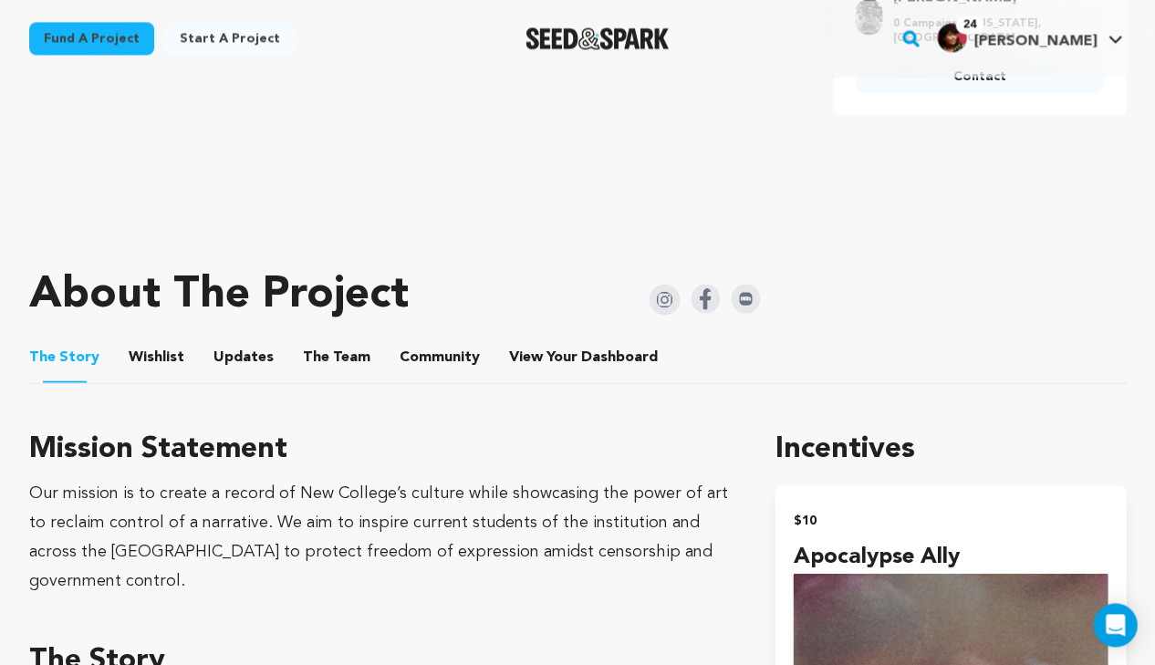
click at [146, 360] on button "Wishlist" at bounding box center [157, 361] width 44 height 44
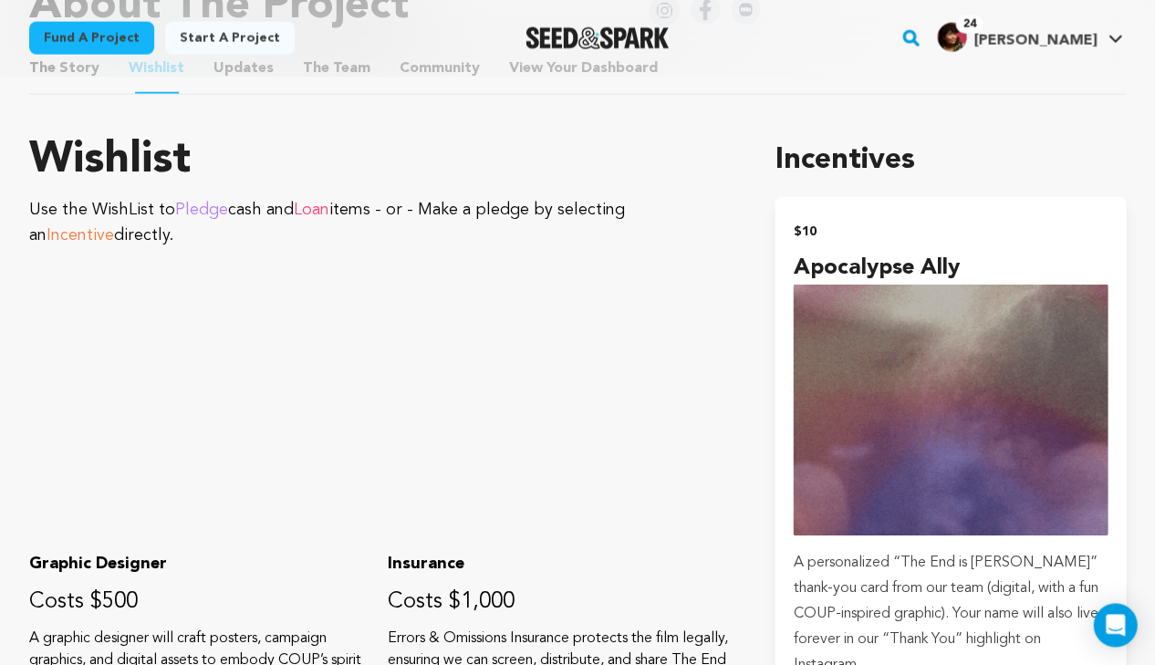
scroll to position [779, 0]
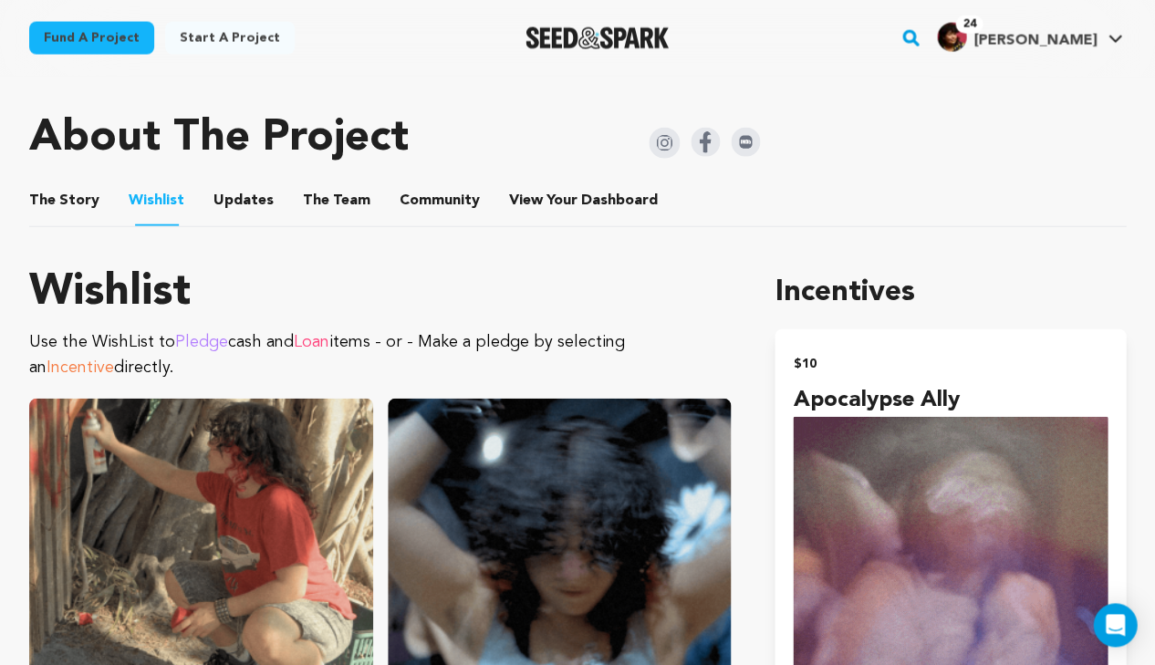
click at [76, 201] on button "The Story" at bounding box center [65, 204] width 44 height 44
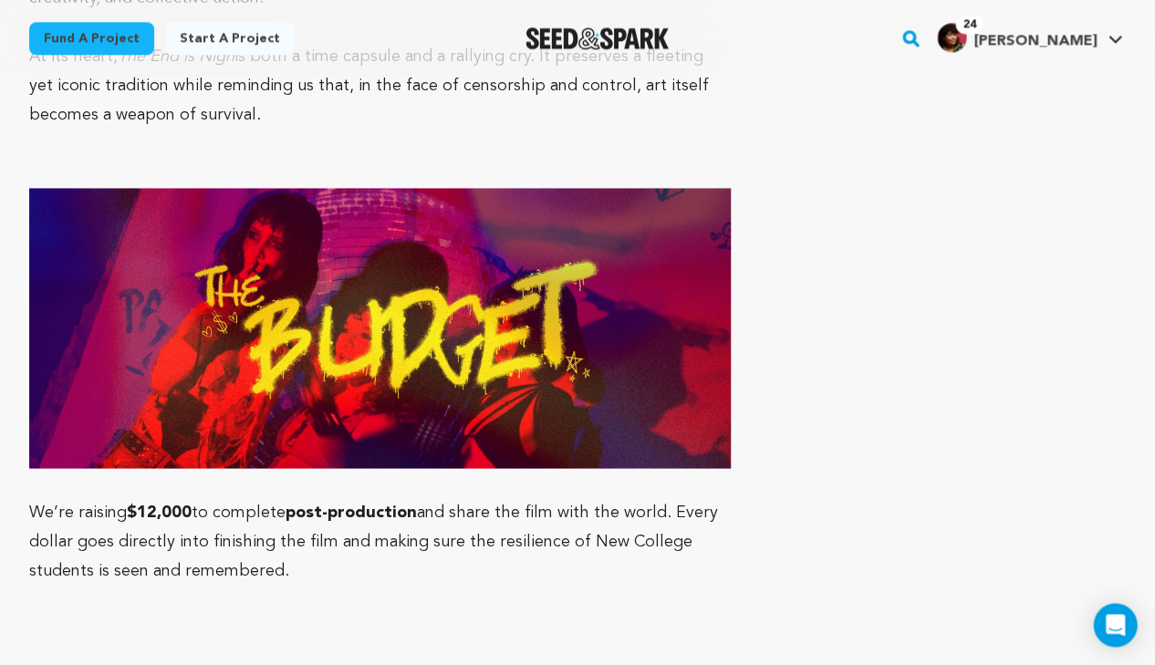
scroll to position [6224, 0]
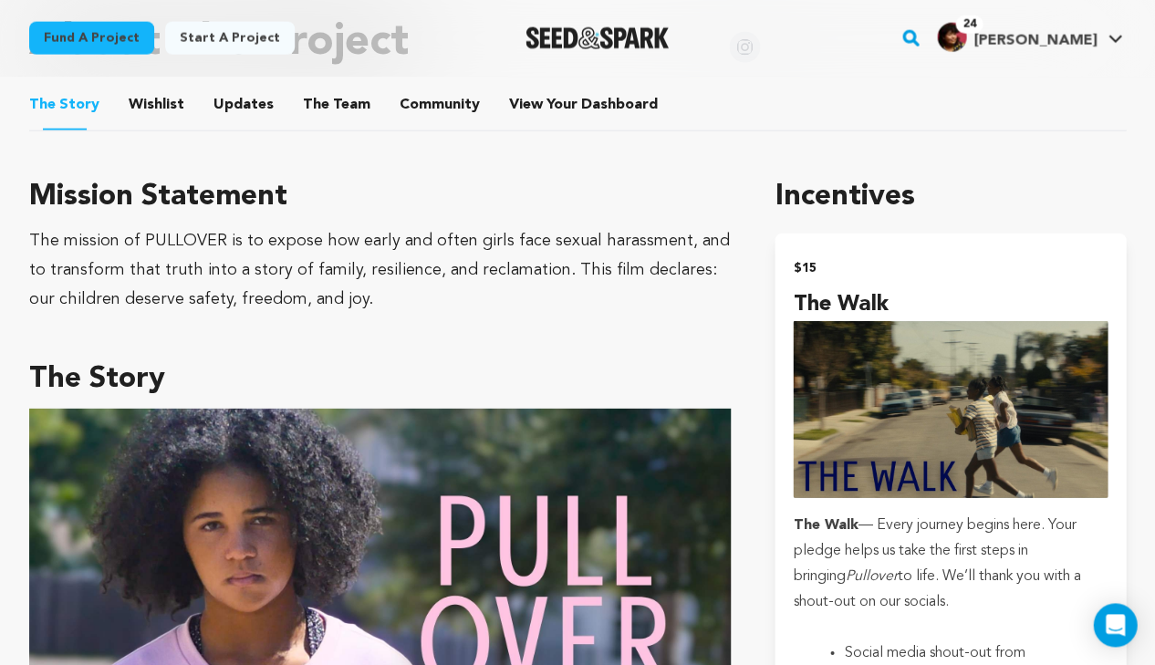
scroll to position [708, 0]
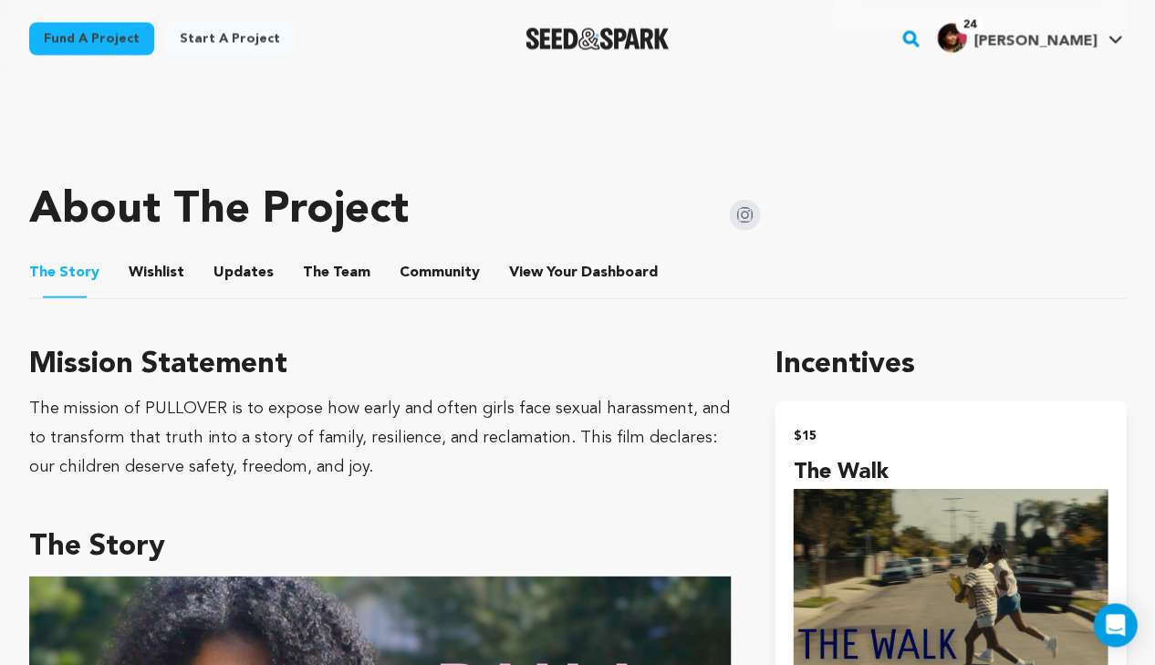
click at [147, 278] on button "Wishlist" at bounding box center [157, 276] width 44 height 44
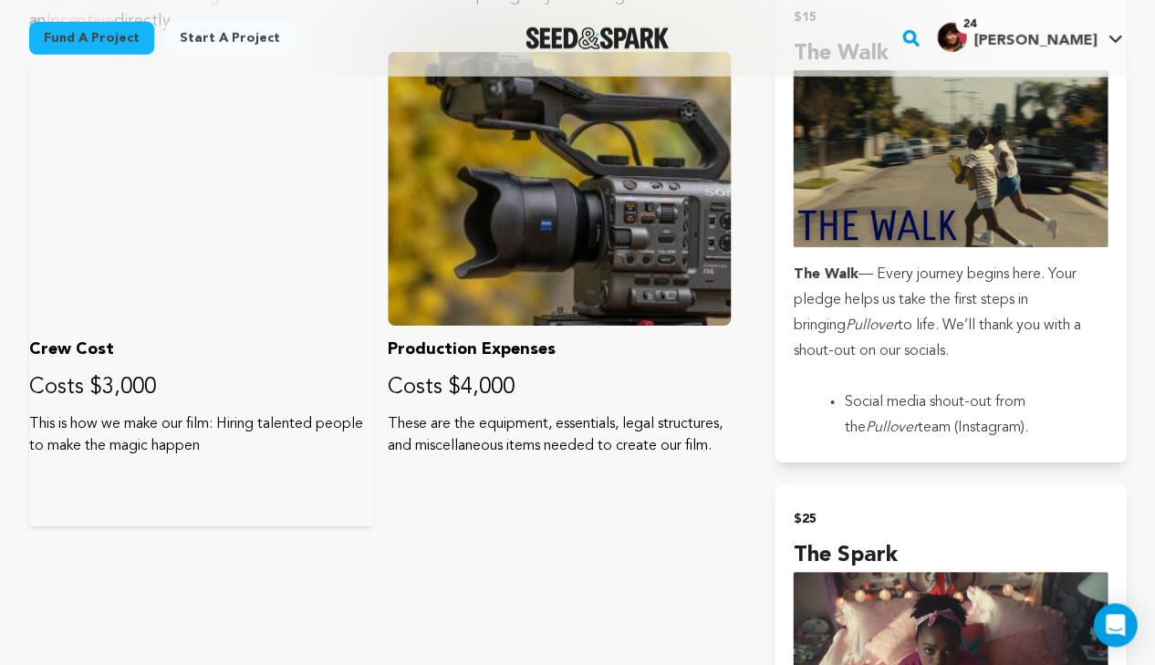
scroll to position [592, 0]
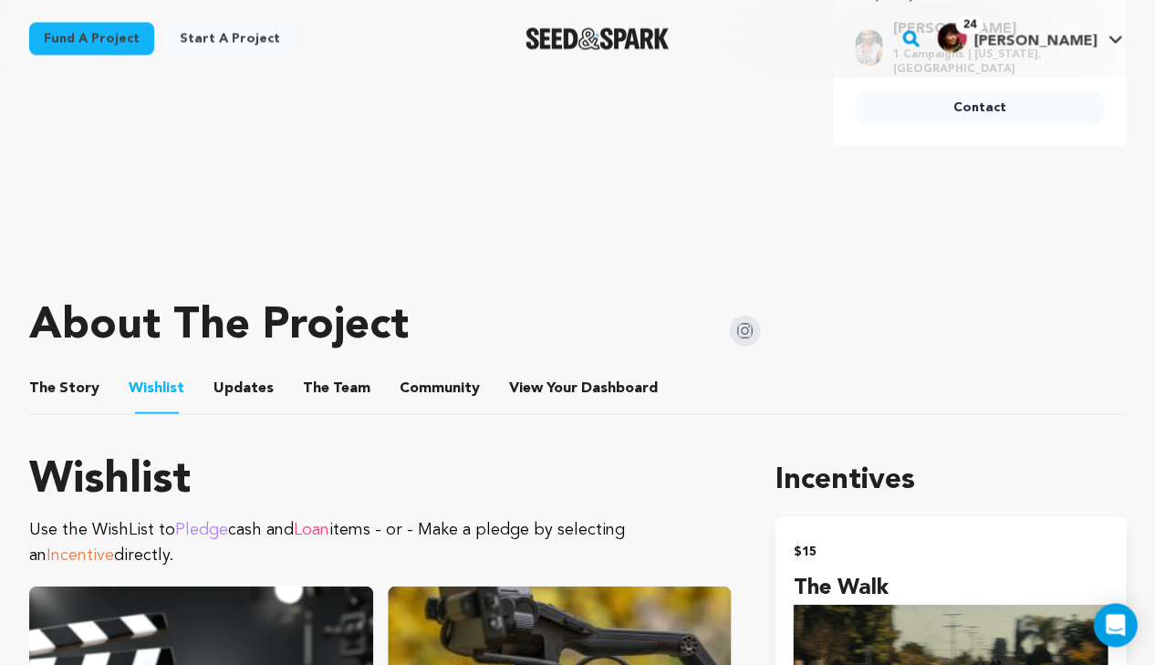
click at [78, 398] on button "The Story" at bounding box center [65, 392] width 44 height 44
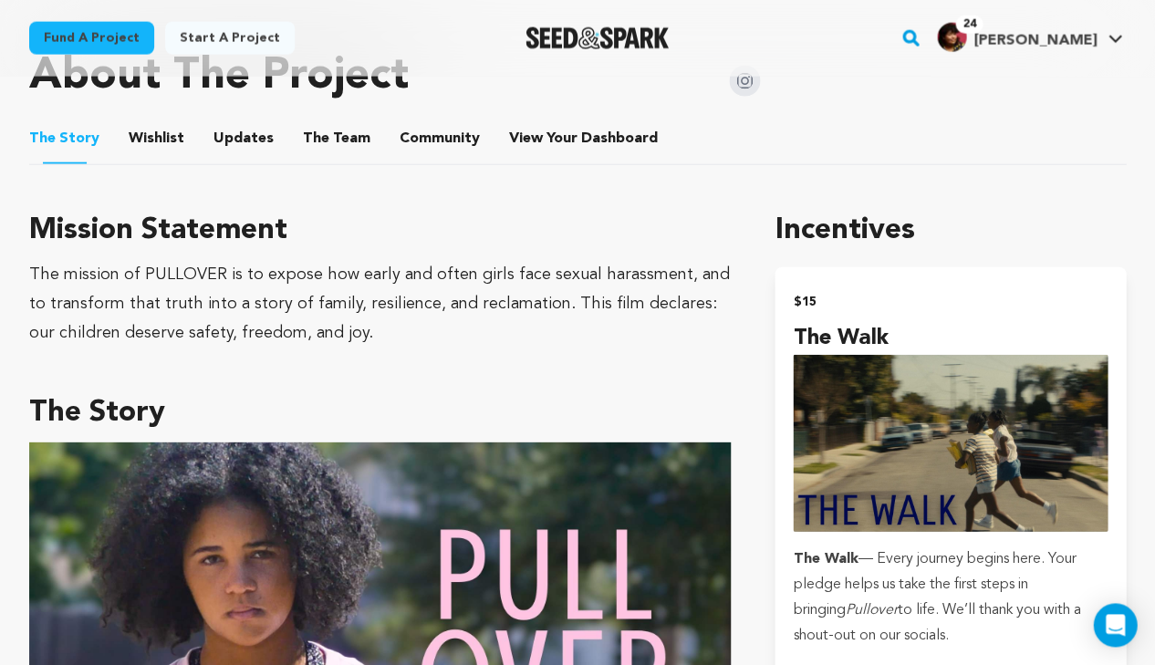
scroll to position [821, 0]
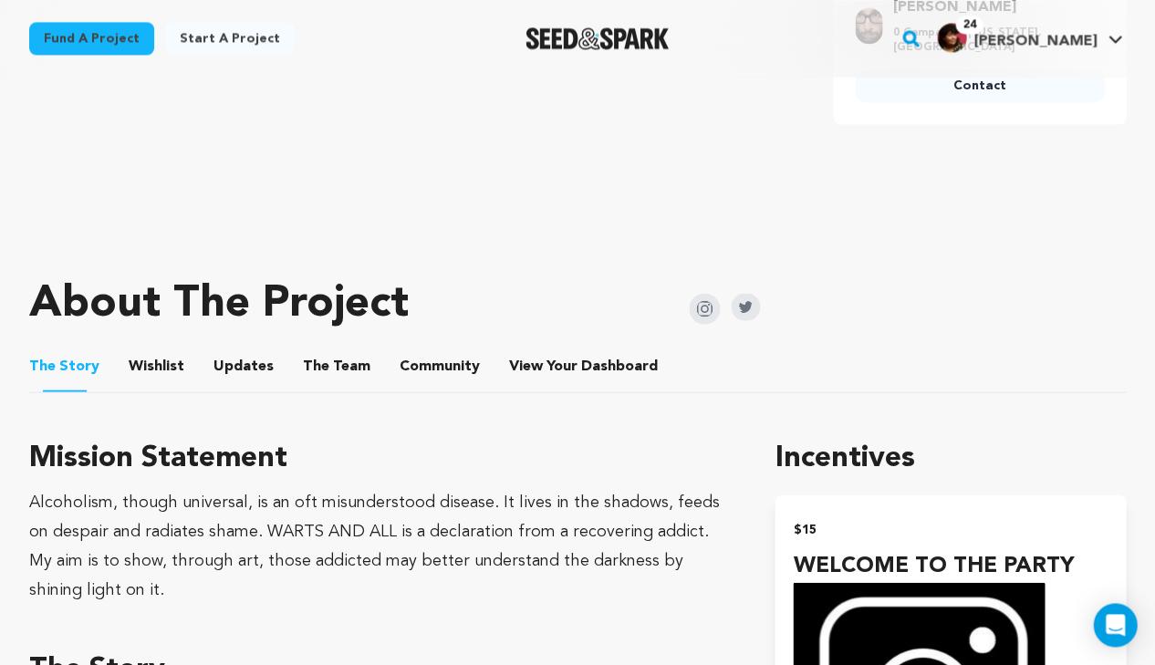
scroll to position [746, 0]
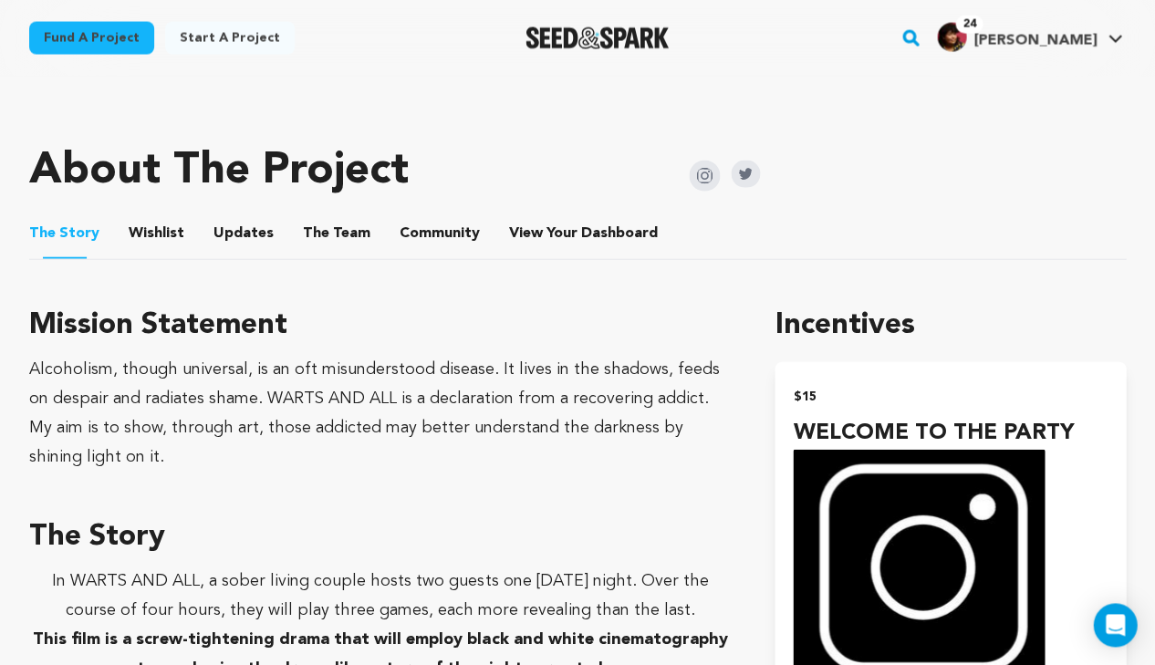
click at [149, 215] on button "Wishlist" at bounding box center [157, 237] width 44 height 44
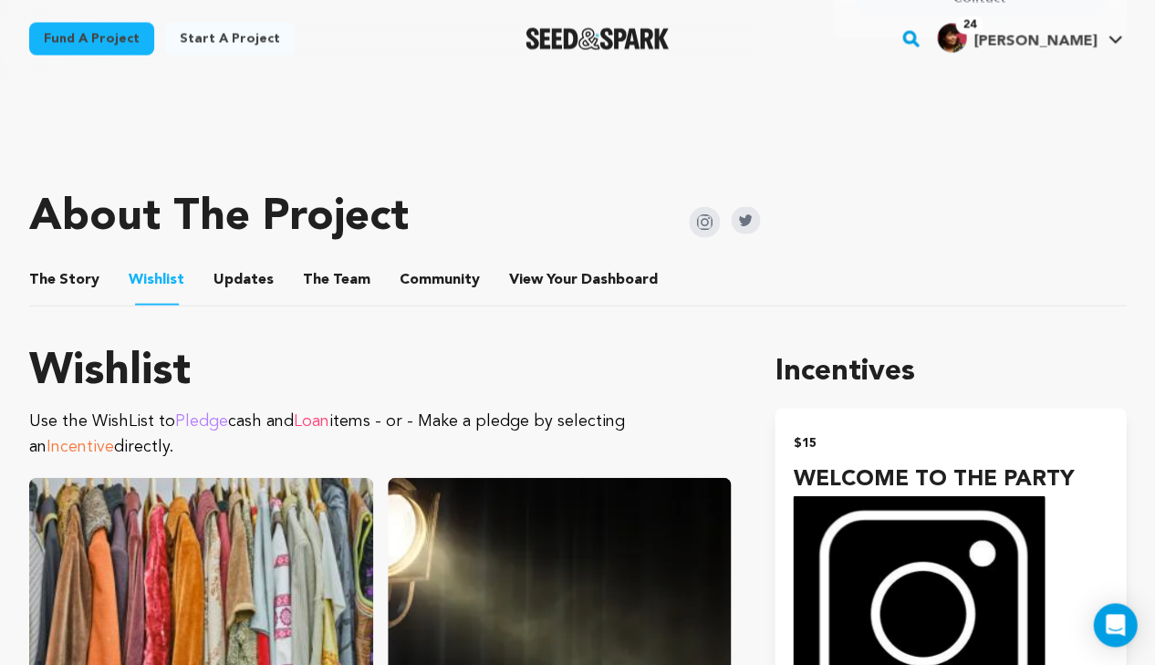
scroll to position [698, 0]
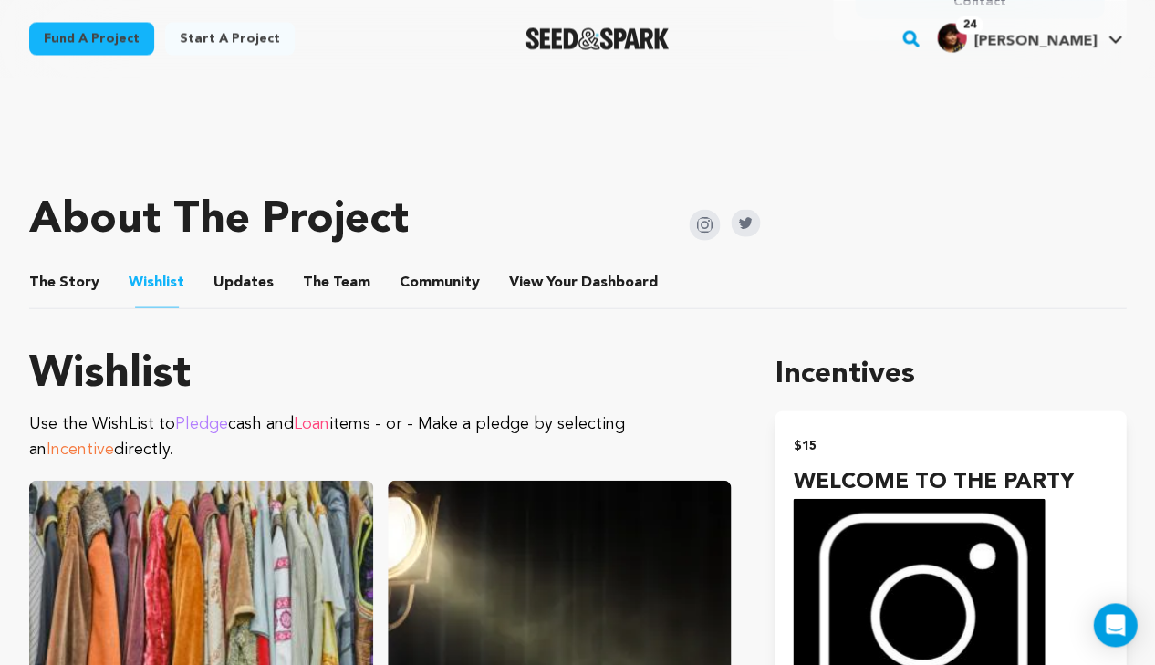
click at [84, 268] on button "The Story" at bounding box center [65, 286] width 44 height 44
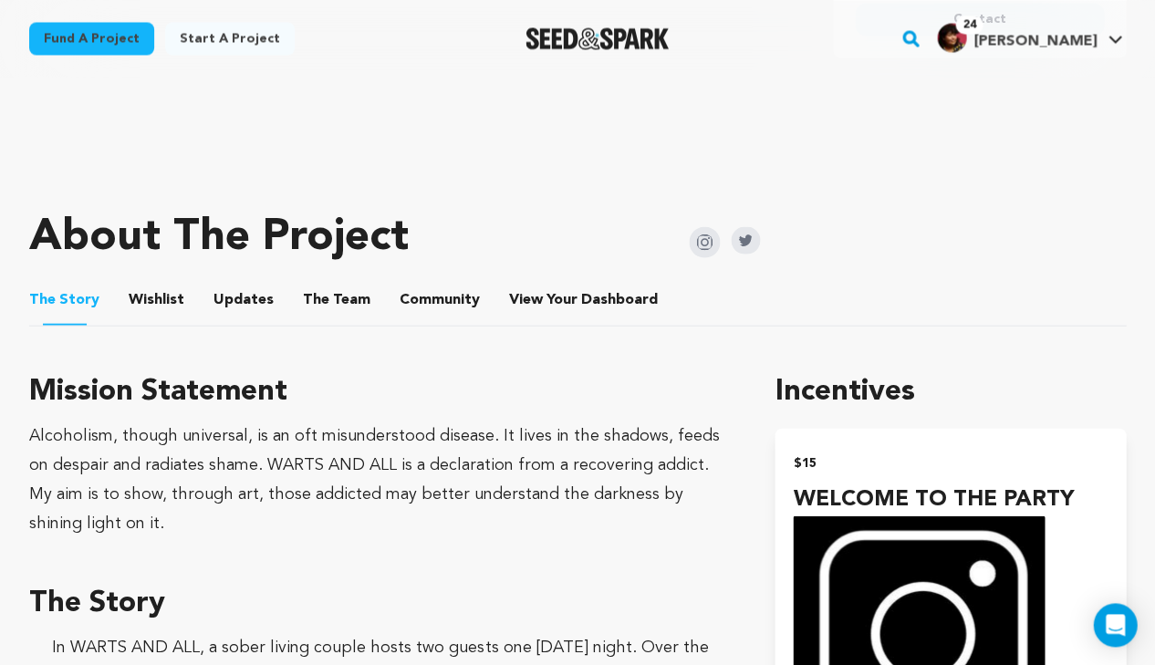
scroll to position [678, 0]
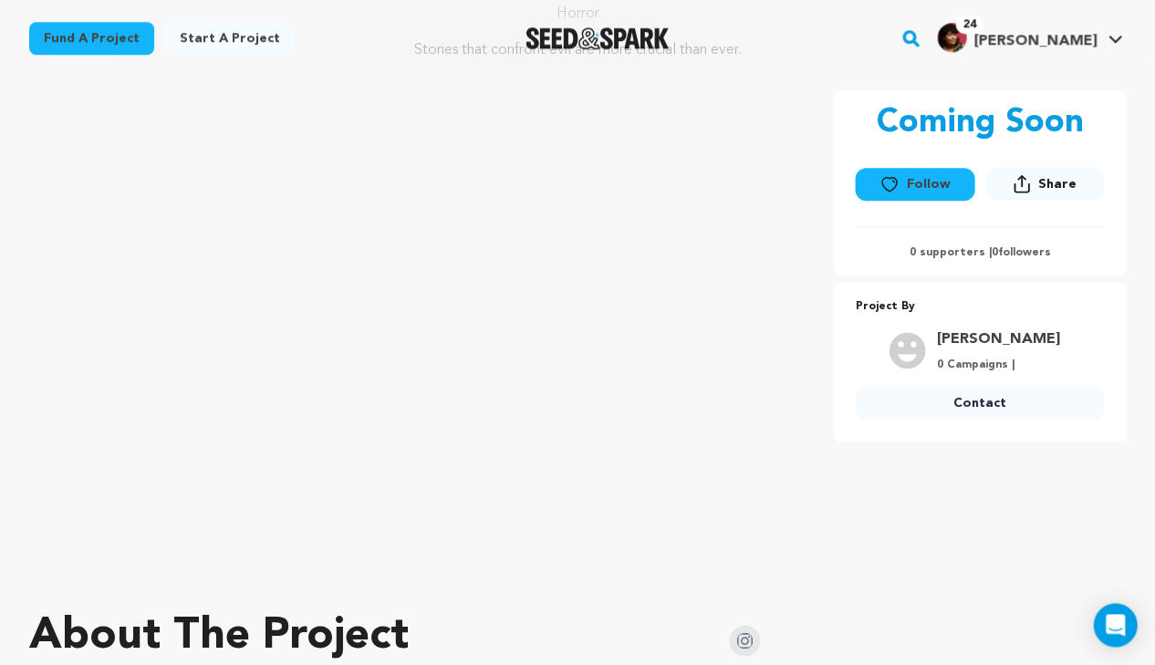
scroll to position [311, 0]
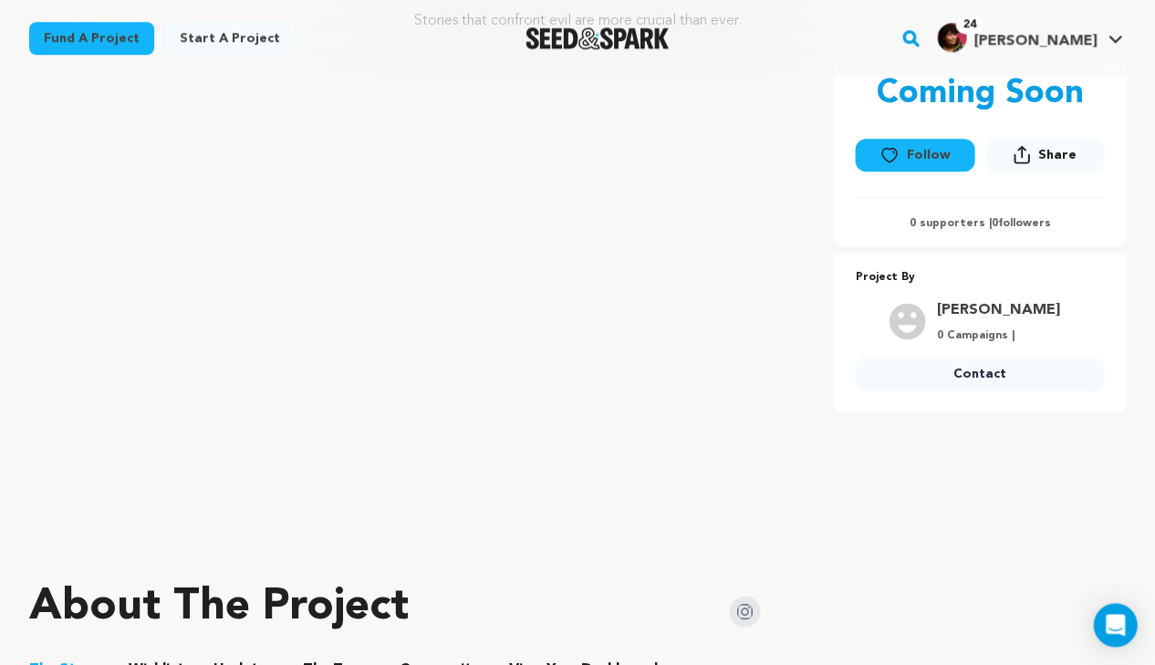
click at [887, 468] on div "Coming Soon Follow Following Share 0" at bounding box center [979, 279] width 293 height 436
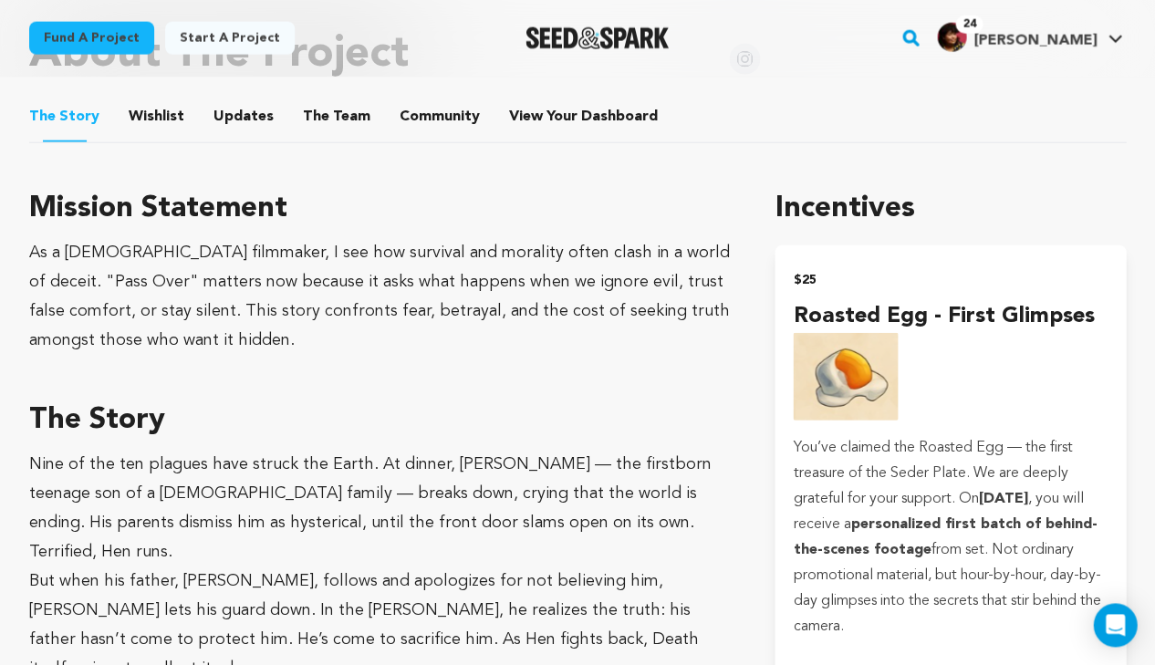
scroll to position [724, 0]
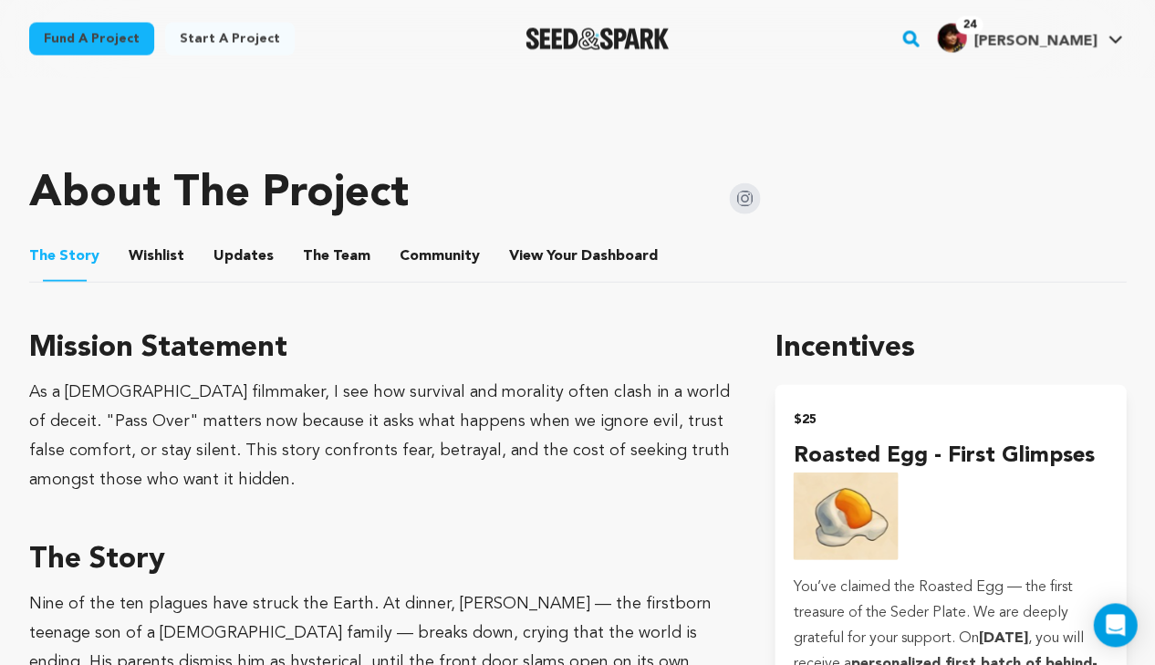
click at [121, 254] on ul "The Story The Story Wishlist Wishlist Updates Updates The Team The Team Communi…" at bounding box center [577, 256] width 1097 height 52
click at [135, 251] on button "Wishlist" at bounding box center [157, 259] width 44 height 44
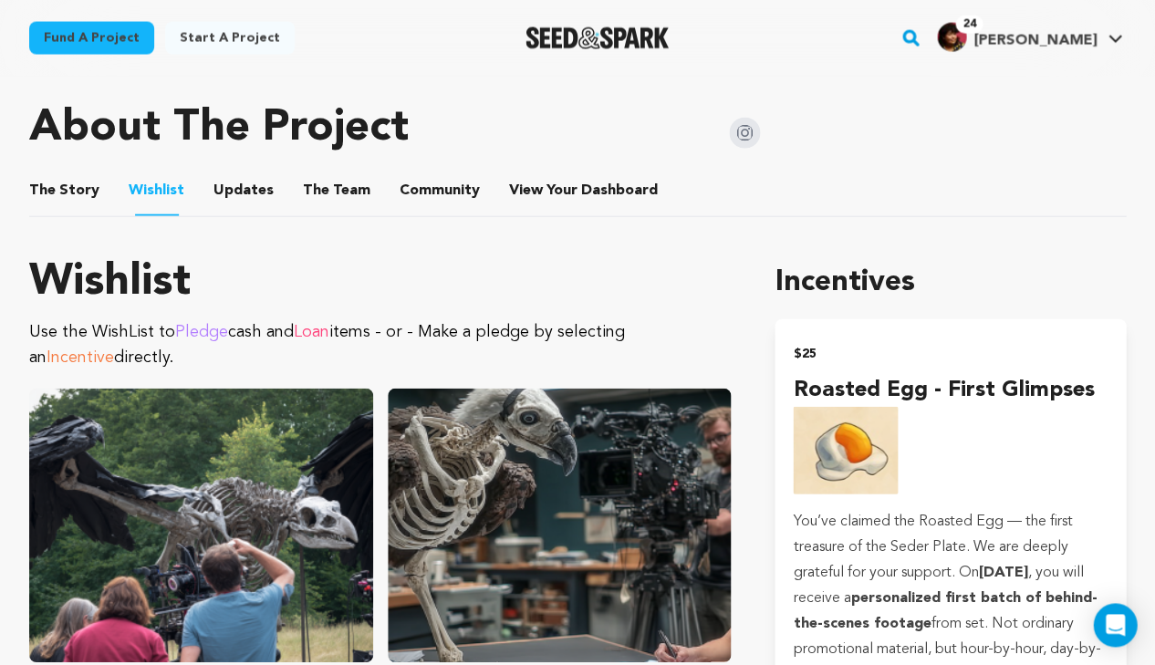
scroll to position [786, 0]
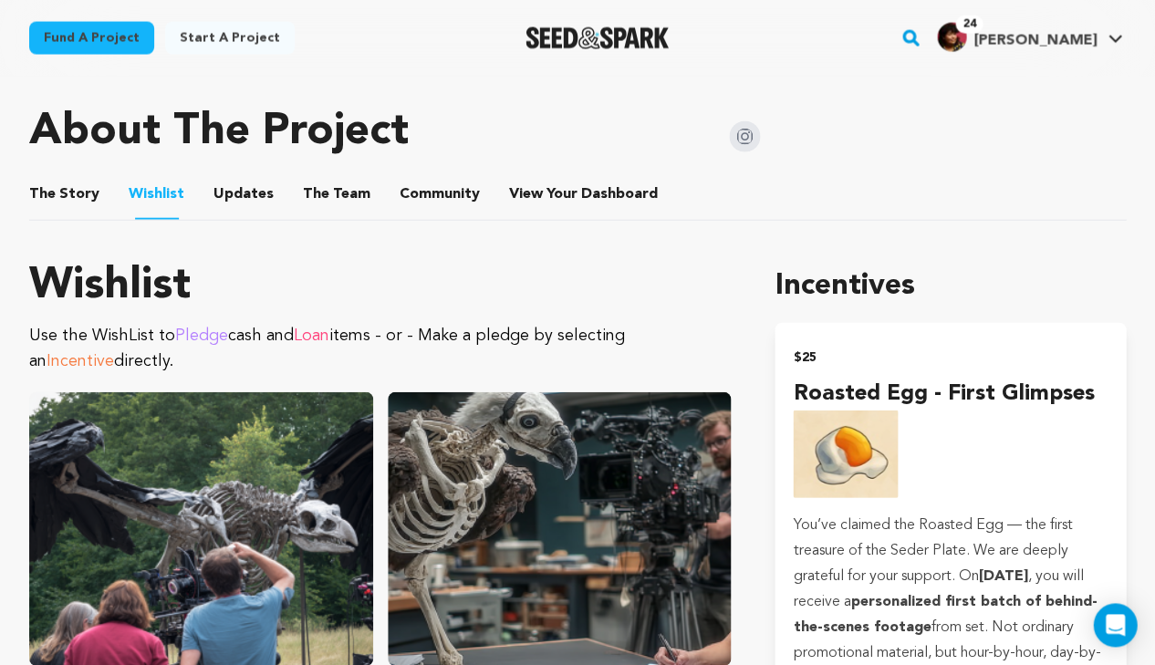
click at [80, 185] on button "The Story" at bounding box center [65, 198] width 44 height 44
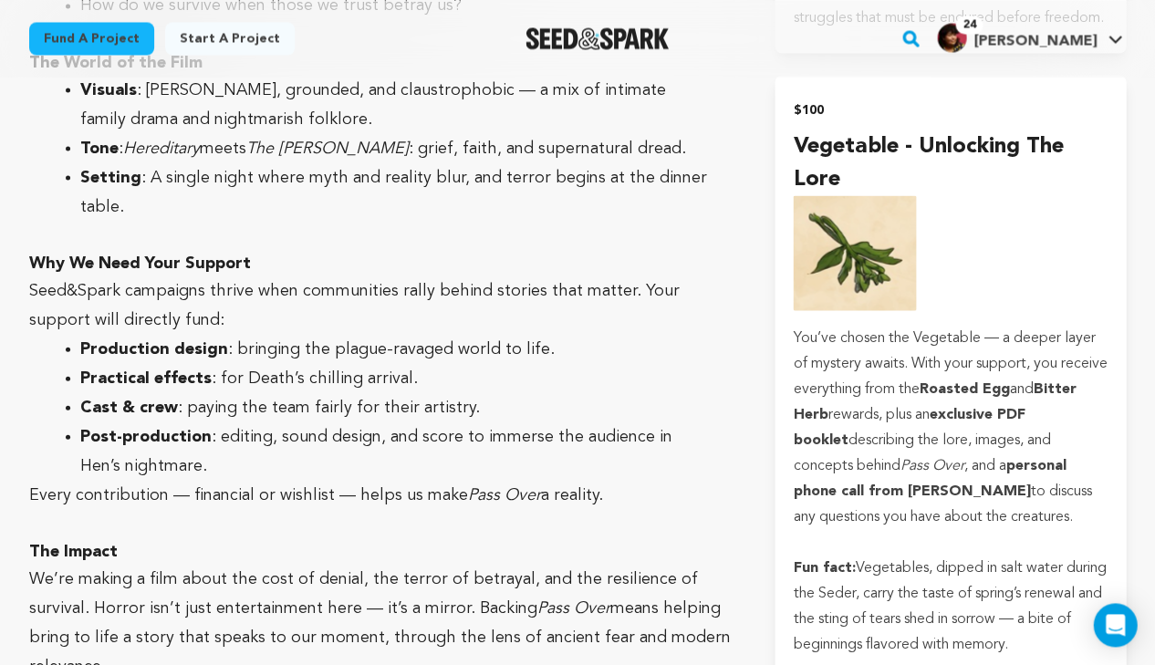
scroll to position [2132, 0]
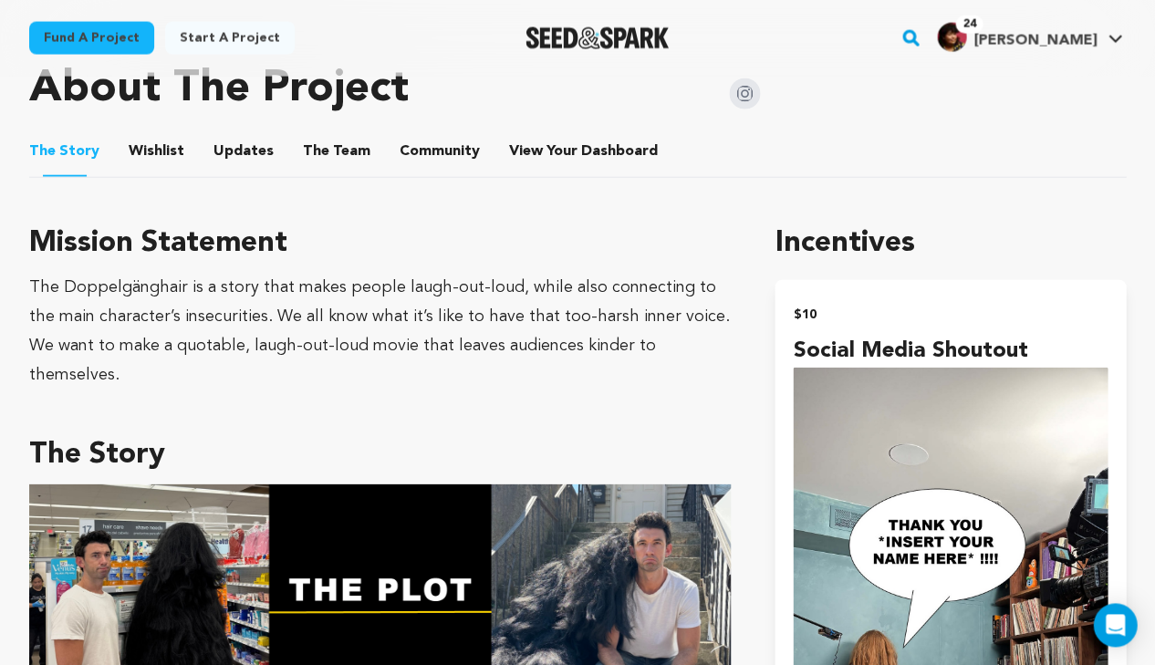
scroll to position [826, 0]
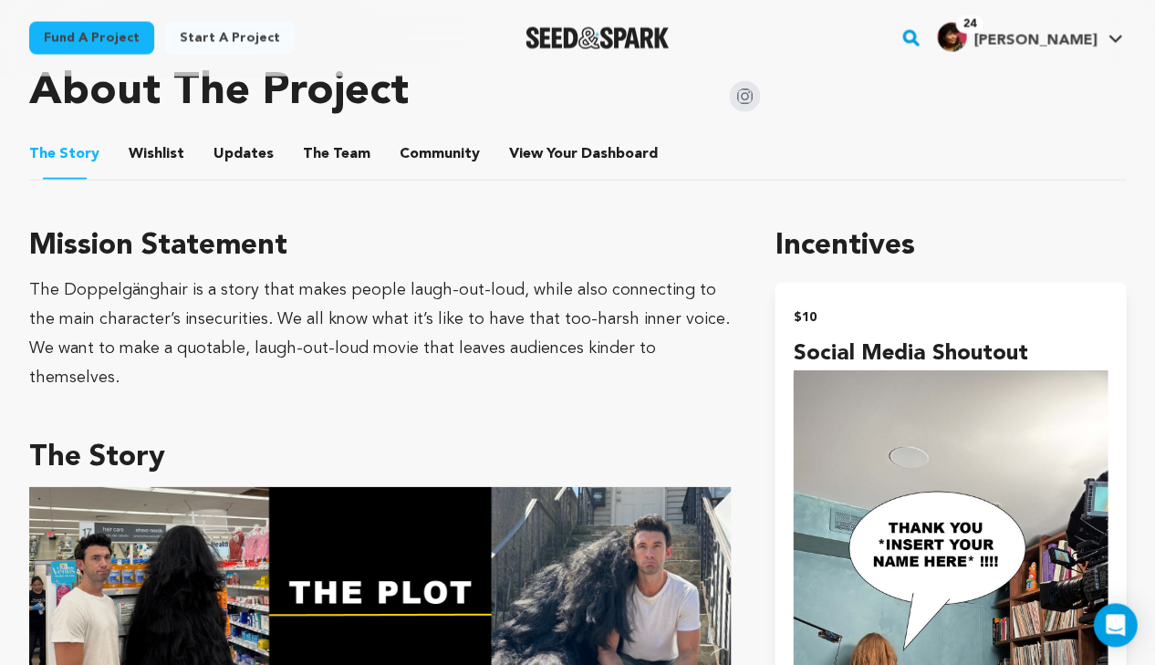
click at [152, 146] on button "Wishlist" at bounding box center [157, 158] width 44 height 44
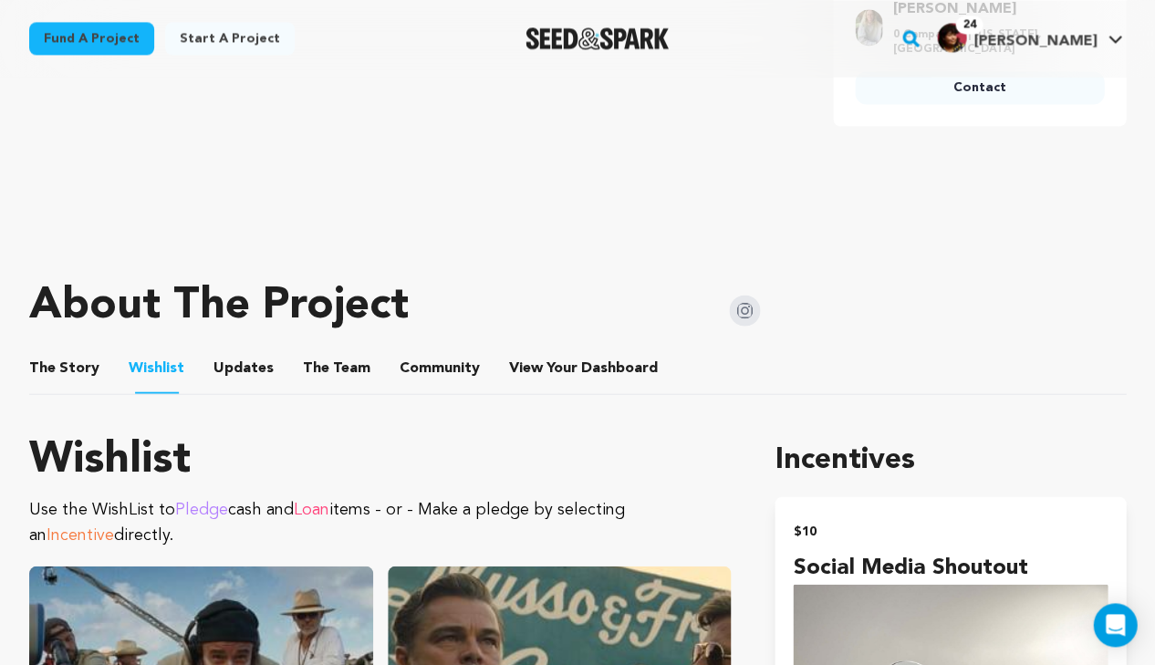
scroll to position [609, 0]
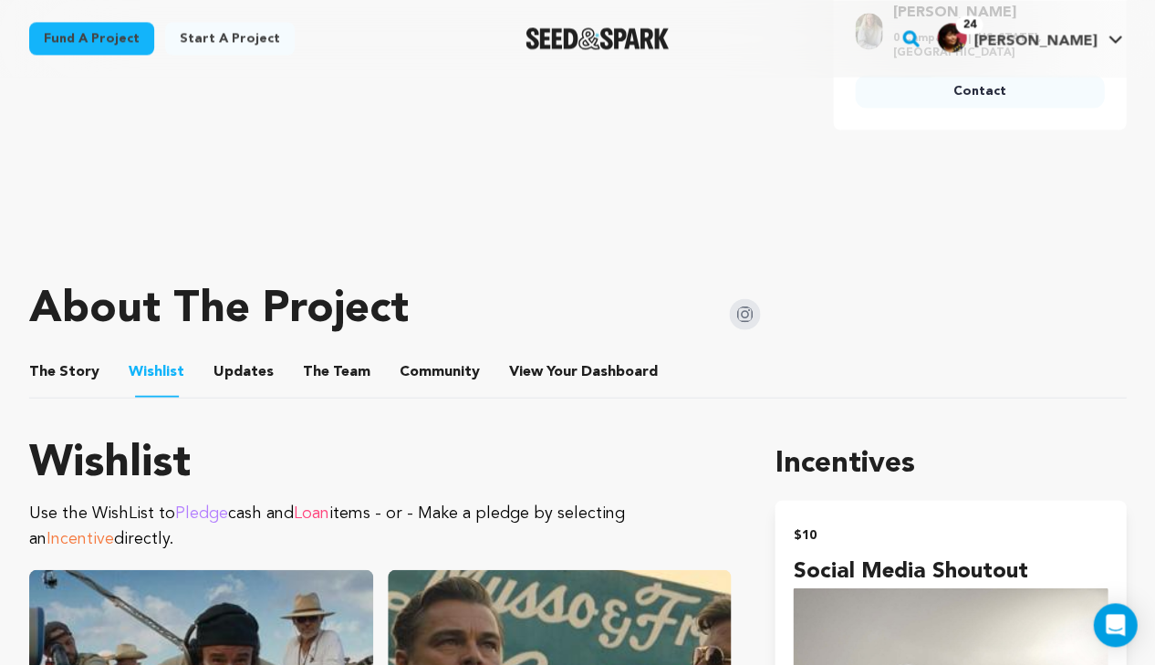
click at [74, 362] on button "The Story" at bounding box center [65, 375] width 44 height 44
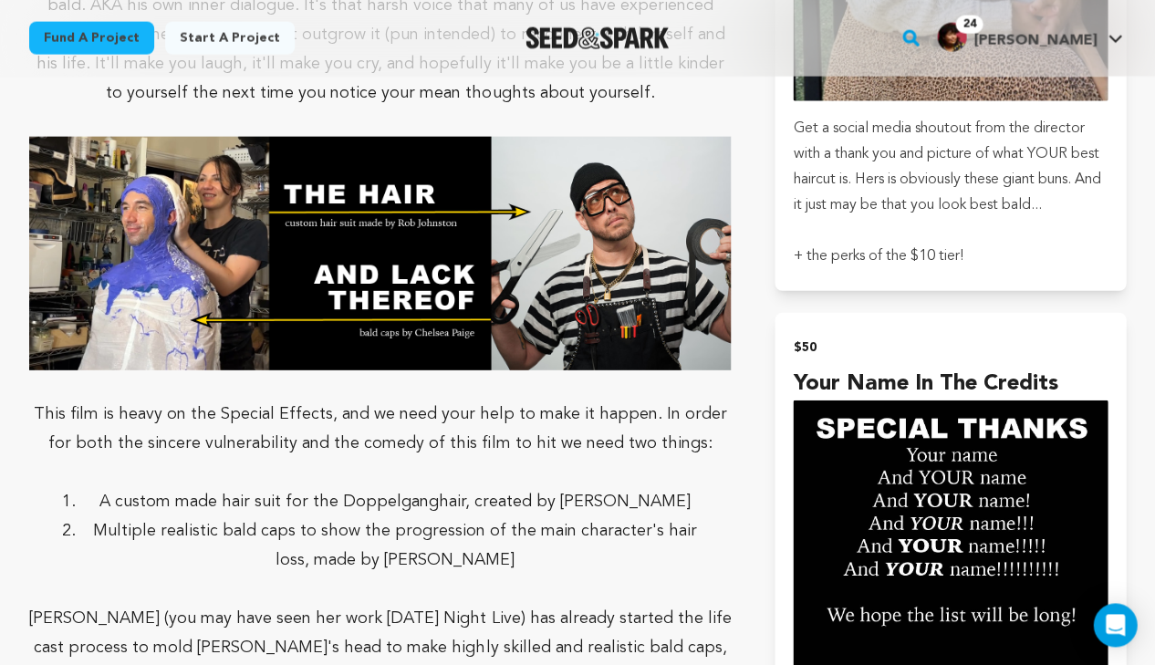
scroll to position [2250, 0]
